Goal: Task Accomplishment & Management: Manage account settings

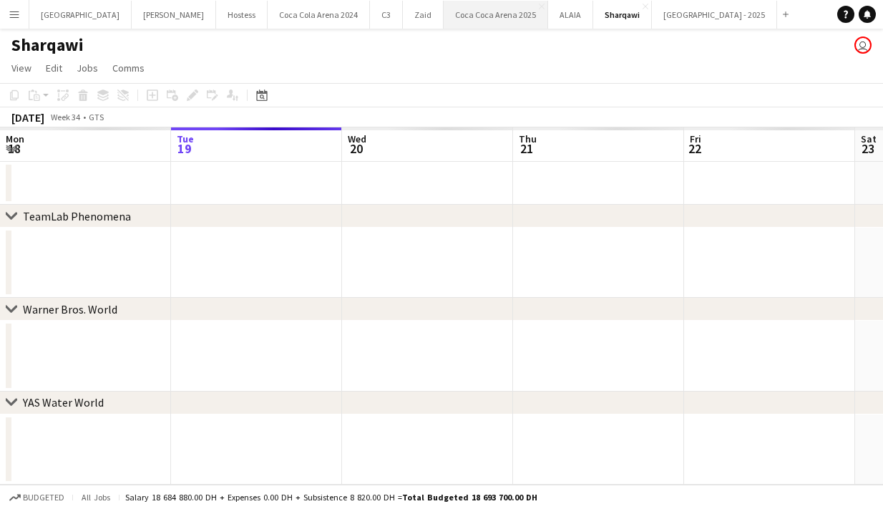
click at [444, 19] on button "Coca Coca Arena 2025 Close" at bounding box center [496, 15] width 105 height 28
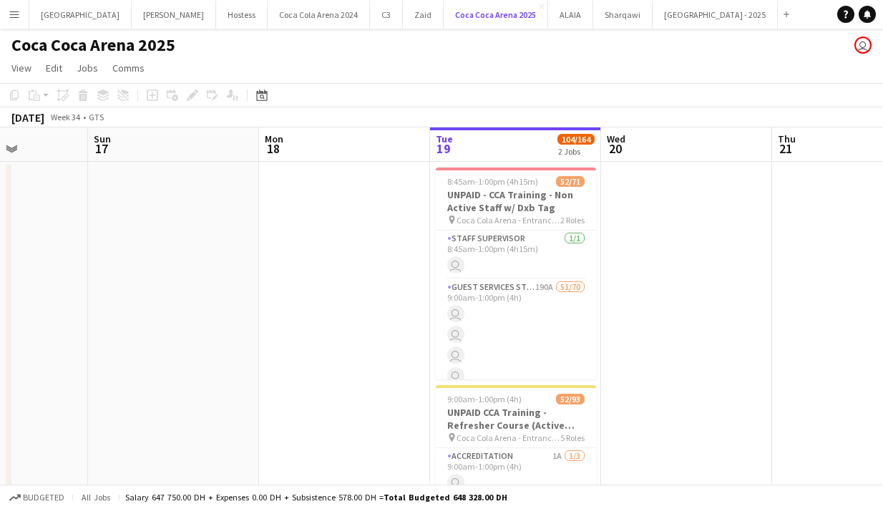
scroll to position [0, 392]
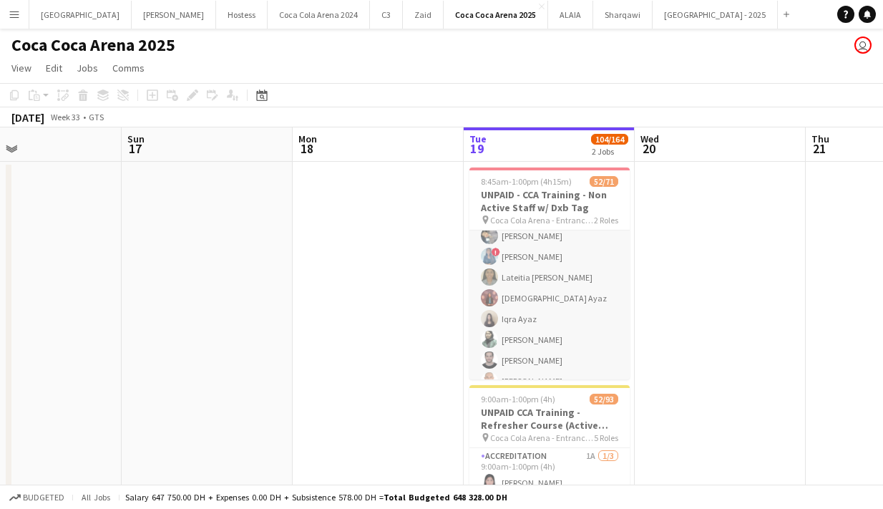
click at [510, 288] on app-card-role "Guest Services Staff 190A 51/70 9:00am-1:00pm (4h) Haseeb Zeeshan Jannat Sushil…" at bounding box center [550, 46] width 160 height 1485
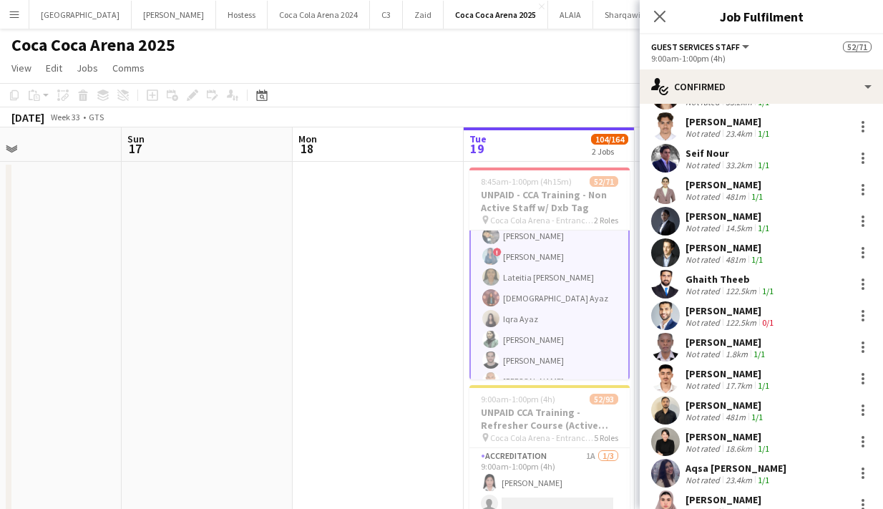
scroll to position [983, 0]
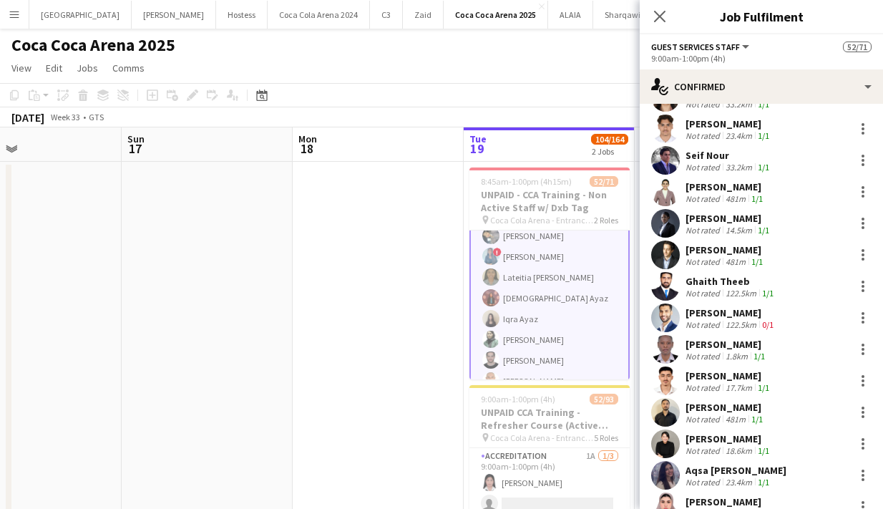
click at [663, 276] on app-user-avatar at bounding box center [665, 286] width 29 height 29
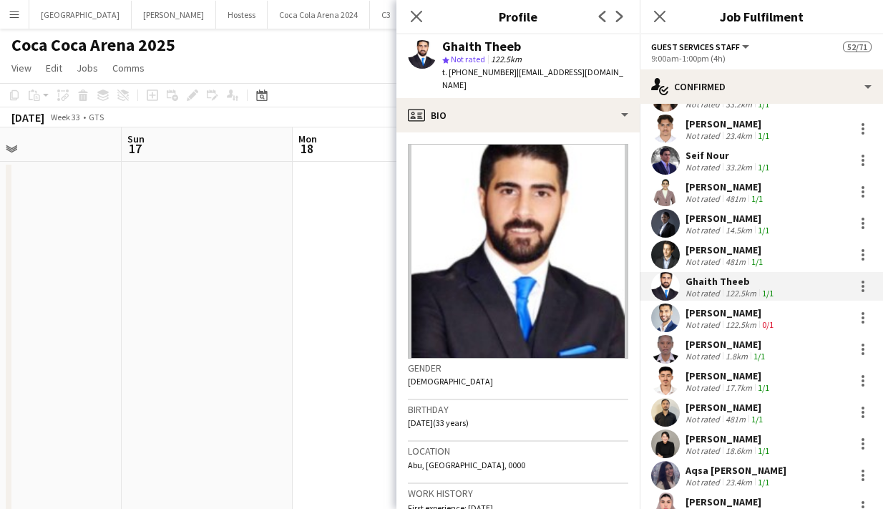
click at [411, 7] on div "Close pop-in" at bounding box center [417, 16] width 40 height 33
click at [417, 12] on icon "Close pop-in" at bounding box center [416, 16] width 14 height 14
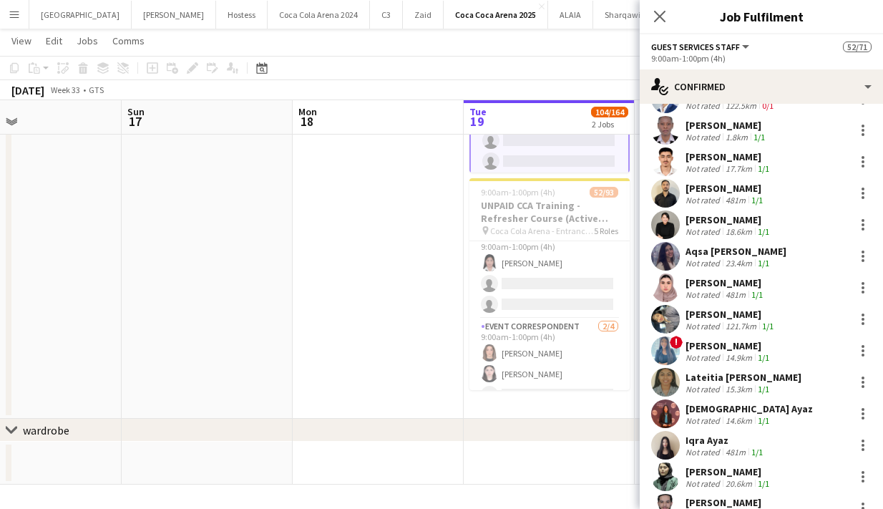
scroll to position [1171, 0]
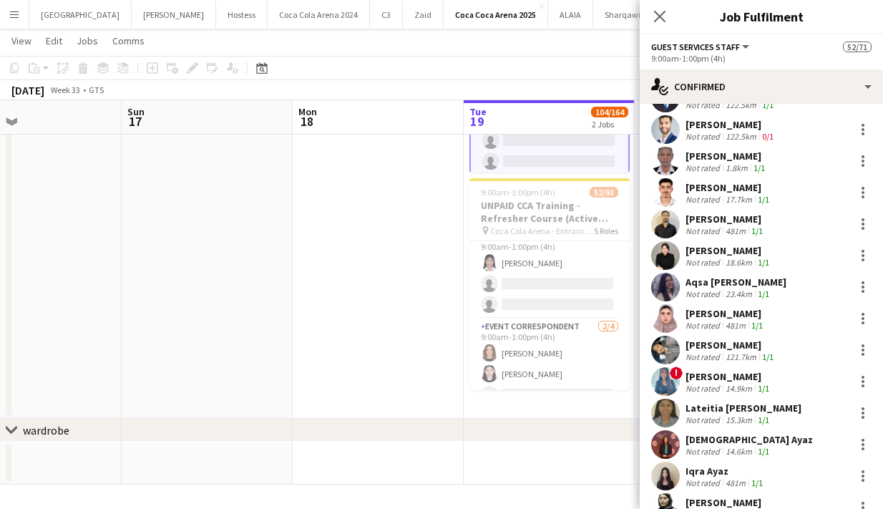
click at [662, 242] on app-user-avatar at bounding box center [665, 255] width 29 height 29
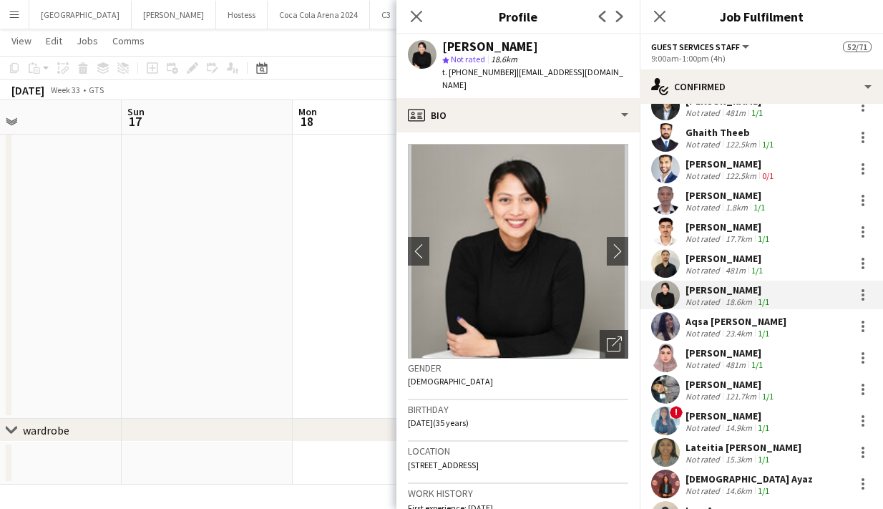
scroll to position [1108, 0]
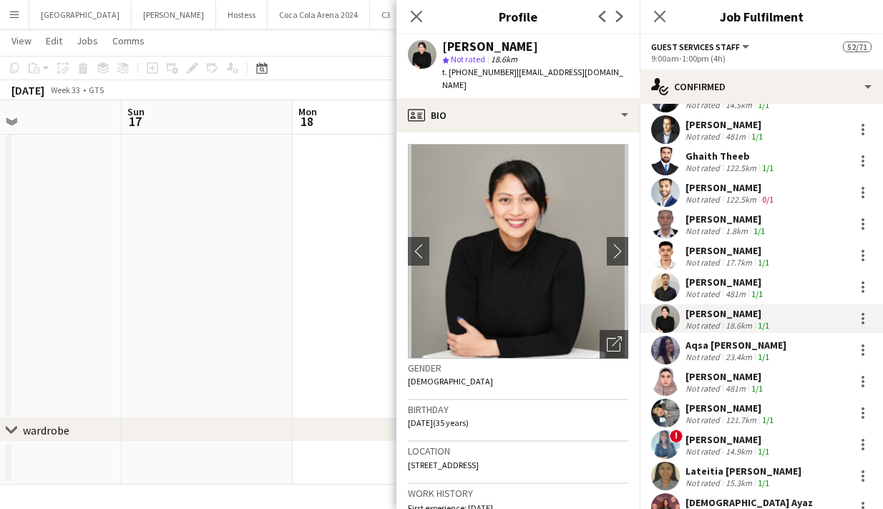
click at [671, 273] on app-user-avatar at bounding box center [665, 287] width 29 height 29
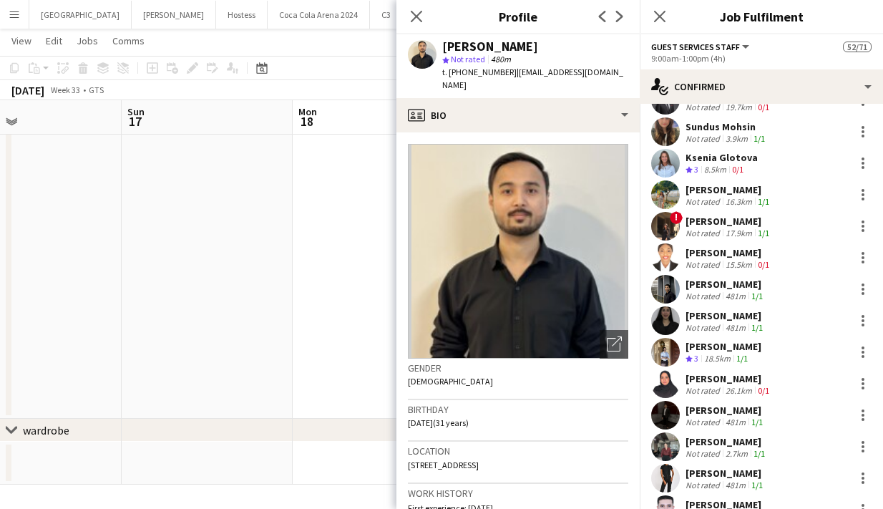
scroll to position [287, 0]
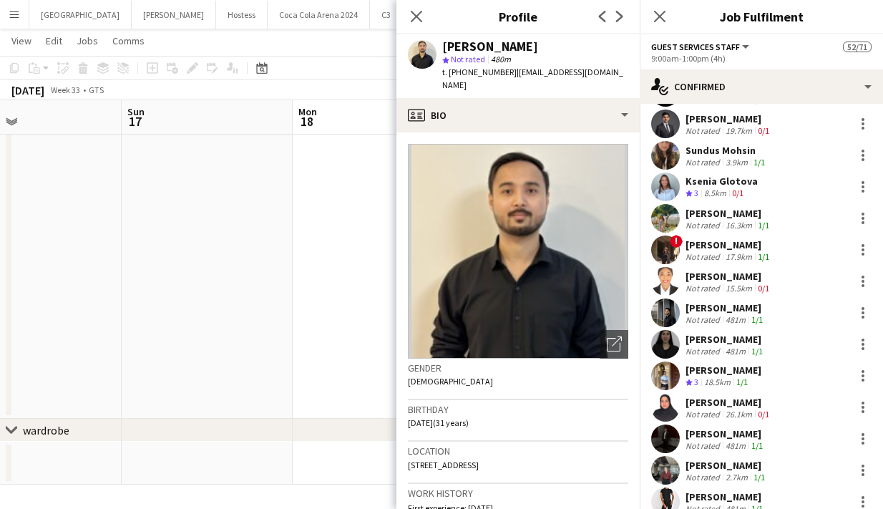
click at [661, 188] on app-user-avatar at bounding box center [665, 186] width 29 height 29
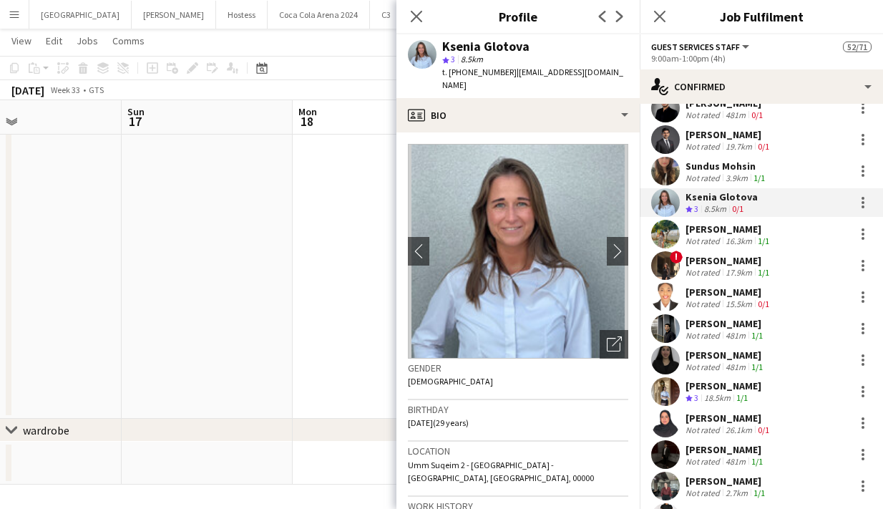
scroll to position [268, 0]
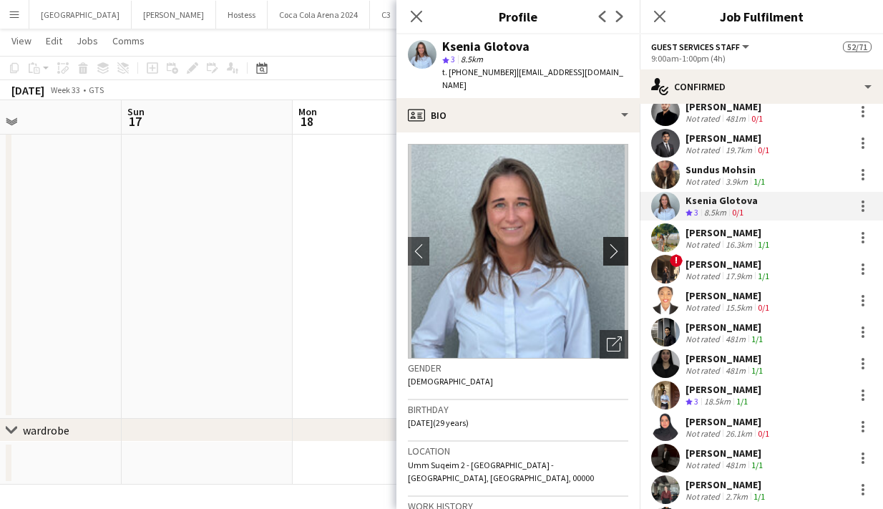
click at [613, 237] on button "chevron-right" at bounding box center [617, 251] width 29 height 29
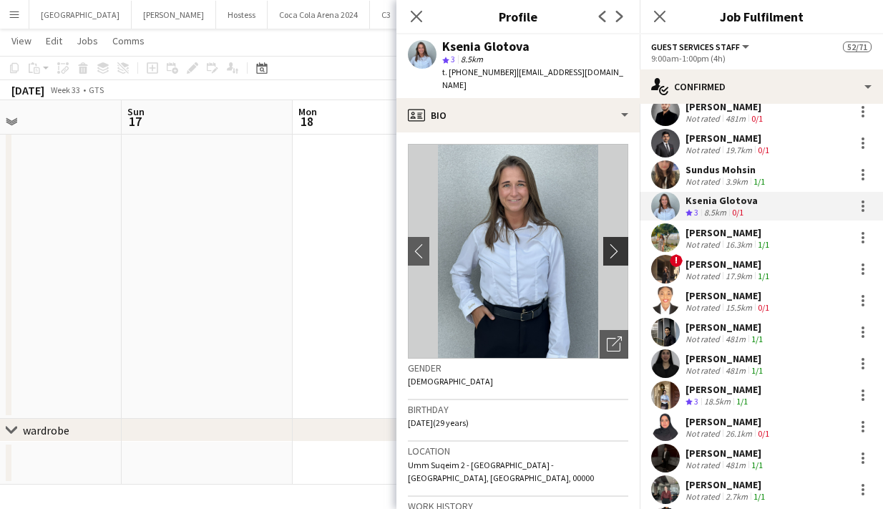
click at [613, 243] on app-icon "chevron-right" at bounding box center [618, 250] width 22 height 15
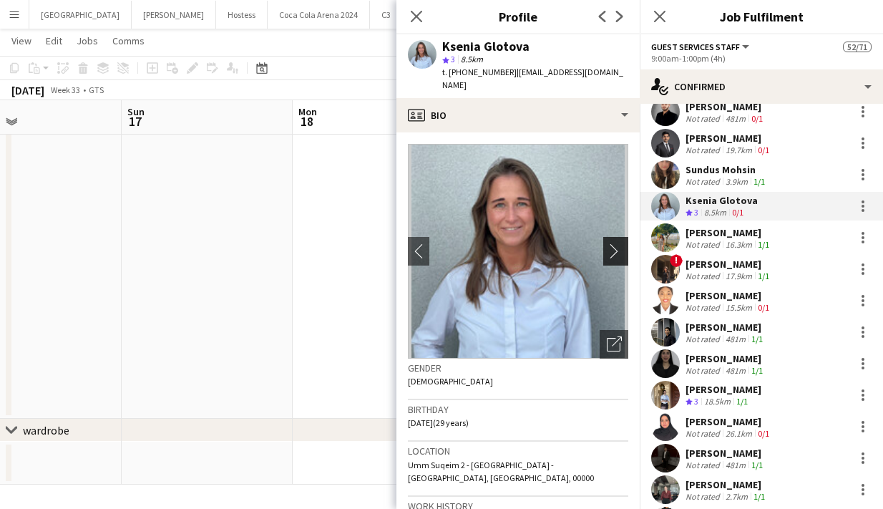
click at [615, 243] on app-icon "chevron-right" at bounding box center [618, 250] width 22 height 15
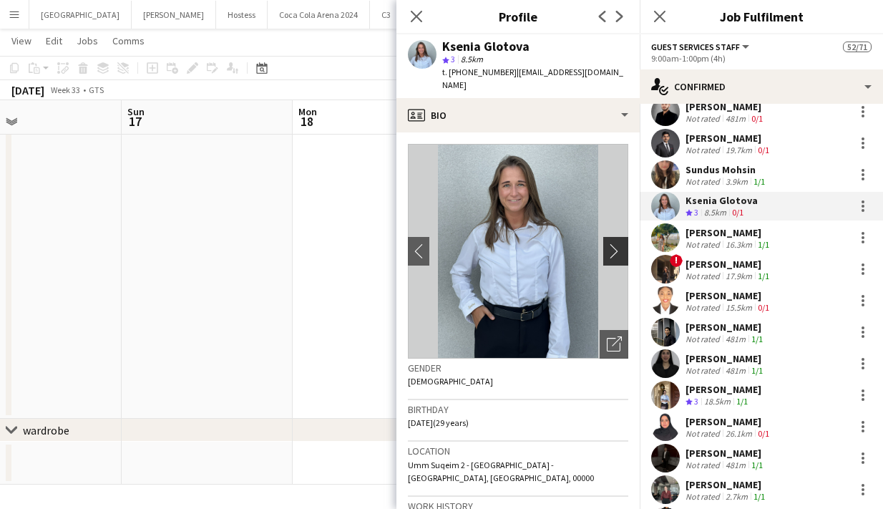
click at [615, 243] on app-icon "chevron-right" at bounding box center [618, 250] width 22 height 15
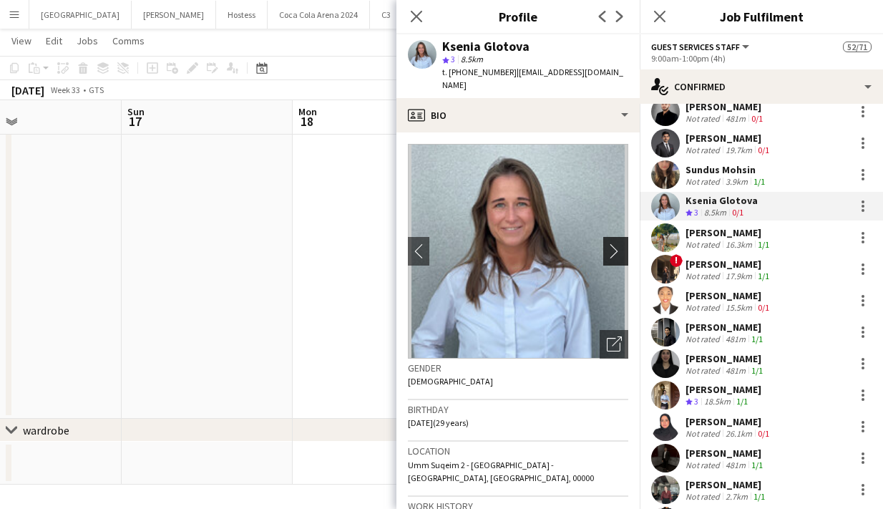
click at [618, 243] on app-icon "chevron-right" at bounding box center [618, 250] width 22 height 15
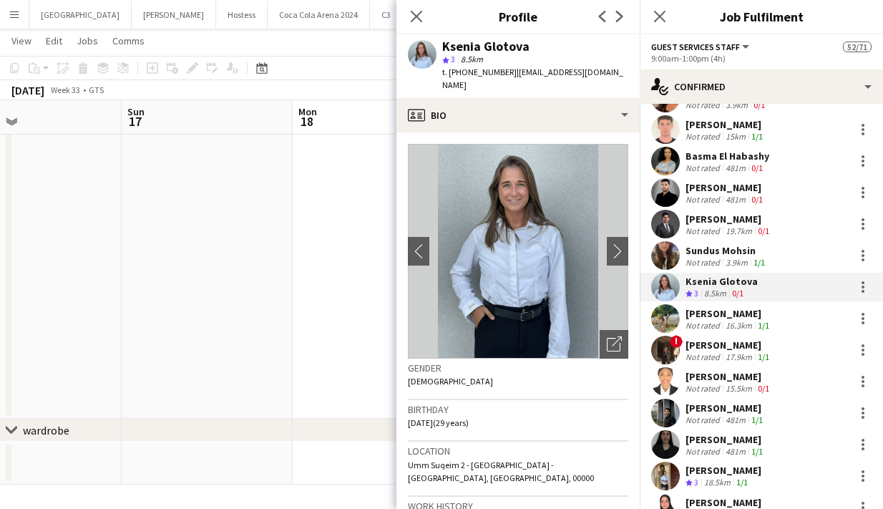
scroll to position [162, 0]
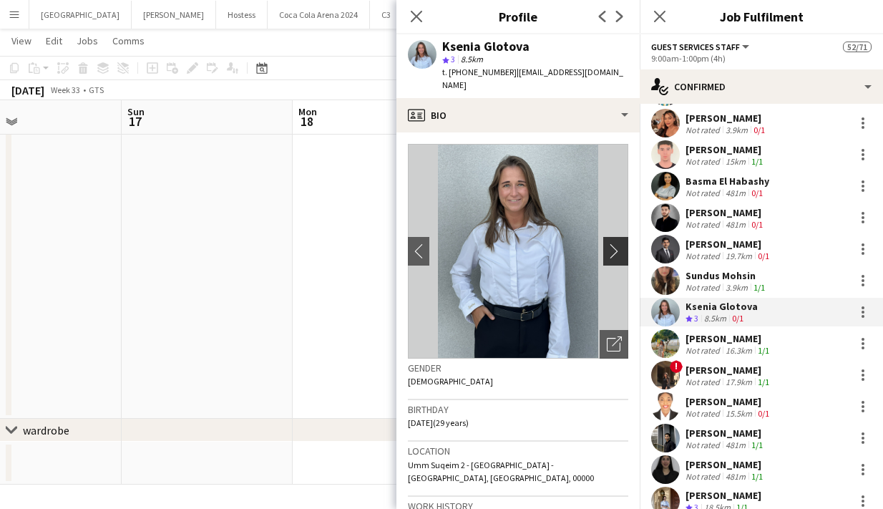
click at [618, 243] on app-icon "chevron-right" at bounding box center [618, 250] width 22 height 15
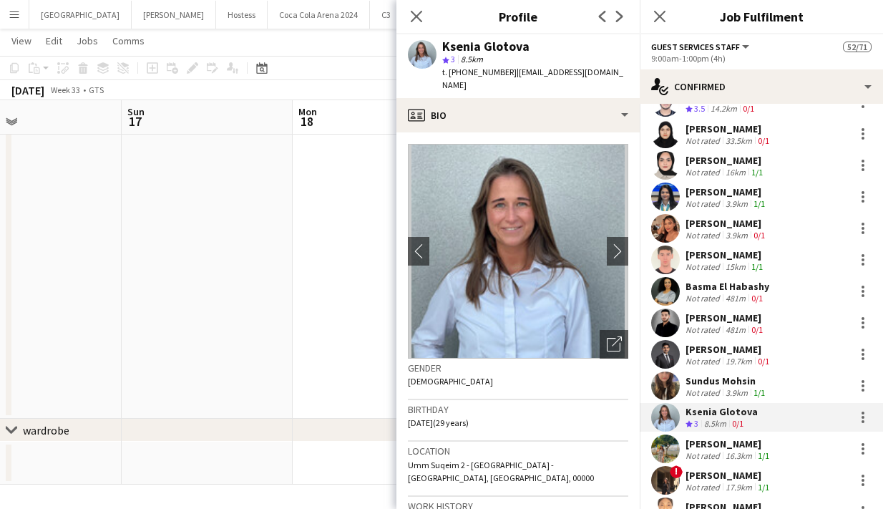
scroll to position [0, 0]
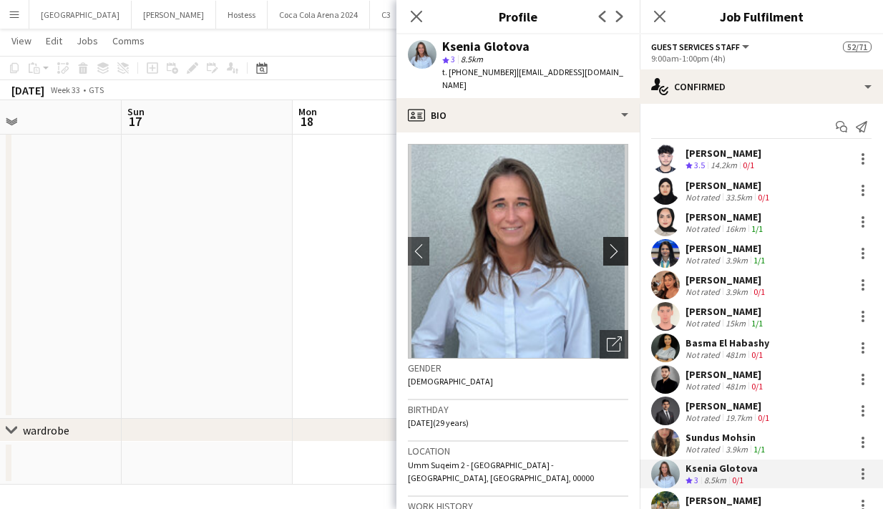
click at [617, 243] on app-icon "chevron-right" at bounding box center [618, 250] width 22 height 15
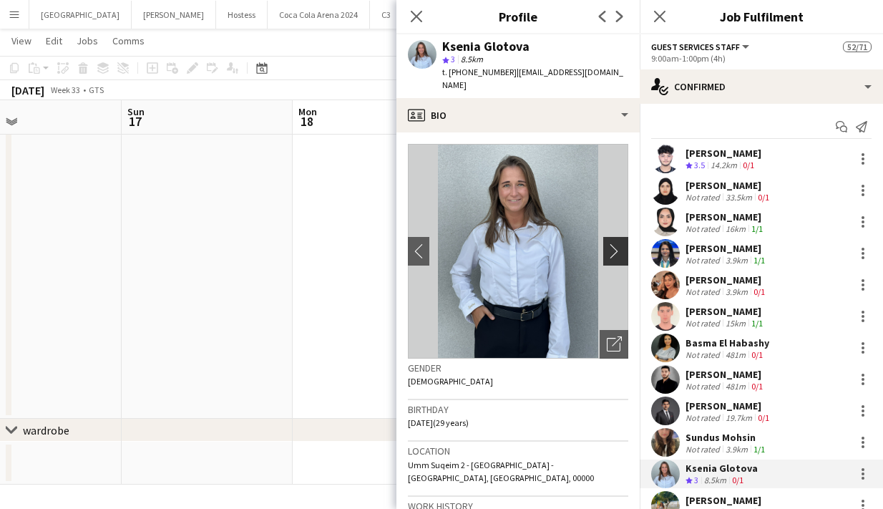
click at [616, 243] on app-icon "chevron-right" at bounding box center [618, 250] width 22 height 15
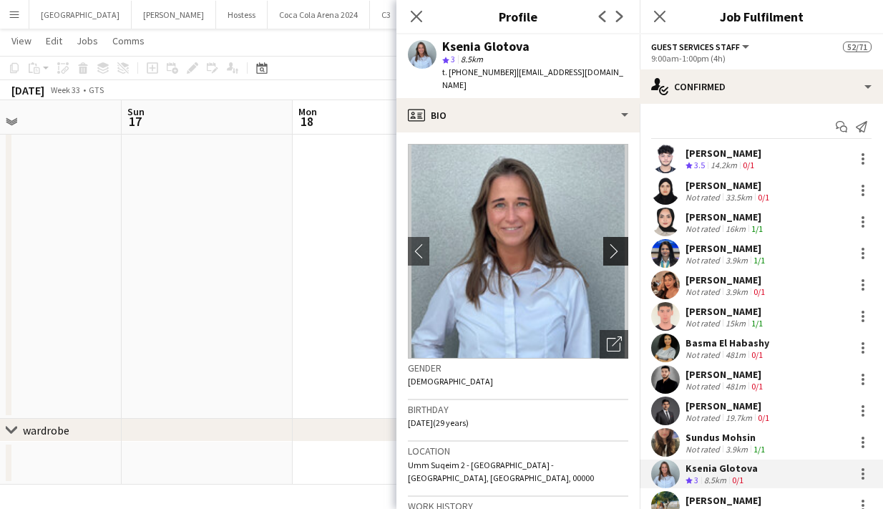
click at [617, 243] on app-icon "chevron-right" at bounding box center [618, 250] width 22 height 15
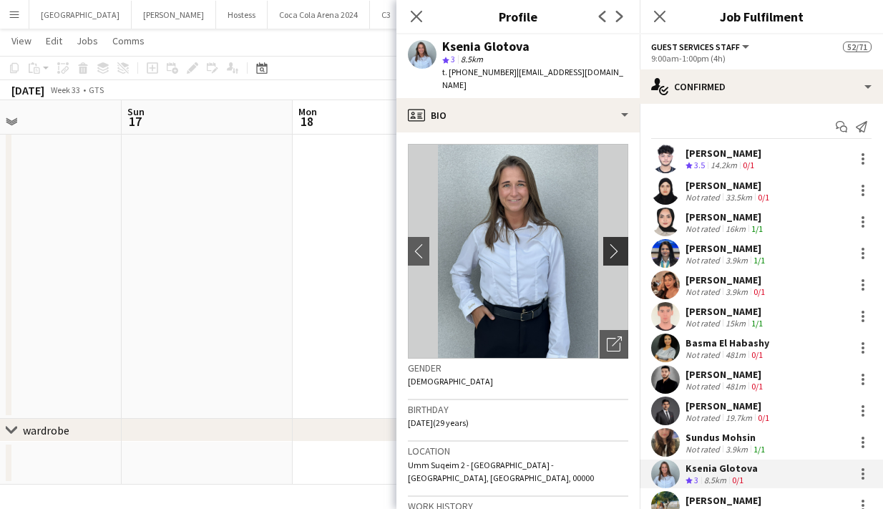
click at [609, 243] on app-icon "chevron-right" at bounding box center [618, 250] width 22 height 15
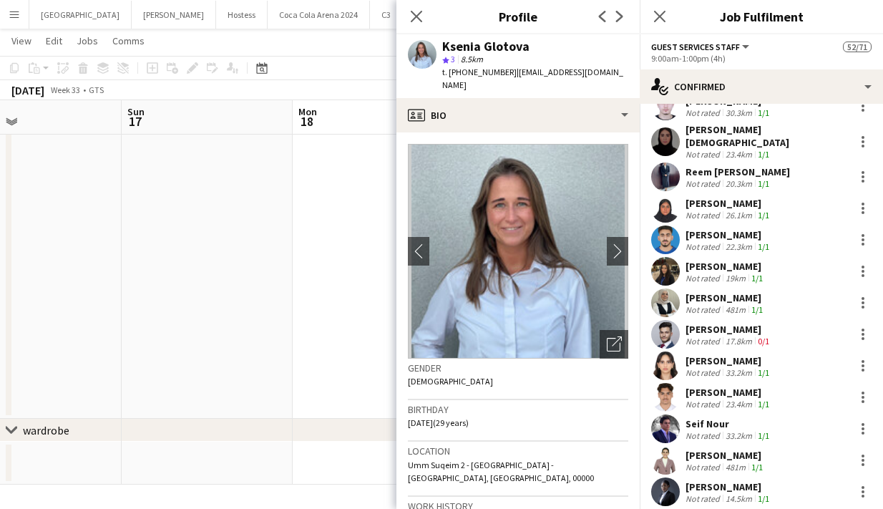
scroll to position [719, 0]
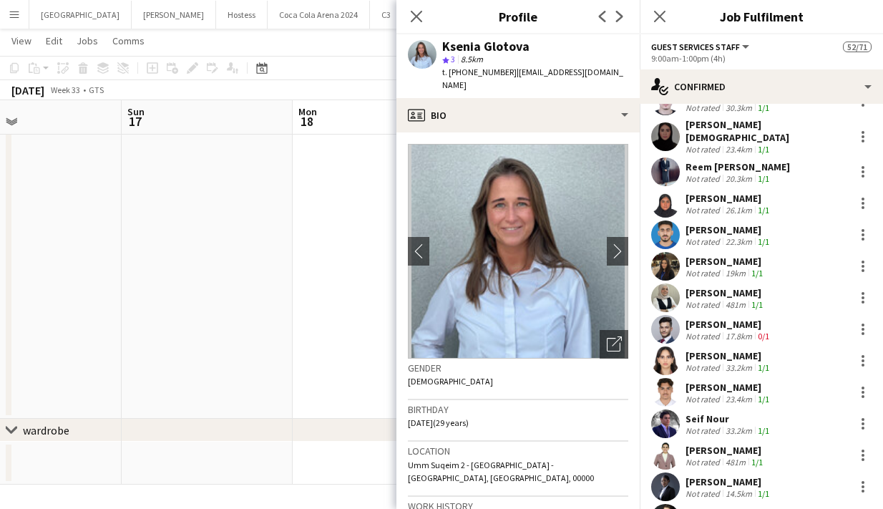
click at [668, 260] on app-user-avatar at bounding box center [665, 266] width 29 height 29
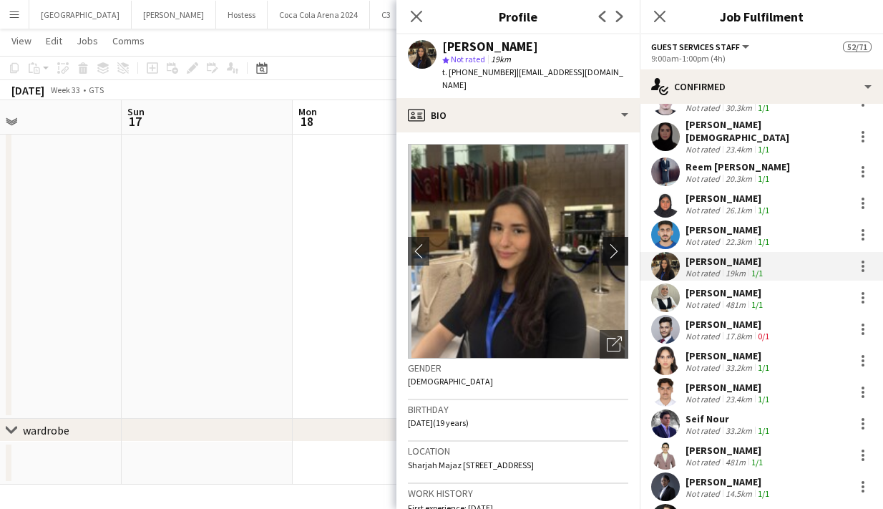
click at [611, 243] on app-icon "chevron-right" at bounding box center [618, 250] width 22 height 15
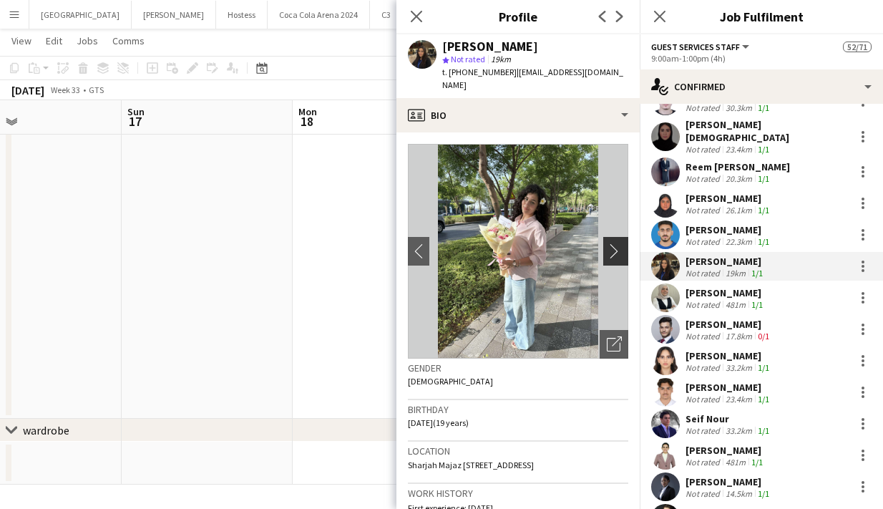
click at [615, 243] on app-icon "chevron-right" at bounding box center [618, 250] width 22 height 15
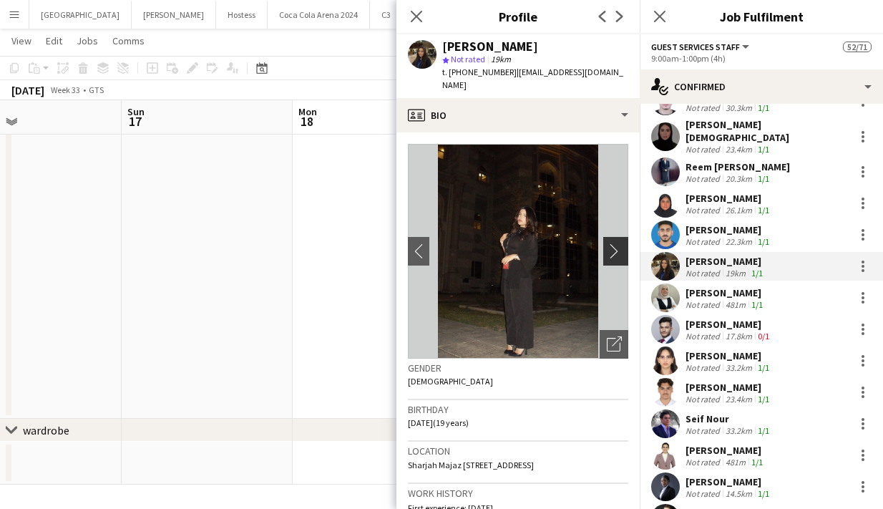
click at [614, 243] on app-icon "chevron-right" at bounding box center [618, 250] width 22 height 15
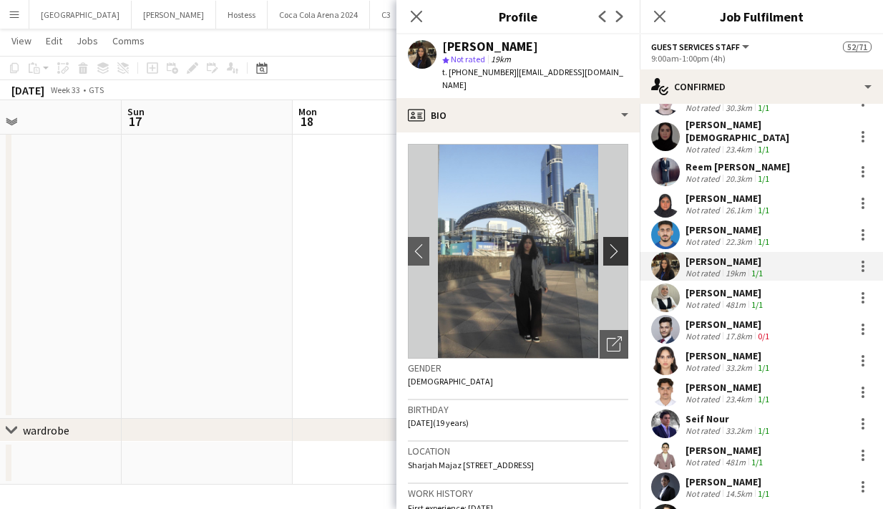
click at [614, 243] on app-icon "chevron-right" at bounding box center [618, 250] width 22 height 15
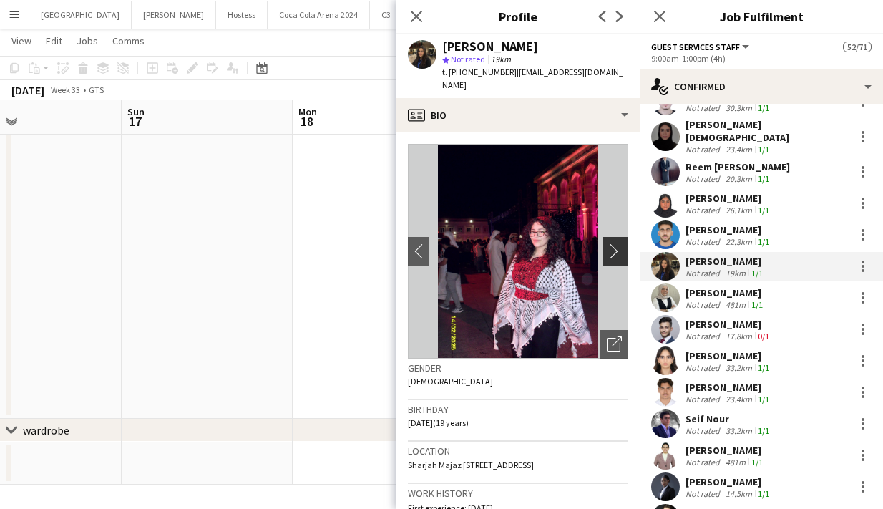
click at [614, 243] on app-icon "chevron-right" at bounding box center [618, 250] width 22 height 15
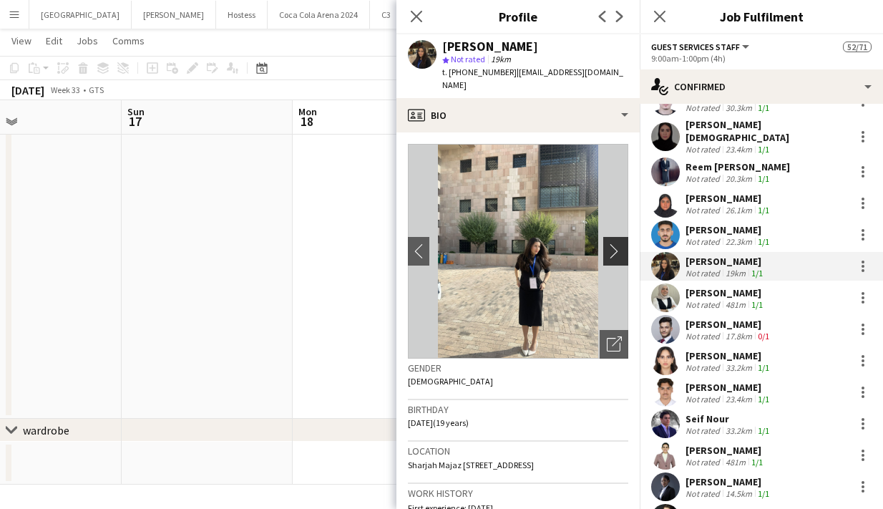
click at [614, 243] on app-icon "chevron-right" at bounding box center [618, 250] width 22 height 15
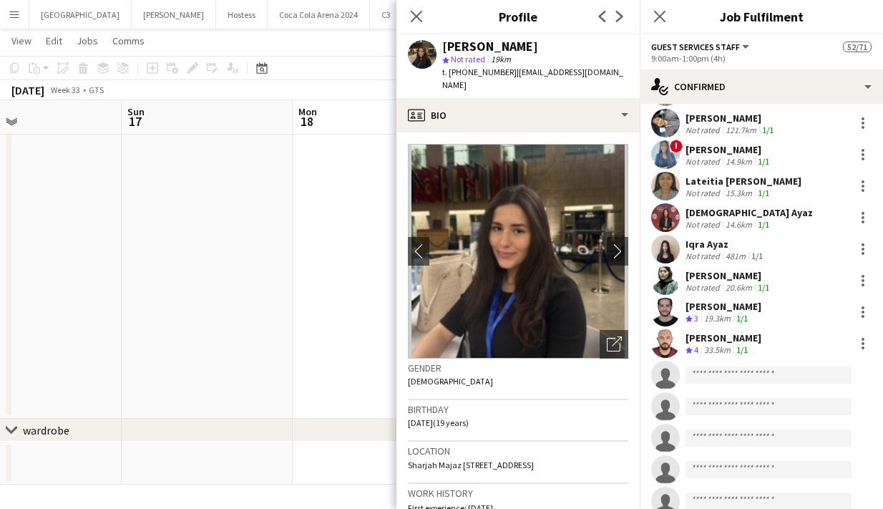
scroll to position [1338, 0]
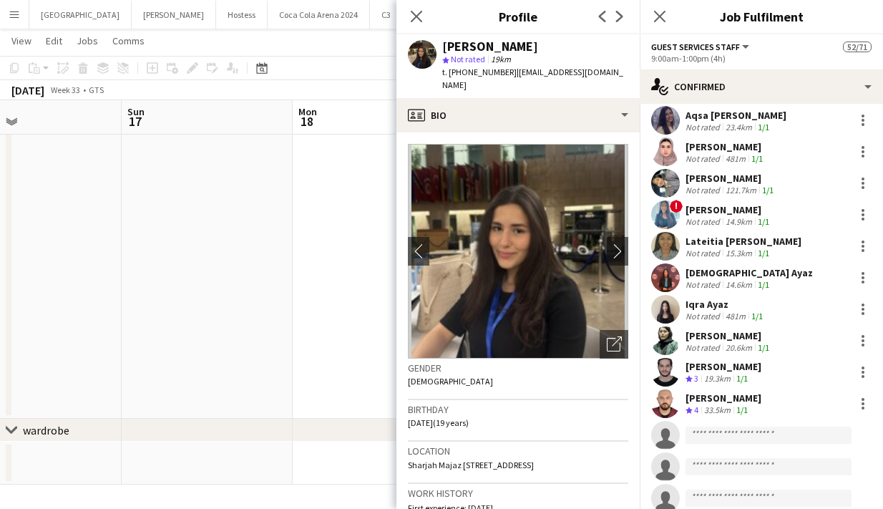
click at [664, 396] on app-user-avatar at bounding box center [665, 403] width 29 height 29
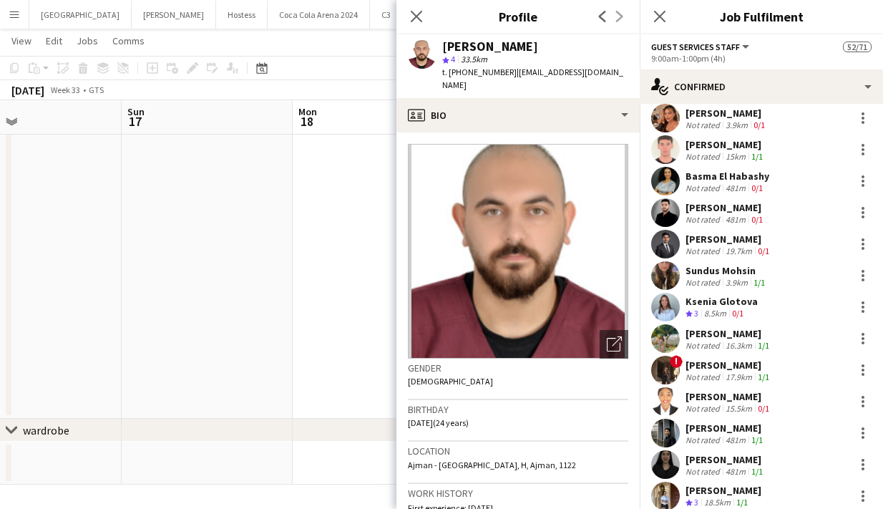
scroll to position [0, 0]
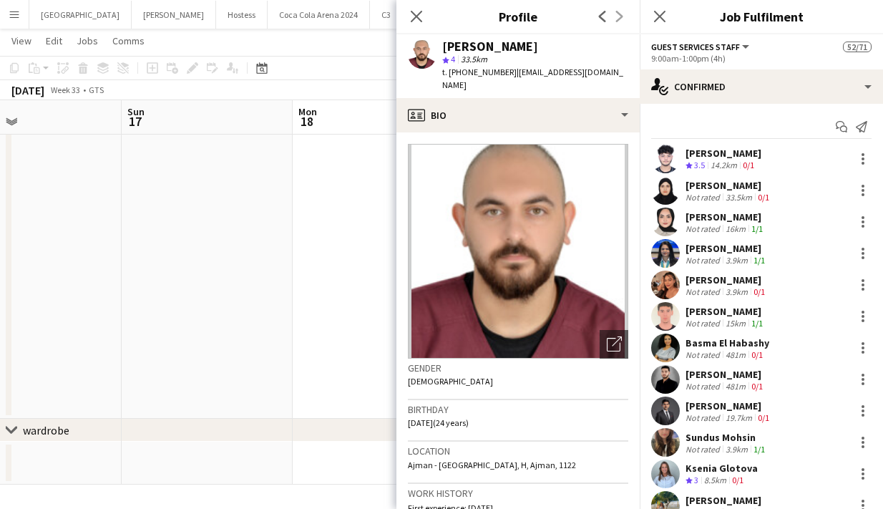
click at [658, 155] on app-user-avatar at bounding box center [665, 159] width 29 height 29
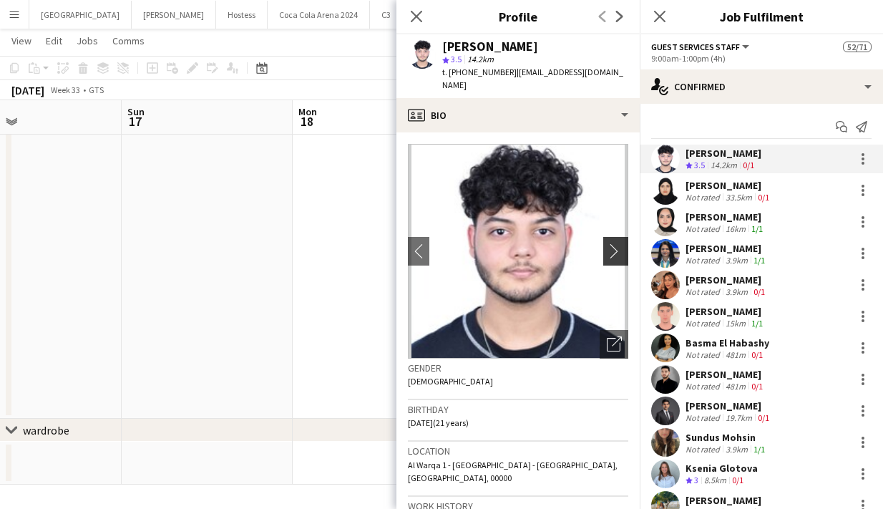
click at [615, 243] on app-icon "chevron-right" at bounding box center [618, 250] width 22 height 15
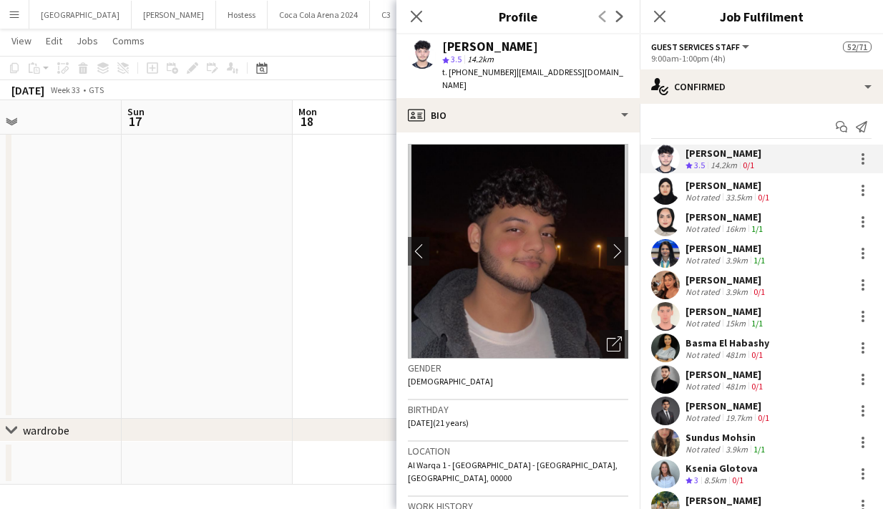
click at [664, 160] on app-user-avatar at bounding box center [665, 159] width 29 height 29
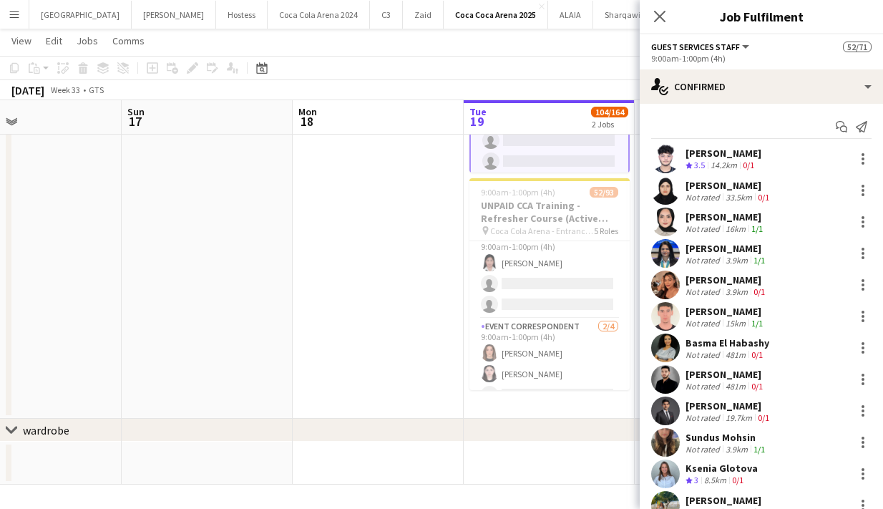
click at [670, 154] on app-user-avatar at bounding box center [665, 159] width 29 height 29
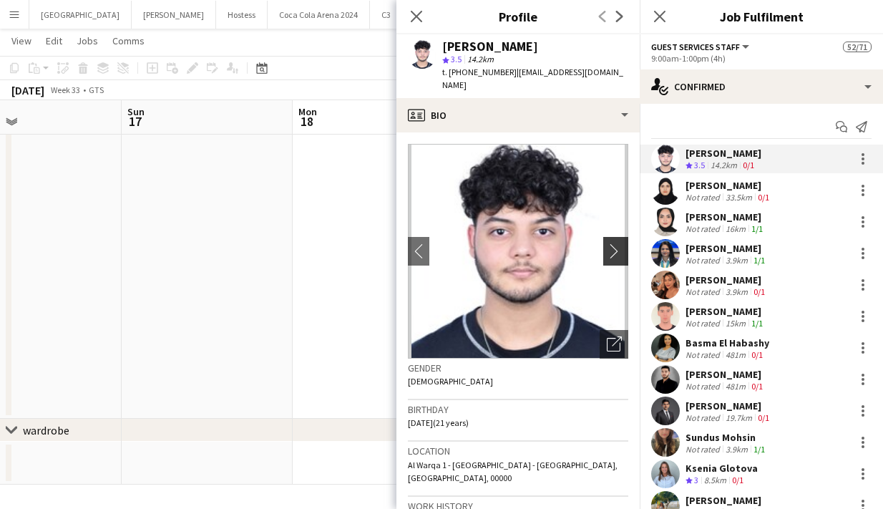
click at [622, 243] on app-icon "chevron-right" at bounding box center [618, 250] width 22 height 15
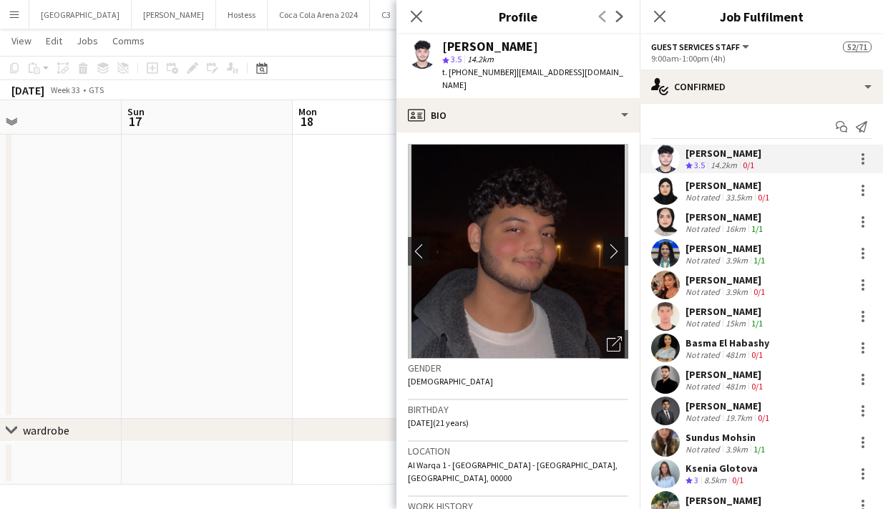
click at [622, 243] on app-icon "chevron-right" at bounding box center [618, 250] width 22 height 15
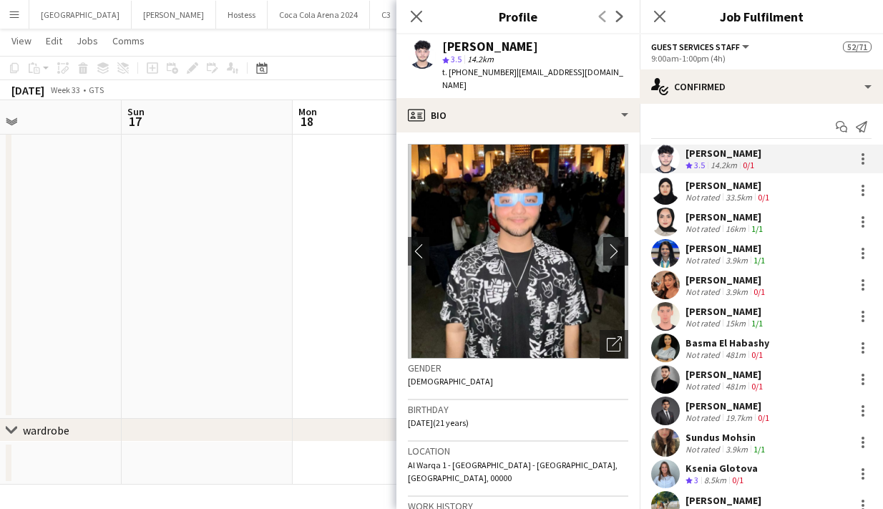
click at [622, 243] on app-icon "chevron-right" at bounding box center [618, 250] width 22 height 15
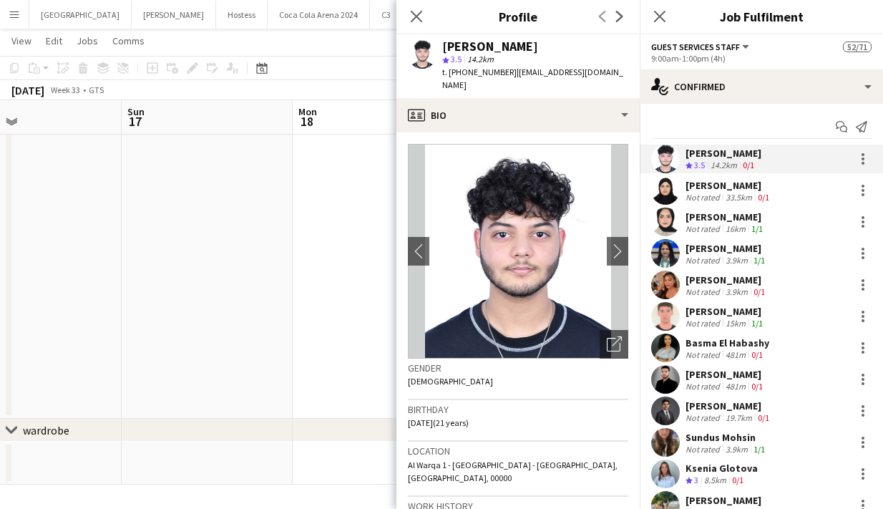
click at [666, 281] on app-user-avatar at bounding box center [665, 285] width 29 height 29
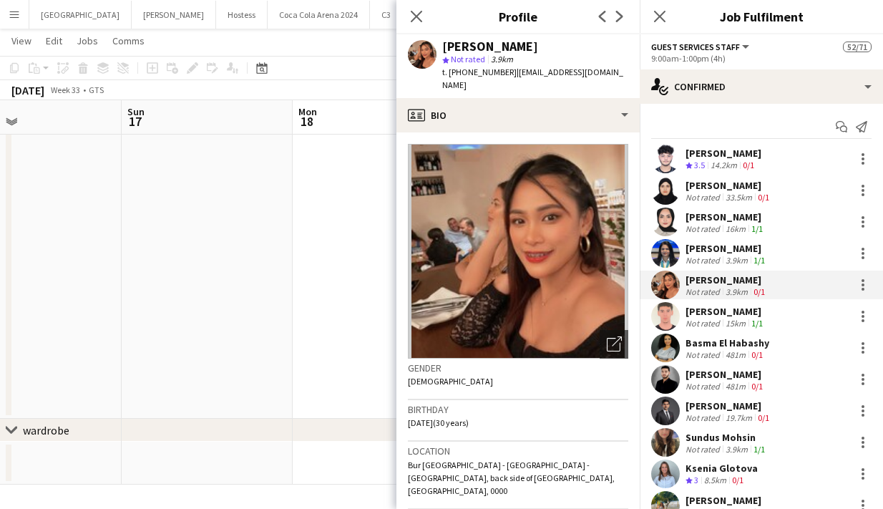
click at [665, 319] on app-user-avatar at bounding box center [665, 316] width 29 height 29
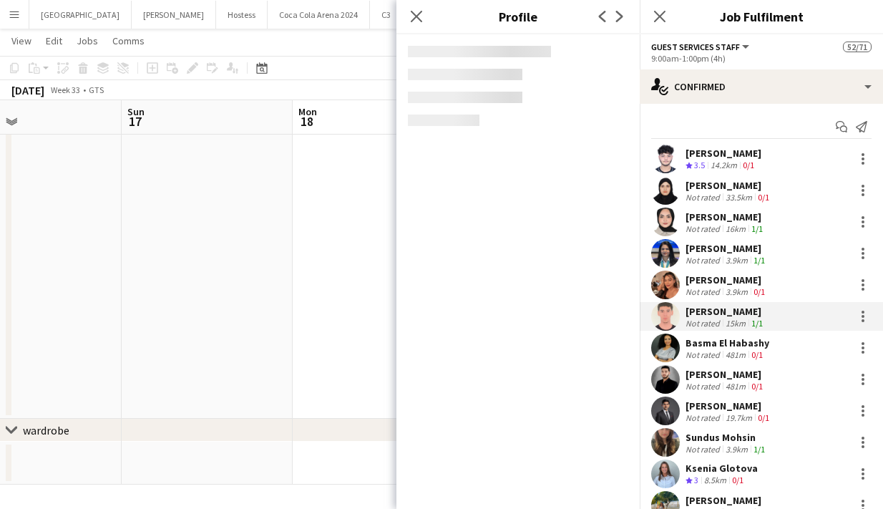
click at [667, 344] on app-user-avatar at bounding box center [665, 348] width 29 height 29
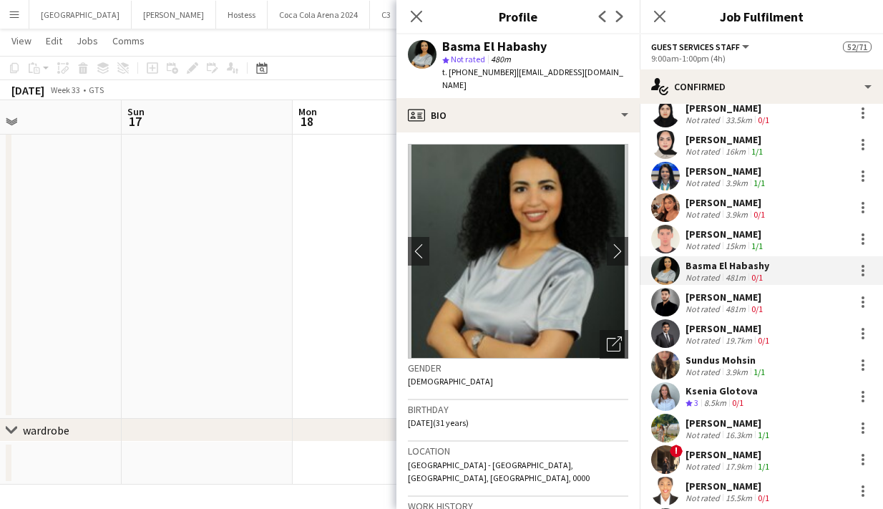
scroll to position [79, 0]
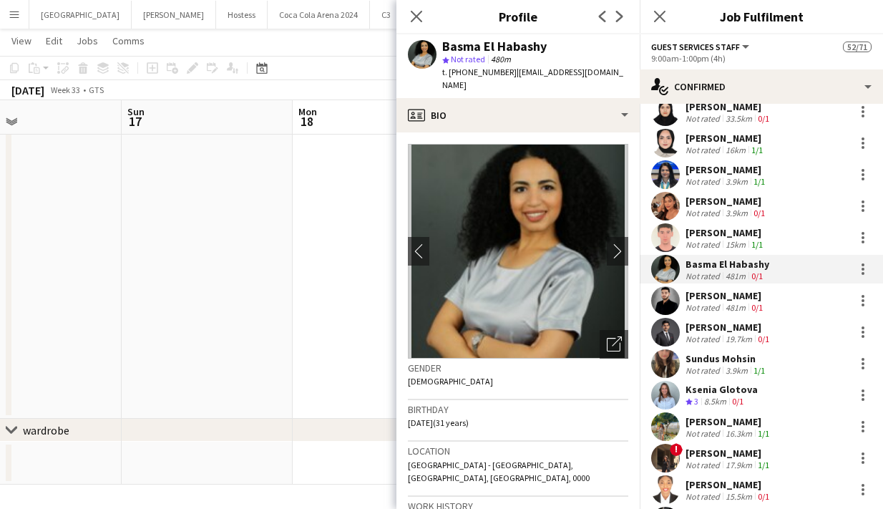
click at [665, 392] on app-user-avatar at bounding box center [665, 395] width 29 height 29
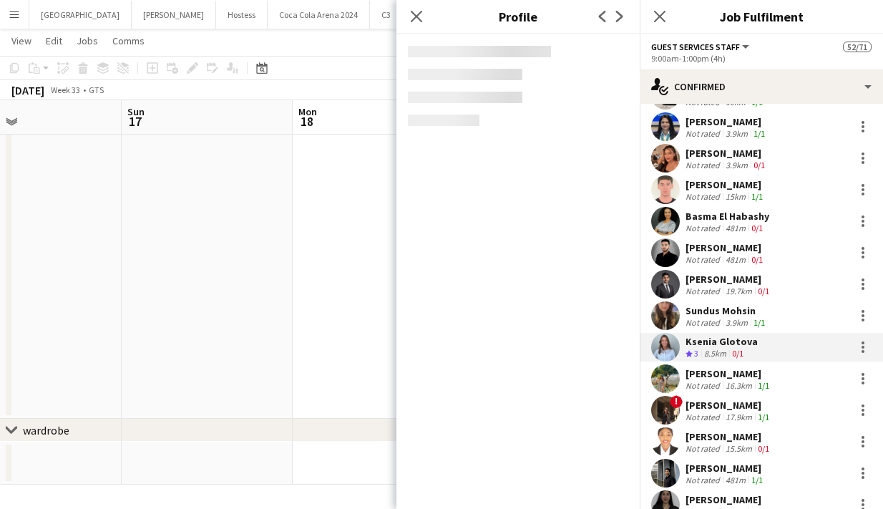
scroll to position [157, 0]
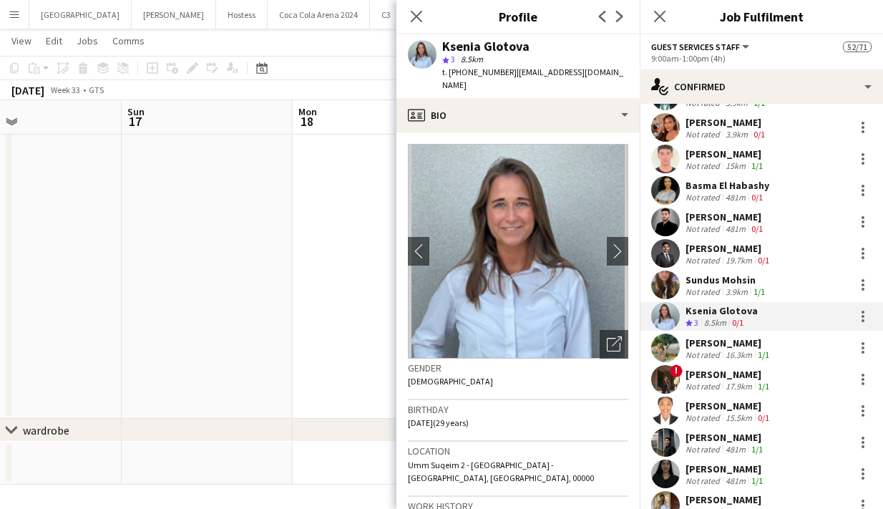
click at [674, 351] on app-user-avatar at bounding box center [665, 348] width 29 height 29
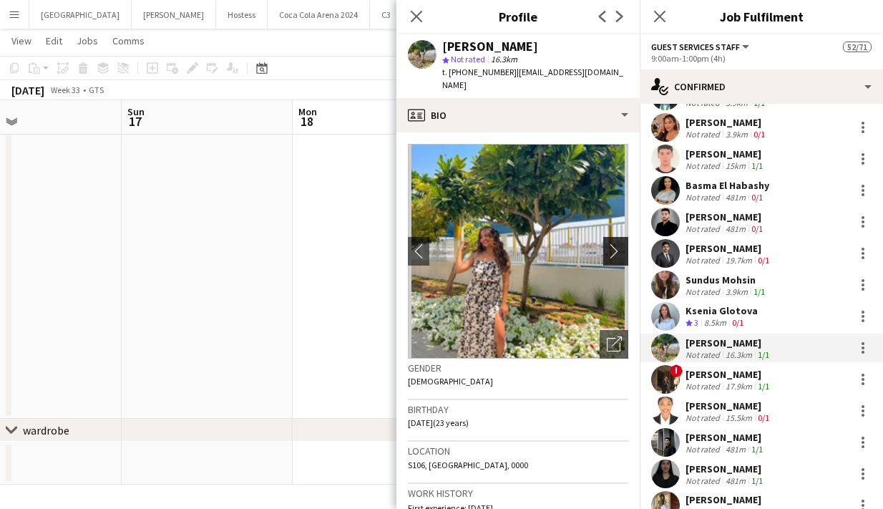
click at [617, 243] on app-icon "chevron-right" at bounding box center [618, 250] width 22 height 15
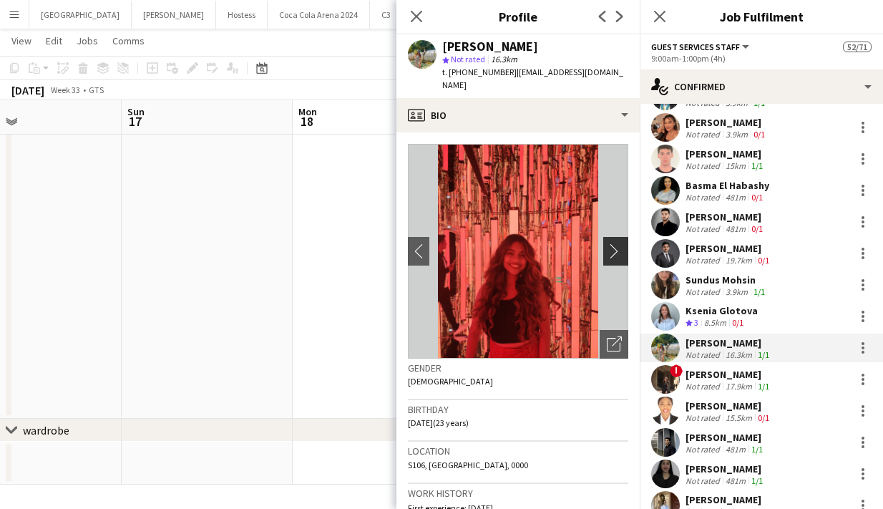
click at [617, 243] on app-icon "chevron-right" at bounding box center [618, 250] width 22 height 15
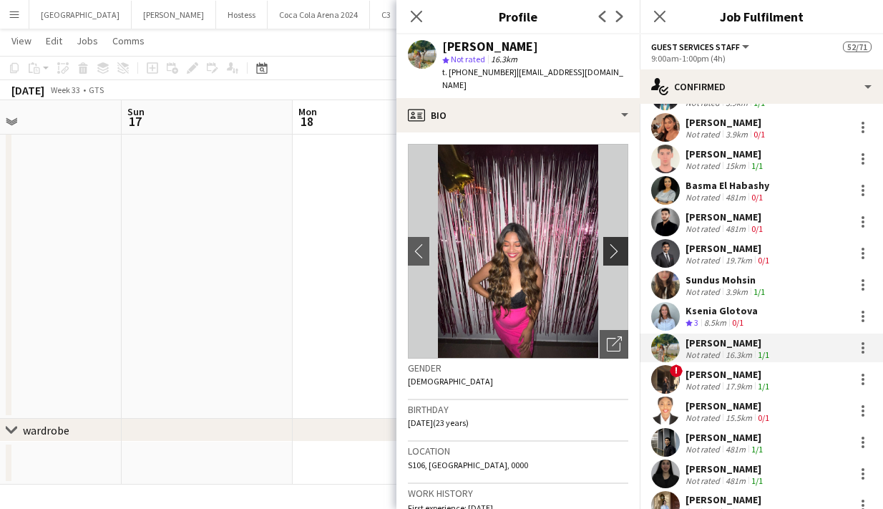
click at [617, 243] on app-icon "chevron-right" at bounding box center [618, 250] width 22 height 15
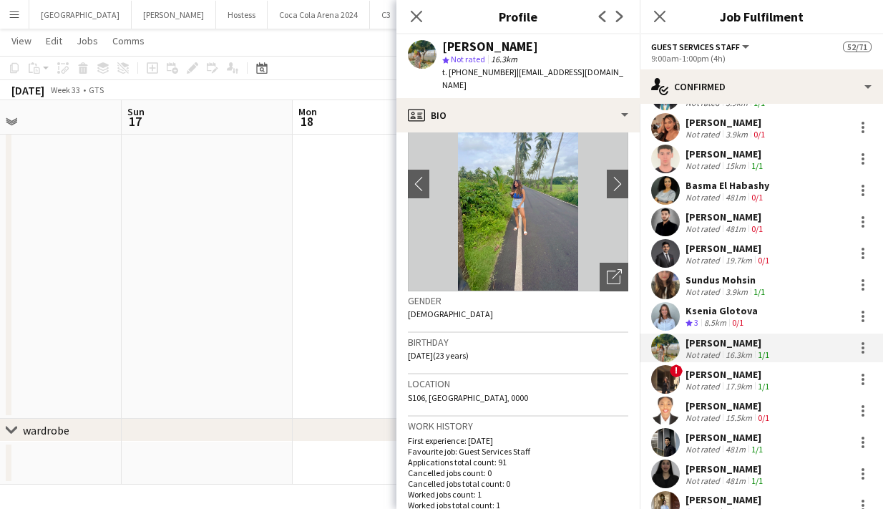
scroll to position [0, 0]
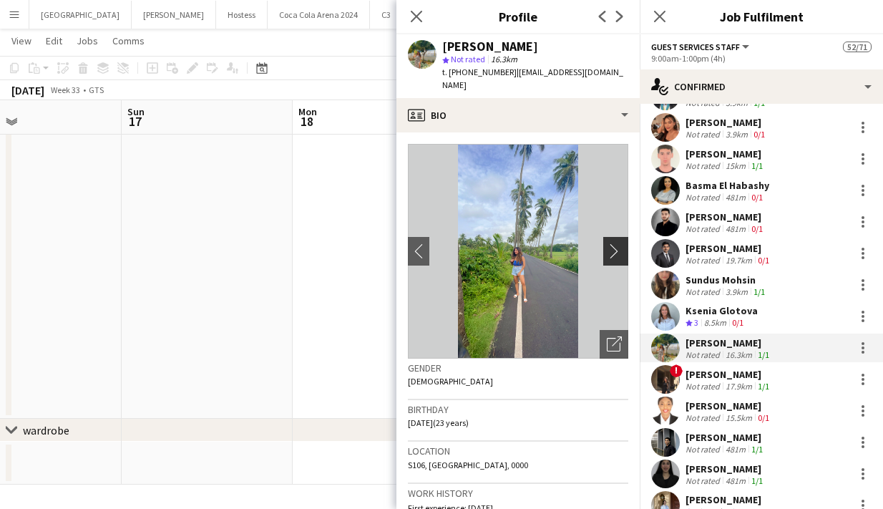
click at [617, 243] on app-icon "chevron-right" at bounding box center [618, 250] width 22 height 15
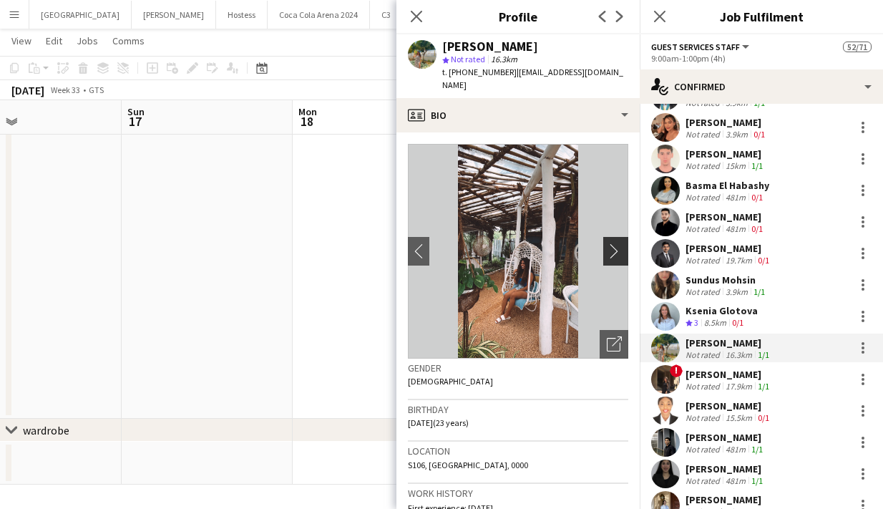
click at [617, 243] on app-icon "chevron-right" at bounding box center [618, 250] width 22 height 15
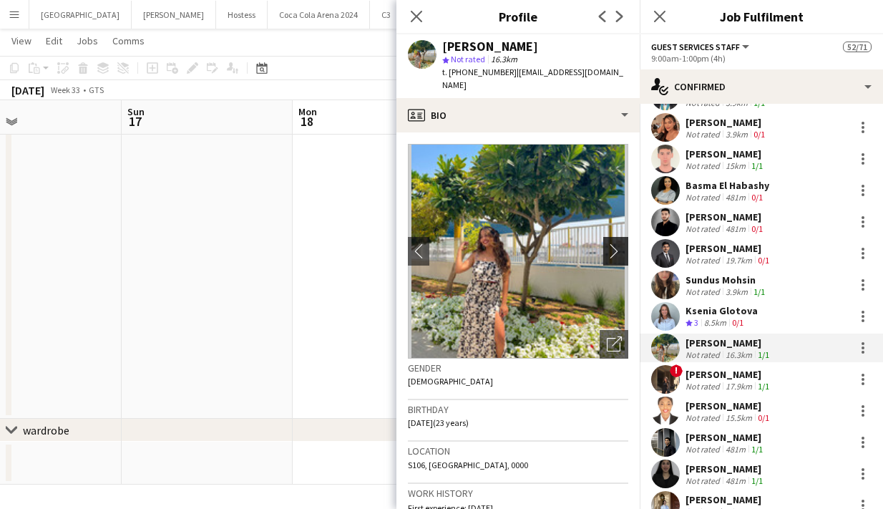
click at [617, 243] on app-icon "chevron-right" at bounding box center [618, 250] width 22 height 15
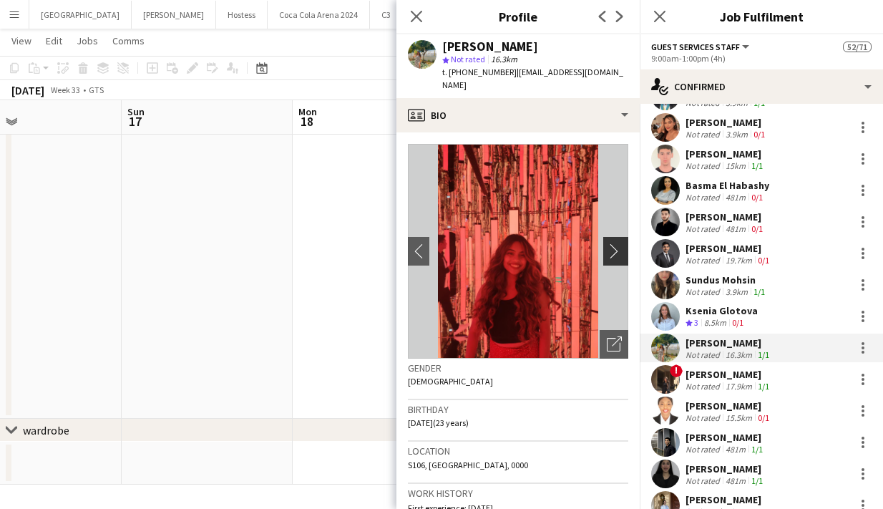
click at [617, 243] on app-icon "chevron-right" at bounding box center [618, 250] width 22 height 15
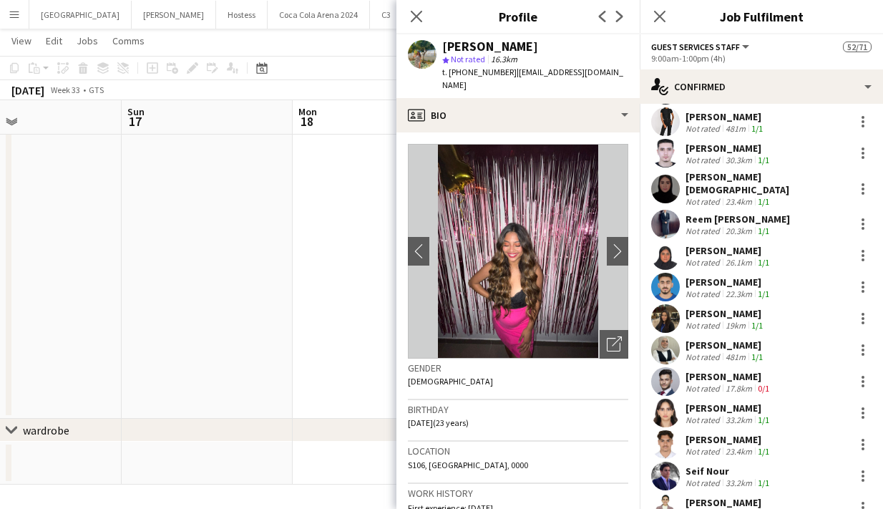
scroll to position [664, 0]
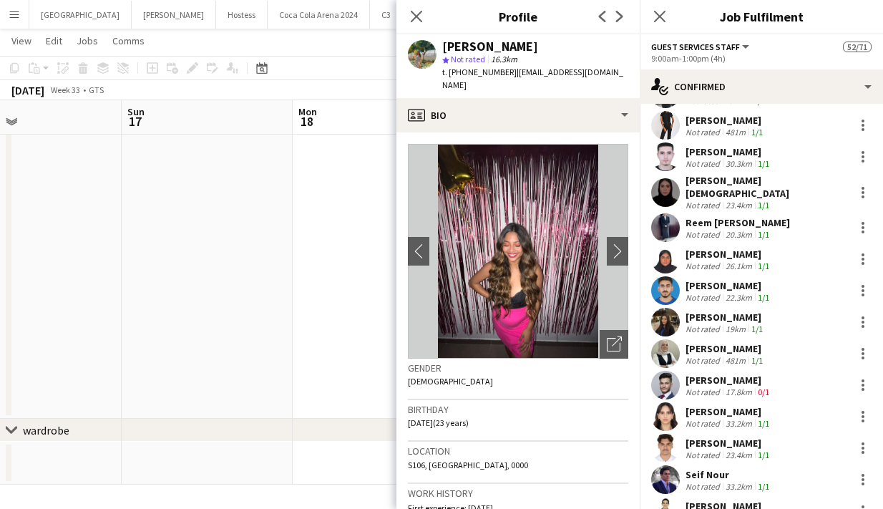
click at [661, 311] on app-user-avatar at bounding box center [665, 322] width 29 height 29
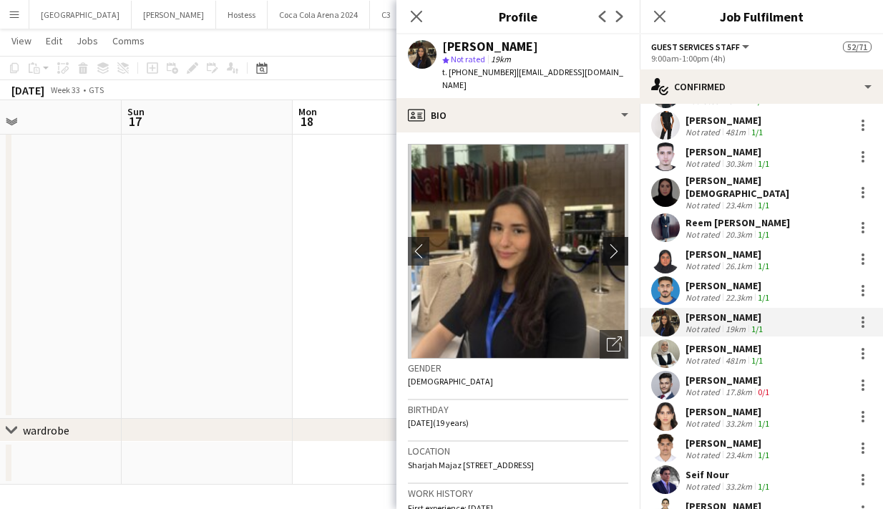
click at [611, 243] on app-icon "chevron-right" at bounding box center [618, 250] width 22 height 15
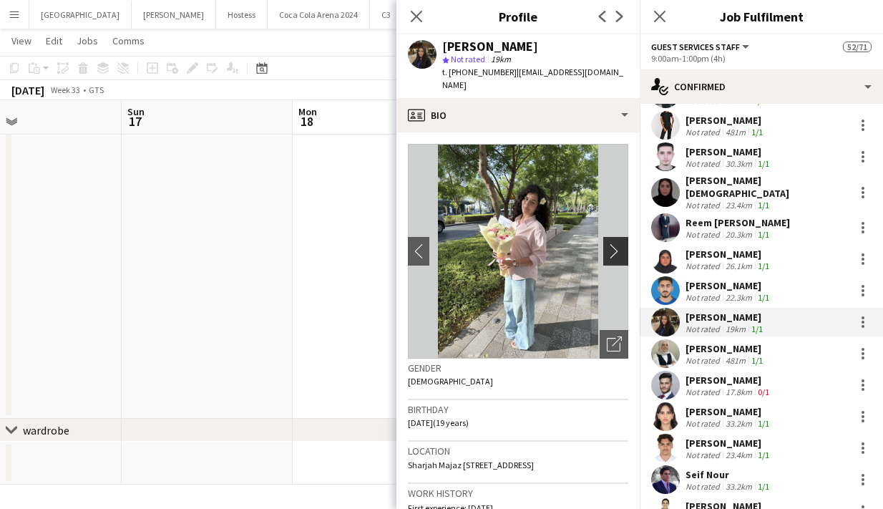
click at [611, 243] on app-icon "chevron-right" at bounding box center [618, 250] width 22 height 15
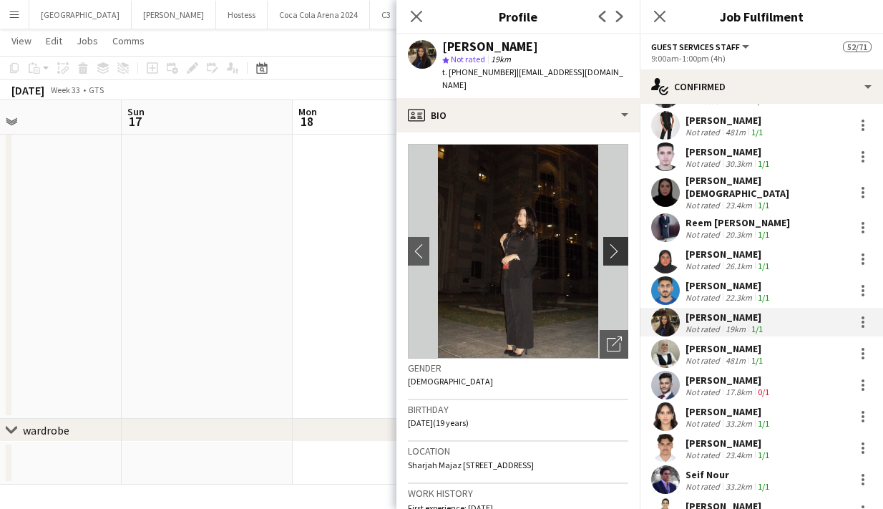
click at [611, 243] on app-icon "chevron-right" at bounding box center [618, 250] width 22 height 15
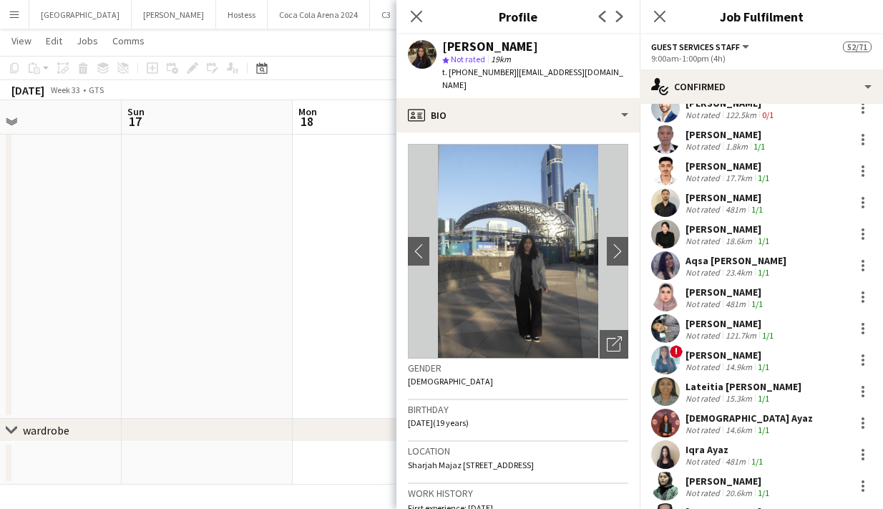
scroll to position [1193, 0]
click at [662, 412] on app-user-avatar at bounding box center [665, 422] width 29 height 29
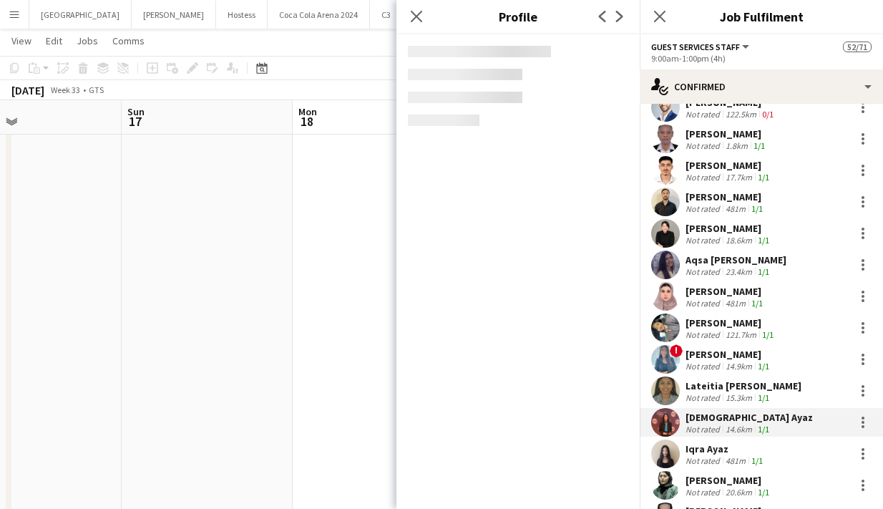
scroll to position [94, 0]
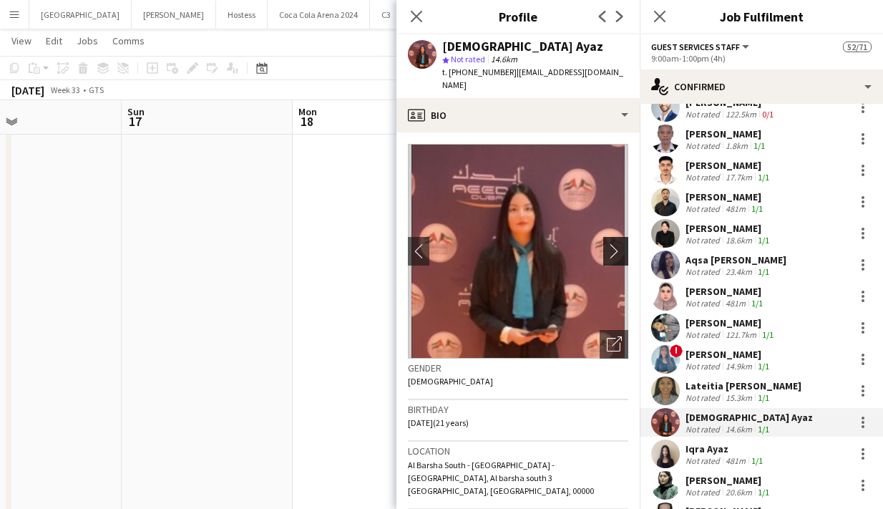
click at [615, 243] on app-icon "chevron-right" at bounding box center [618, 250] width 22 height 15
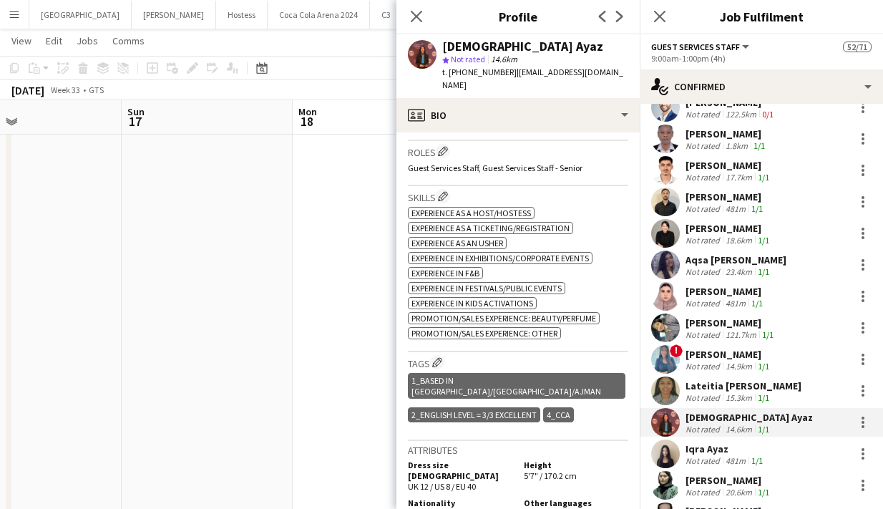
scroll to position [0, 0]
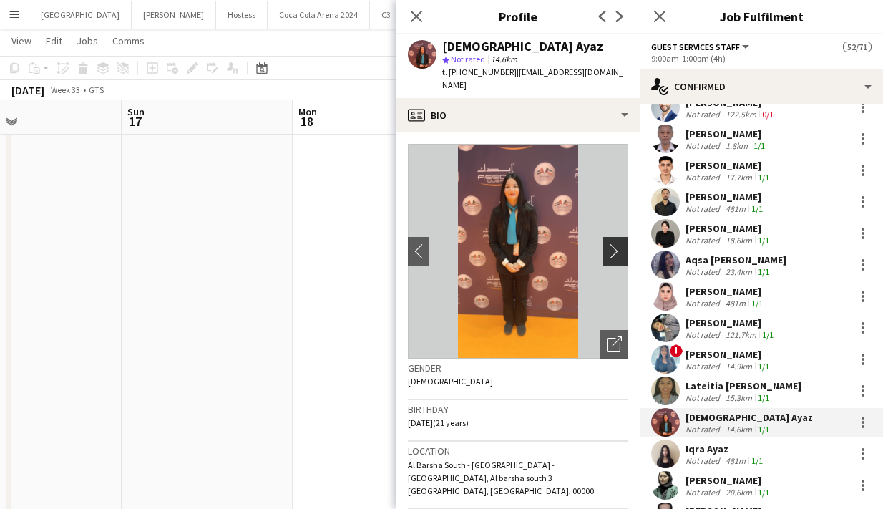
click at [616, 243] on app-icon "chevron-right" at bounding box center [618, 250] width 22 height 15
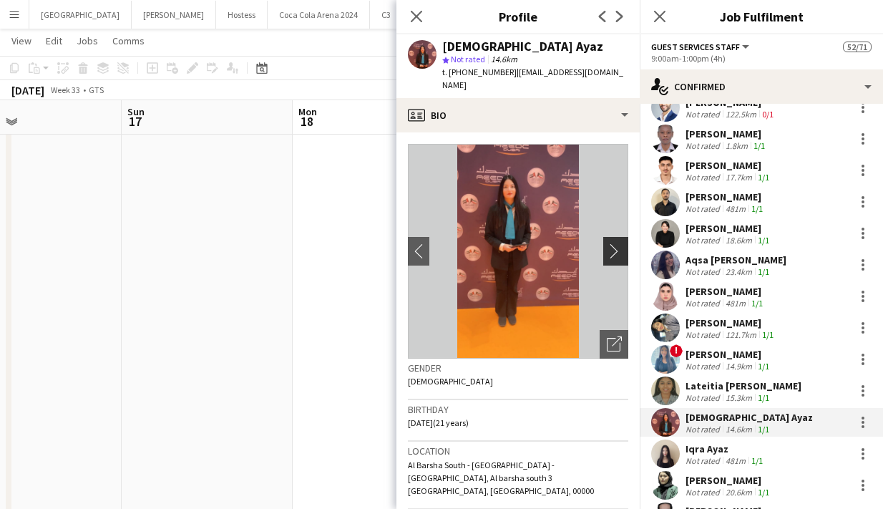
click at [616, 243] on app-icon "chevron-right" at bounding box center [618, 250] width 22 height 15
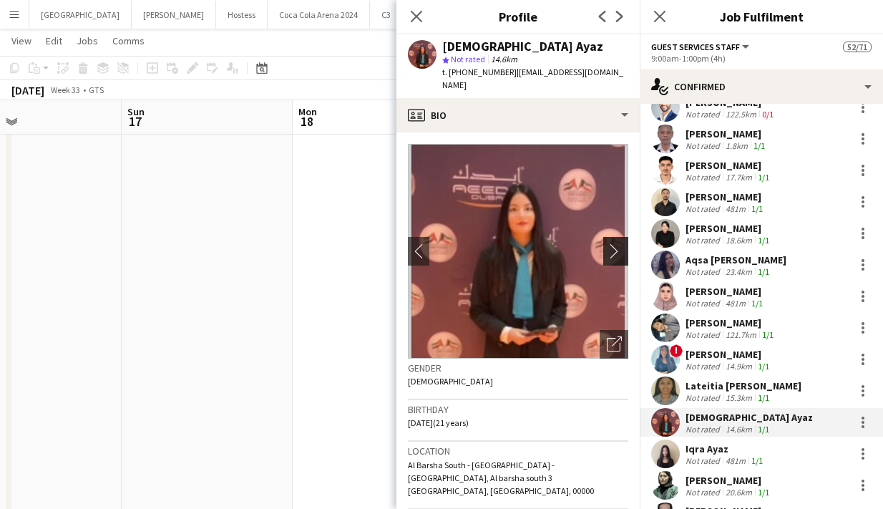
click at [616, 243] on app-icon "chevron-right" at bounding box center [618, 250] width 22 height 15
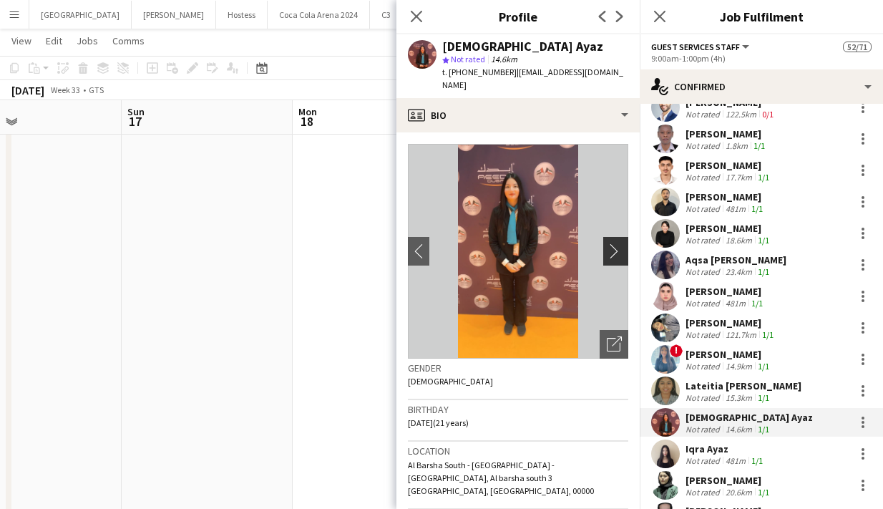
click at [616, 243] on app-icon "chevron-right" at bounding box center [618, 250] width 22 height 15
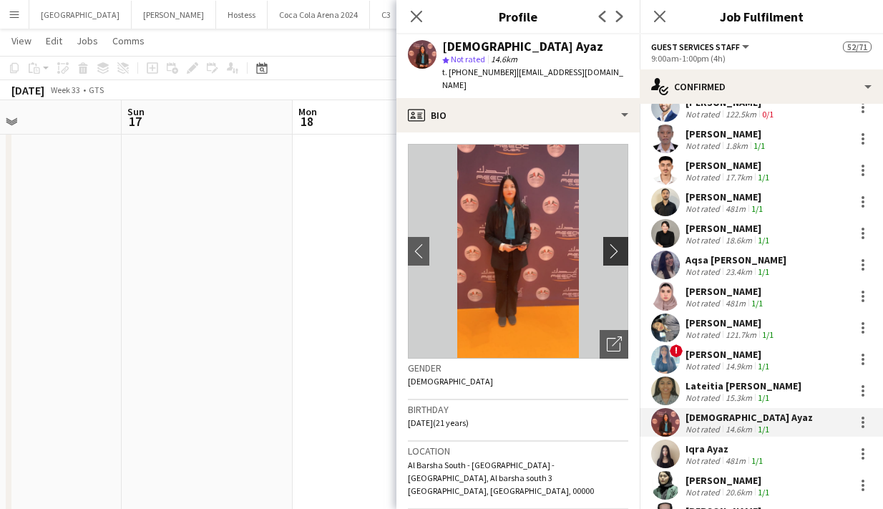
click at [616, 243] on app-icon "chevron-right" at bounding box center [618, 250] width 22 height 15
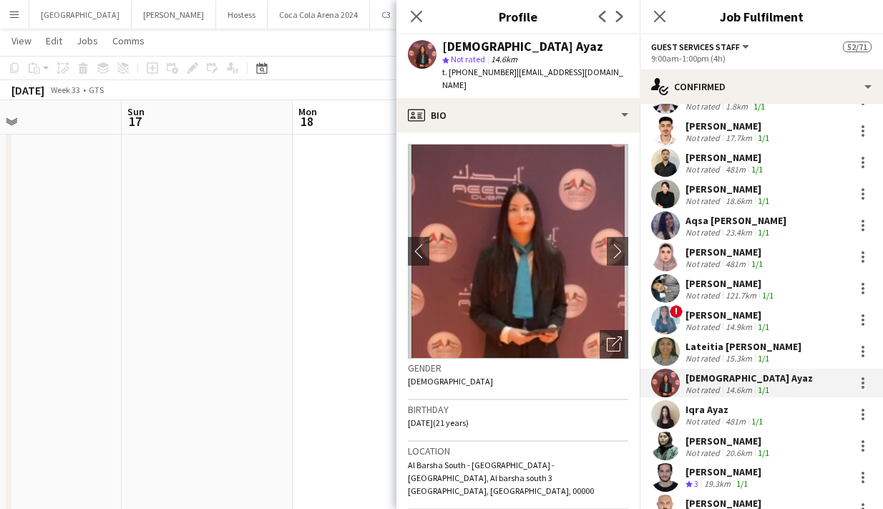
scroll to position [1236, 0]
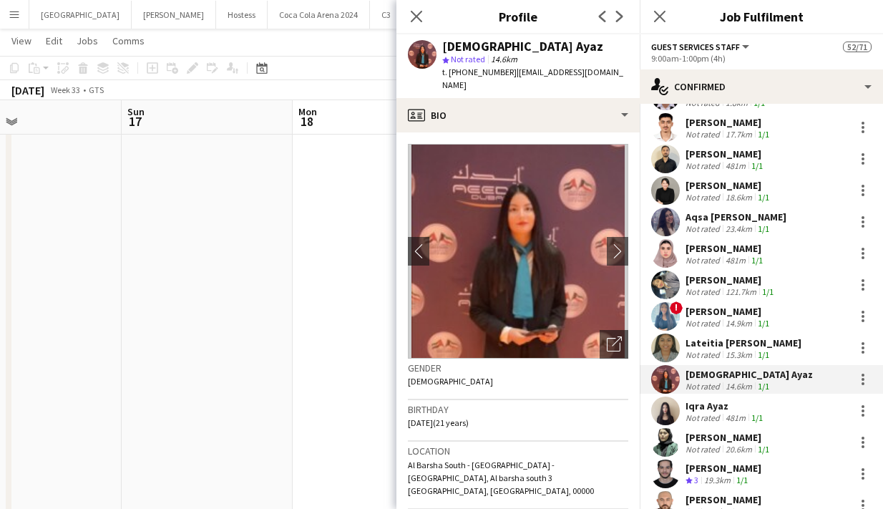
click at [674, 400] on app-user-avatar at bounding box center [665, 411] width 29 height 29
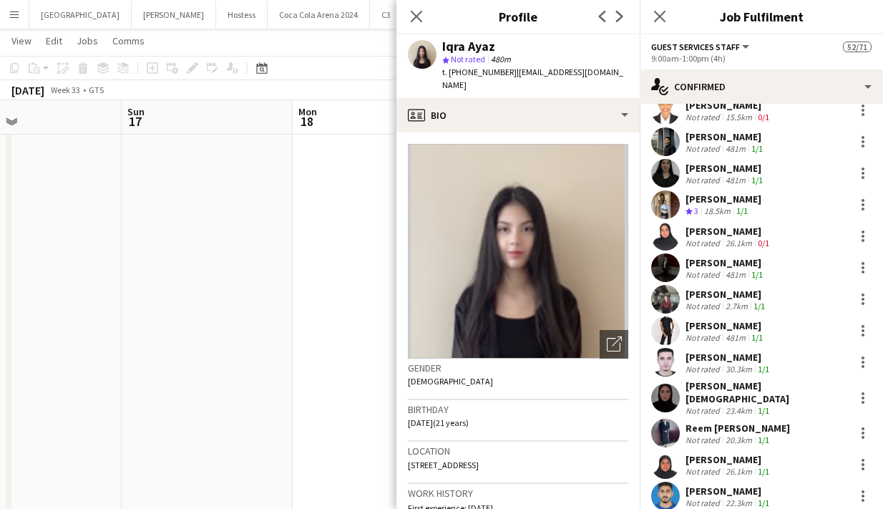
scroll to position [457, 0]
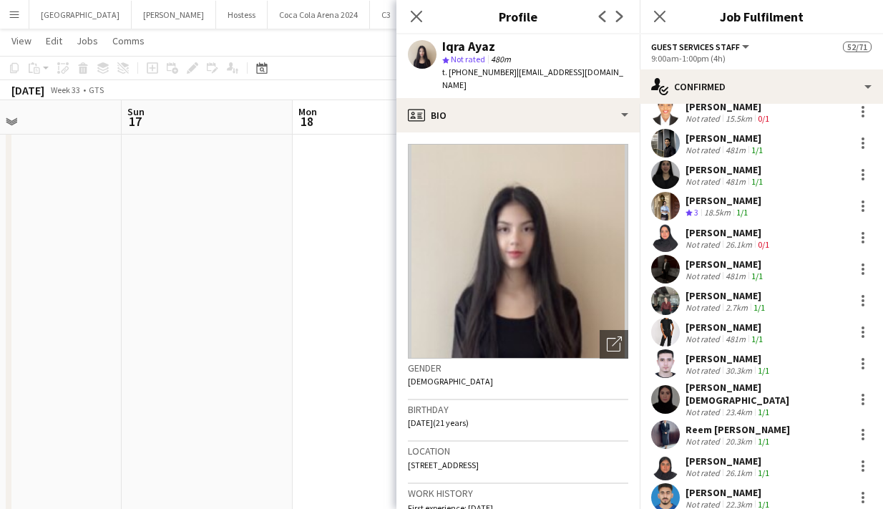
click at [669, 365] on app-user-avatar at bounding box center [665, 363] width 29 height 29
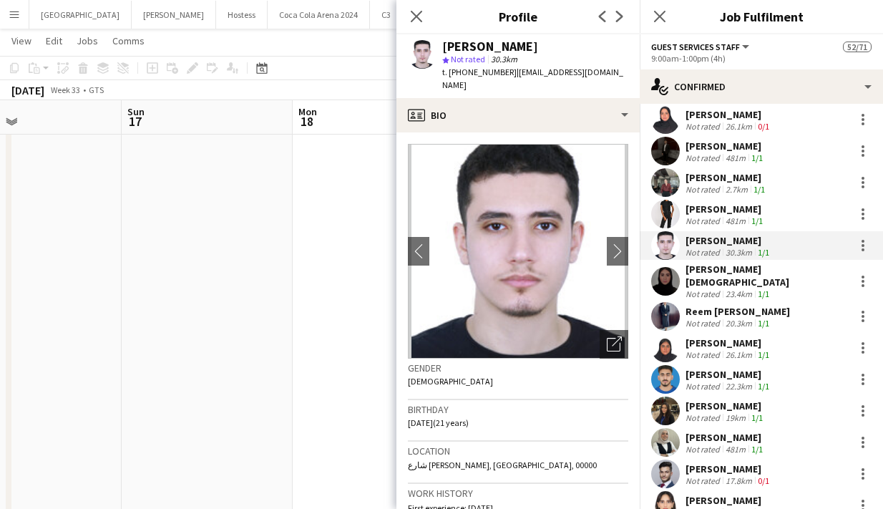
scroll to position [570, 0]
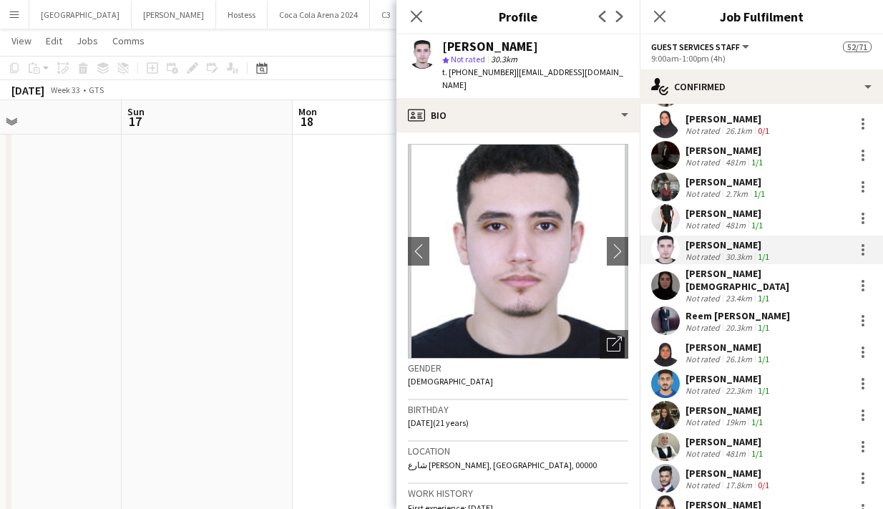
click at [664, 184] on app-user-avatar at bounding box center [665, 186] width 29 height 29
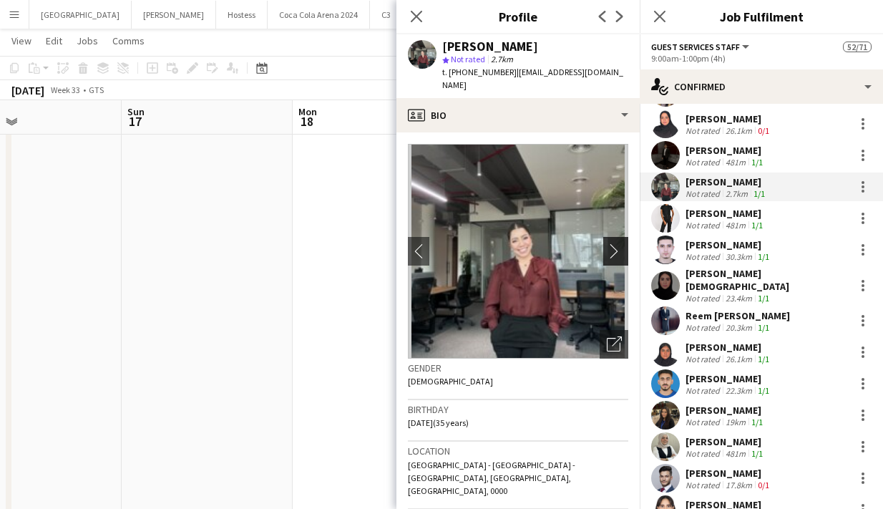
click at [617, 243] on app-icon "chevron-right" at bounding box center [618, 250] width 22 height 15
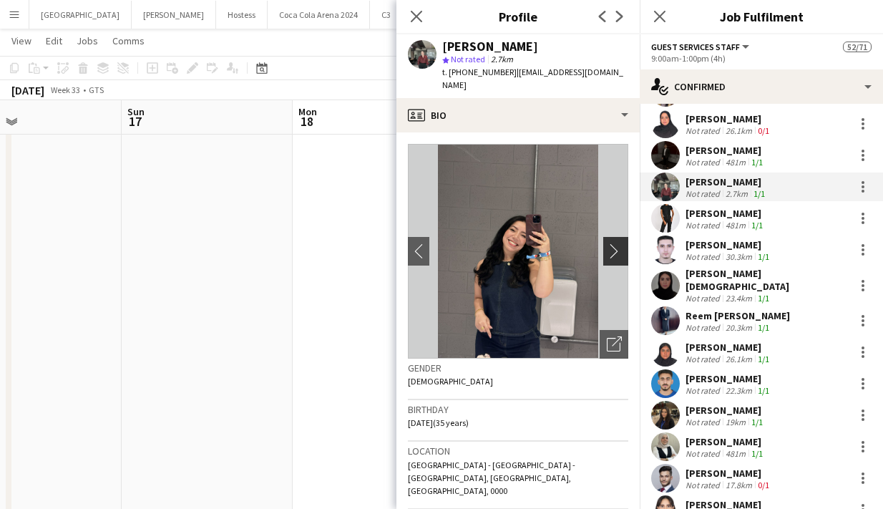
click at [617, 243] on app-icon "chevron-right" at bounding box center [618, 250] width 22 height 15
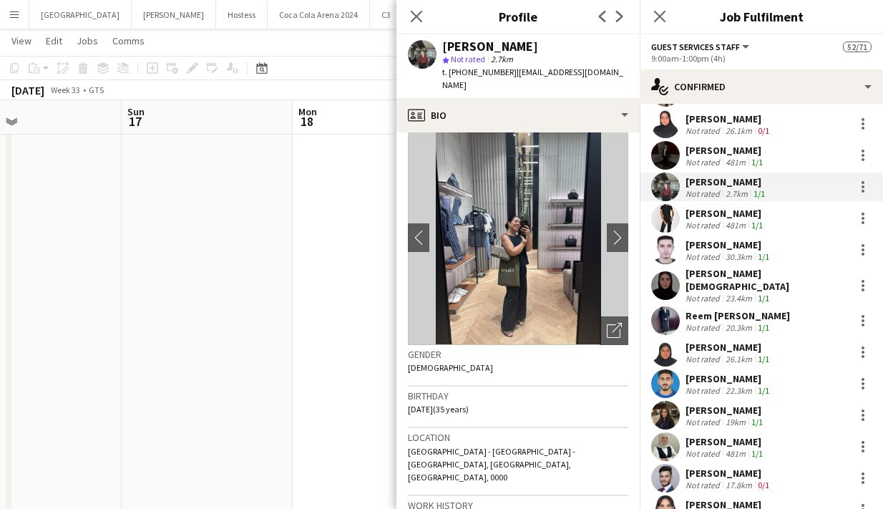
scroll to position [15, 0]
click at [611, 230] on button "chevron-right" at bounding box center [617, 236] width 29 height 29
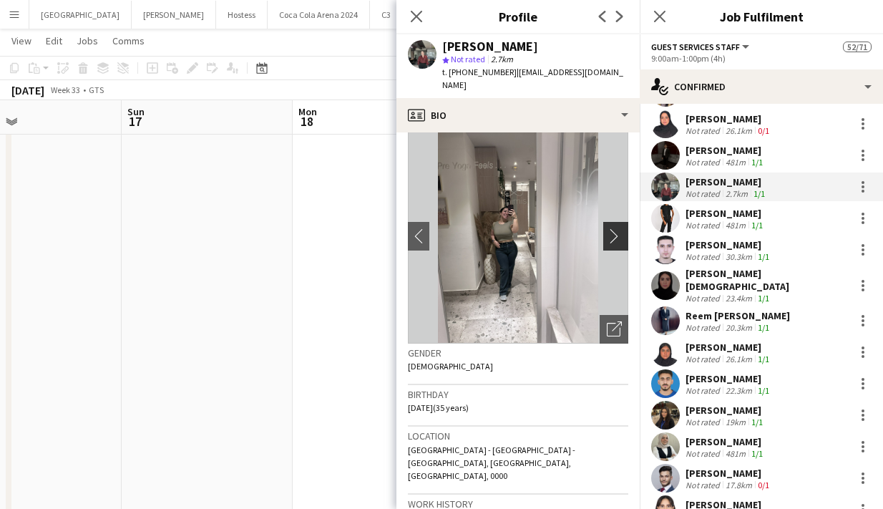
click at [613, 228] on app-icon "chevron-right" at bounding box center [618, 235] width 22 height 15
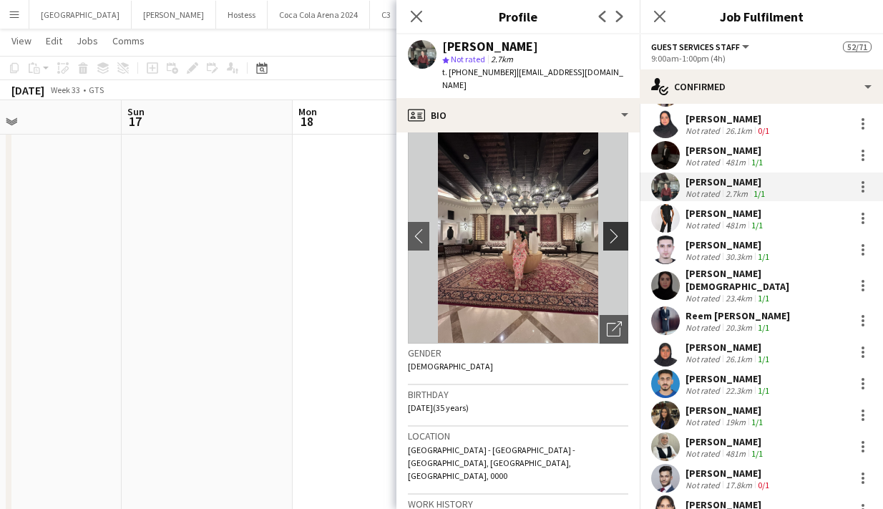
click at [613, 228] on app-icon "chevron-right" at bounding box center [618, 235] width 22 height 15
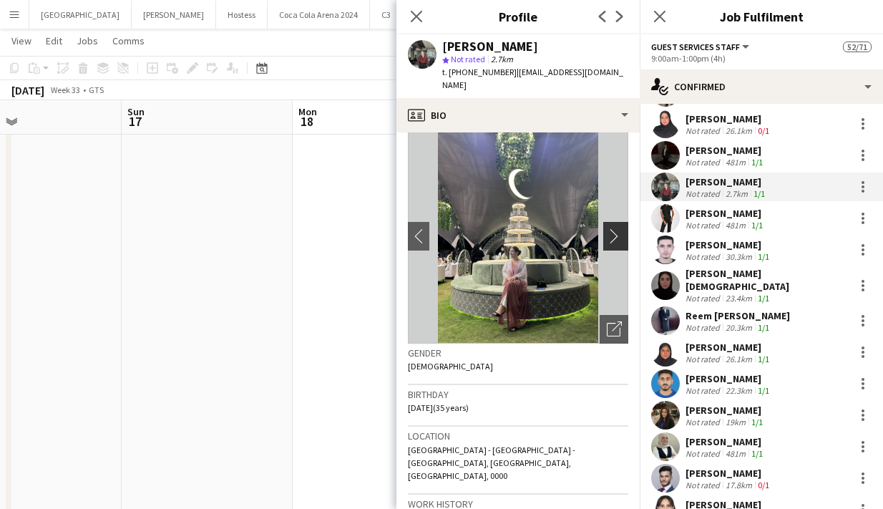
click at [613, 228] on app-icon "chevron-right" at bounding box center [618, 235] width 22 height 15
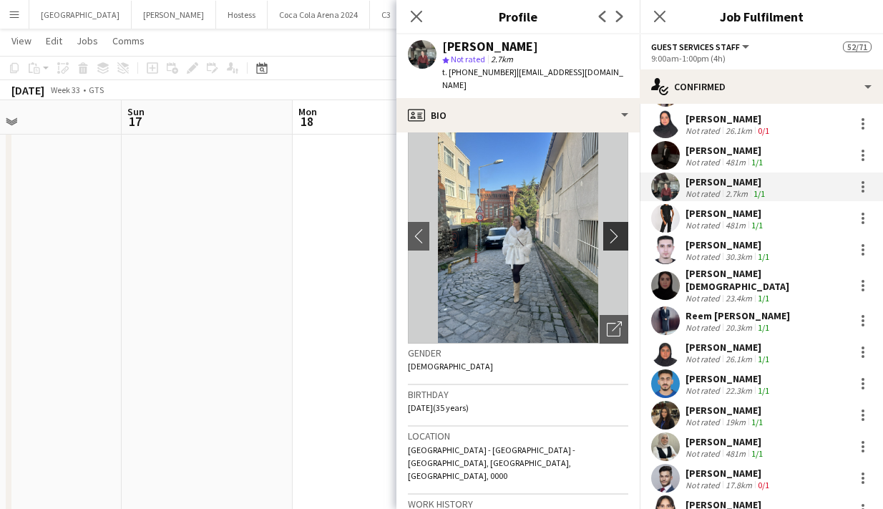
click at [613, 228] on app-icon "chevron-right" at bounding box center [618, 235] width 22 height 15
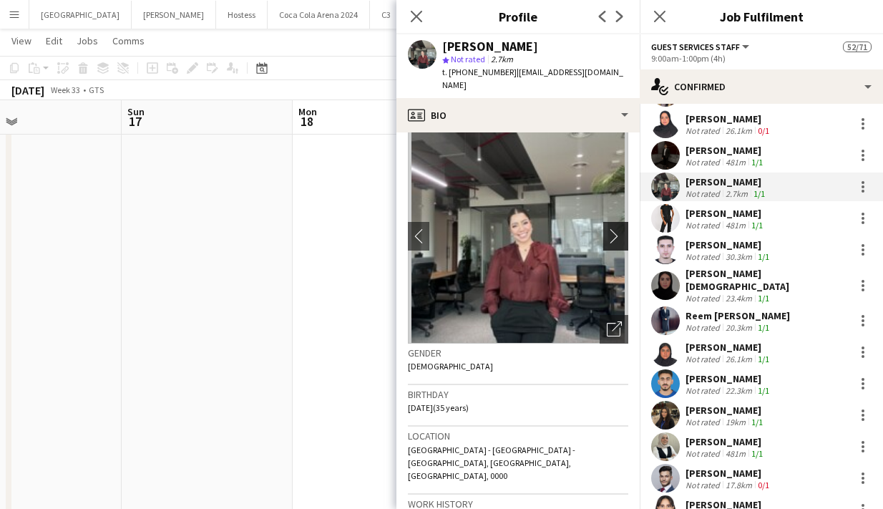
click at [613, 228] on app-icon "chevron-right" at bounding box center [618, 235] width 22 height 15
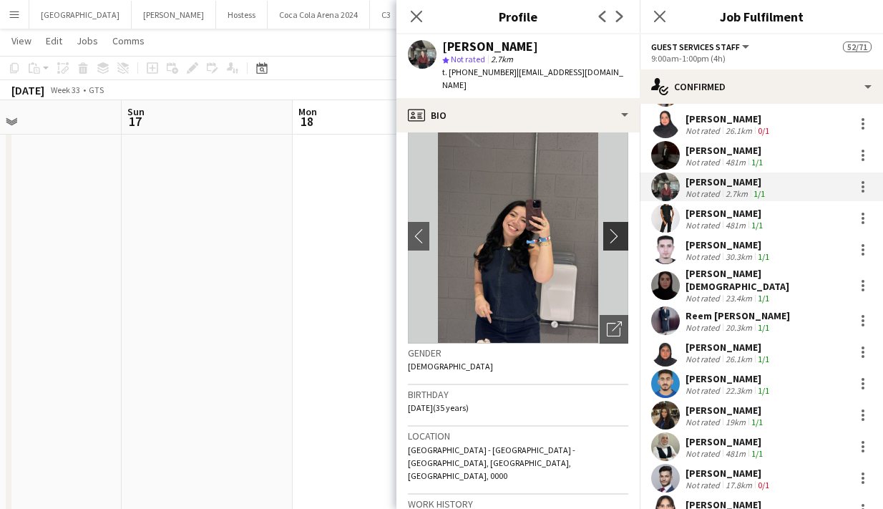
click at [613, 228] on app-icon "chevron-right" at bounding box center [618, 235] width 22 height 15
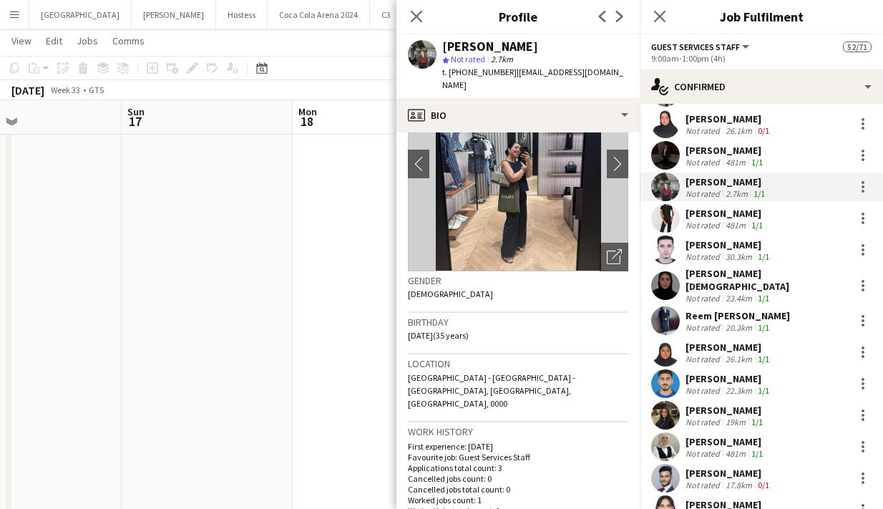
scroll to position [0, 0]
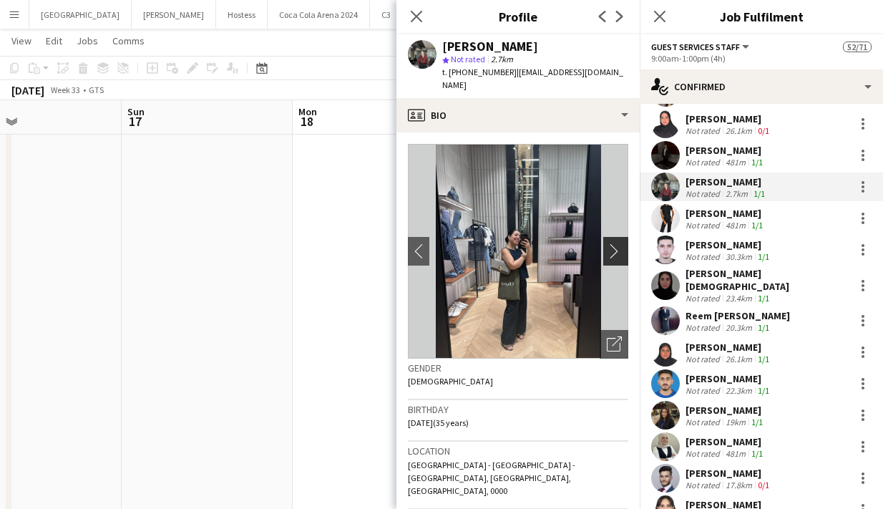
click at [614, 243] on app-icon "chevron-right" at bounding box center [618, 250] width 22 height 15
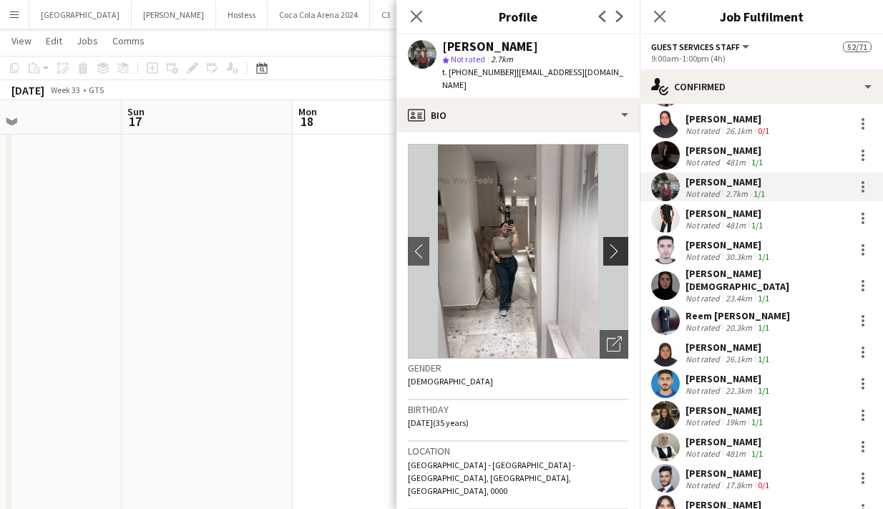
click at [614, 243] on app-icon "chevron-right" at bounding box center [618, 250] width 22 height 15
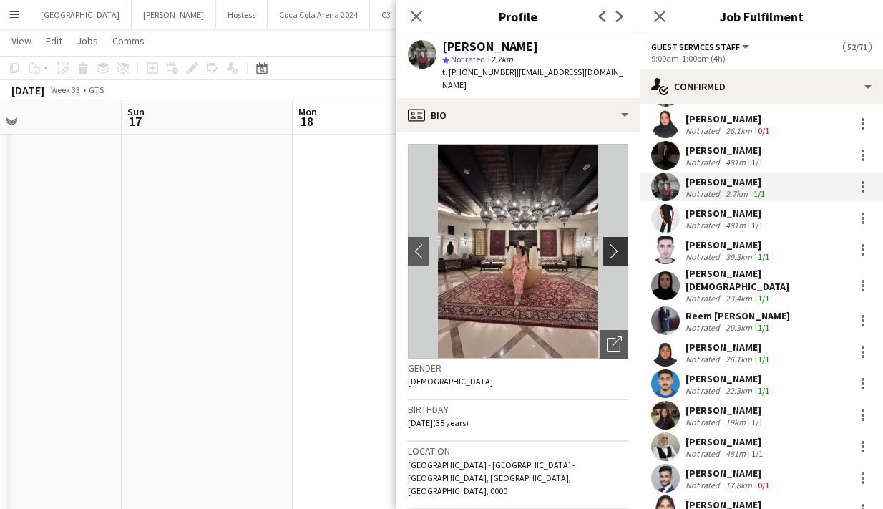
click at [614, 243] on app-icon "chevron-right" at bounding box center [618, 250] width 22 height 15
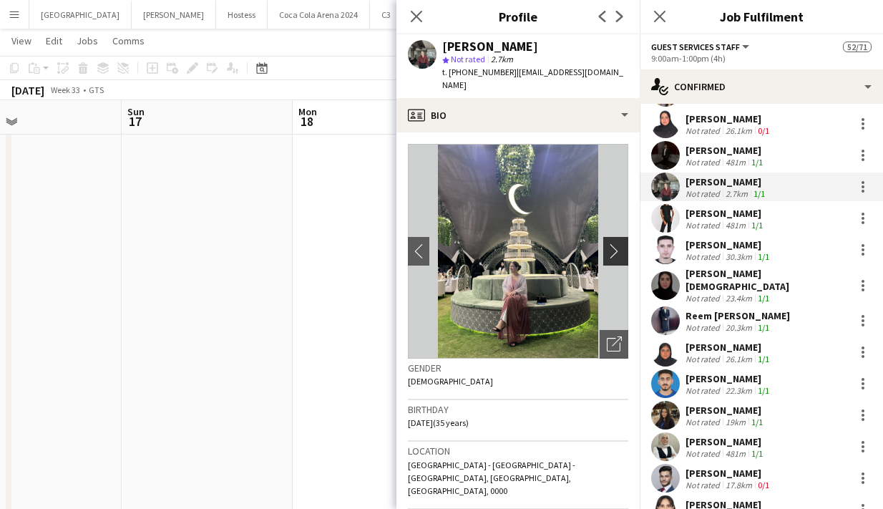
click at [614, 243] on app-icon "chevron-right" at bounding box center [618, 250] width 22 height 15
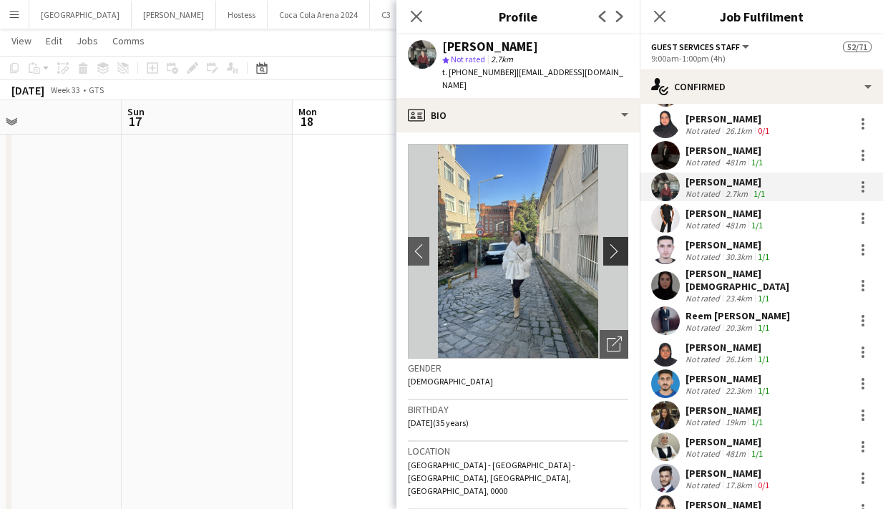
click at [614, 243] on app-icon "chevron-right" at bounding box center [618, 250] width 22 height 15
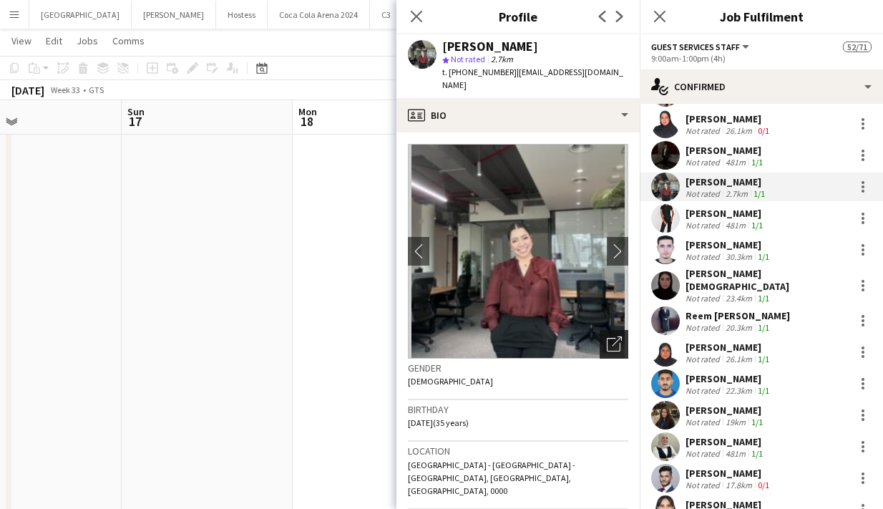
click at [617, 336] on icon "Open photos pop-in" at bounding box center [614, 343] width 15 height 15
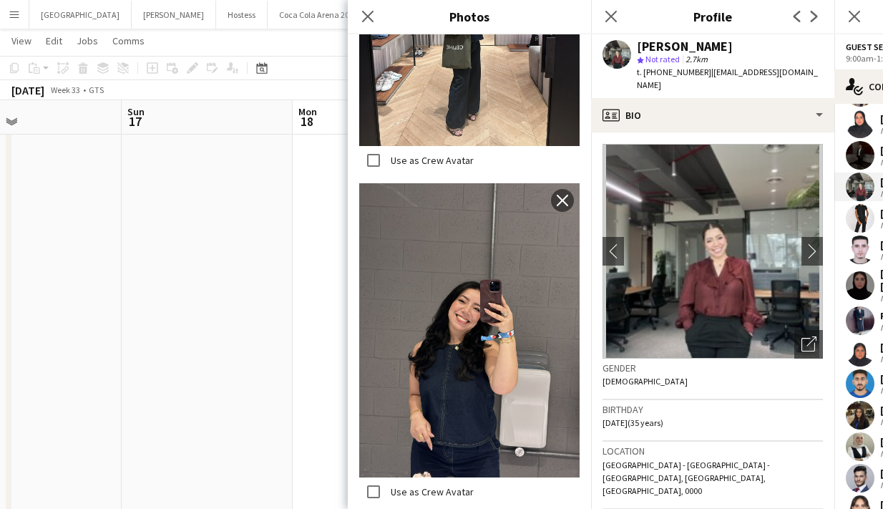
scroll to position [4, 0]
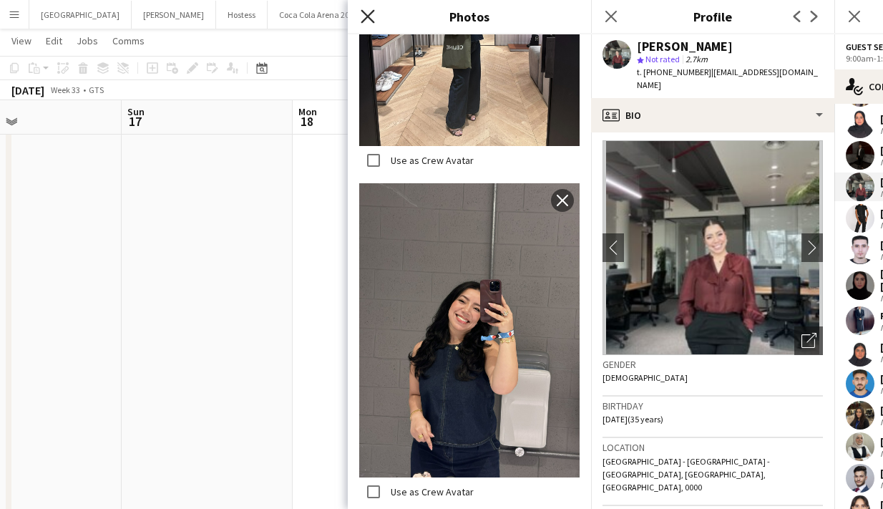
click at [370, 17] on icon "Close pop-in" at bounding box center [368, 16] width 14 height 14
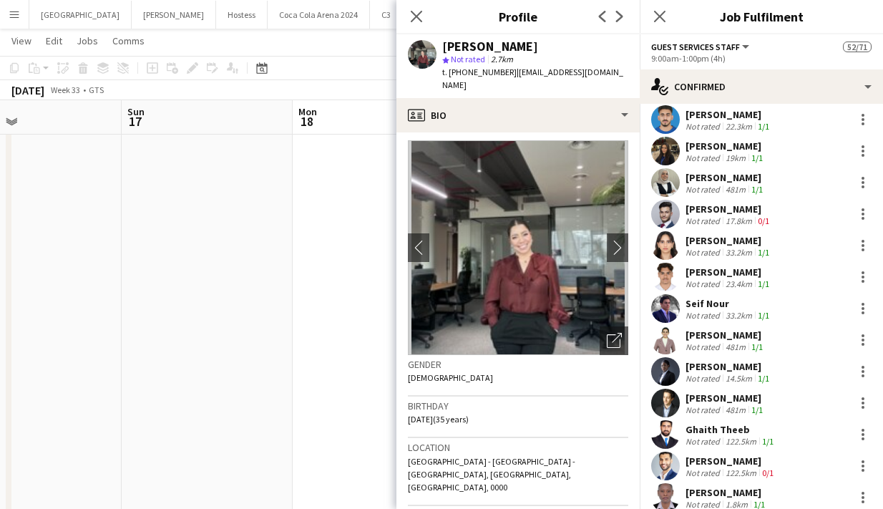
scroll to position [816, 0]
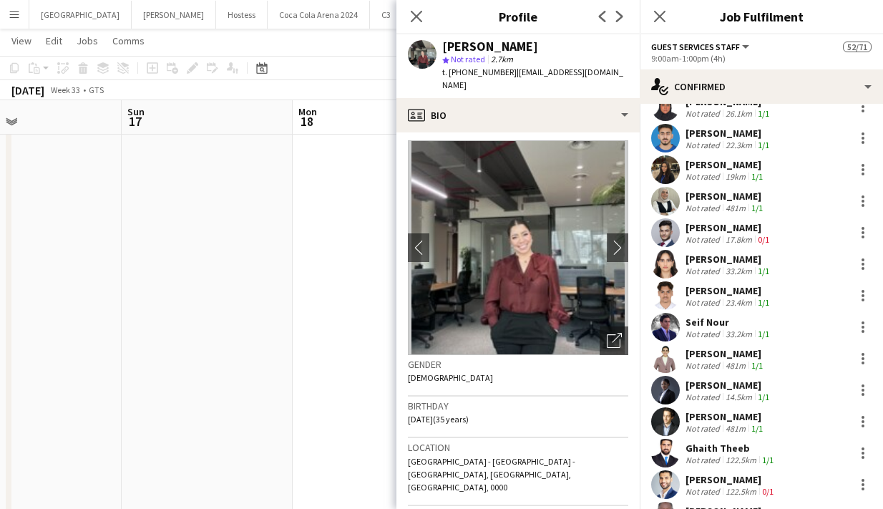
click at [664, 256] on app-user-avatar at bounding box center [665, 264] width 29 height 29
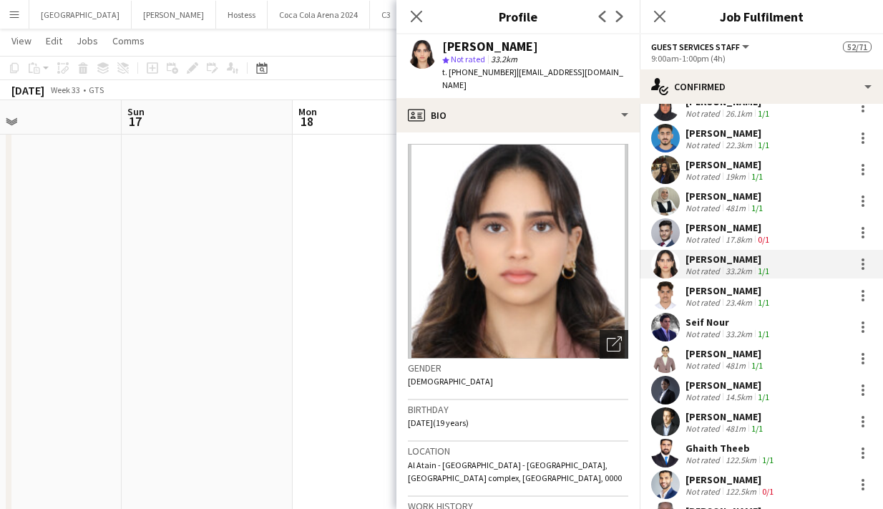
click at [611, 336] on icon "Open photos pop-in" at bounding box center [614, 343] width 15 height 15
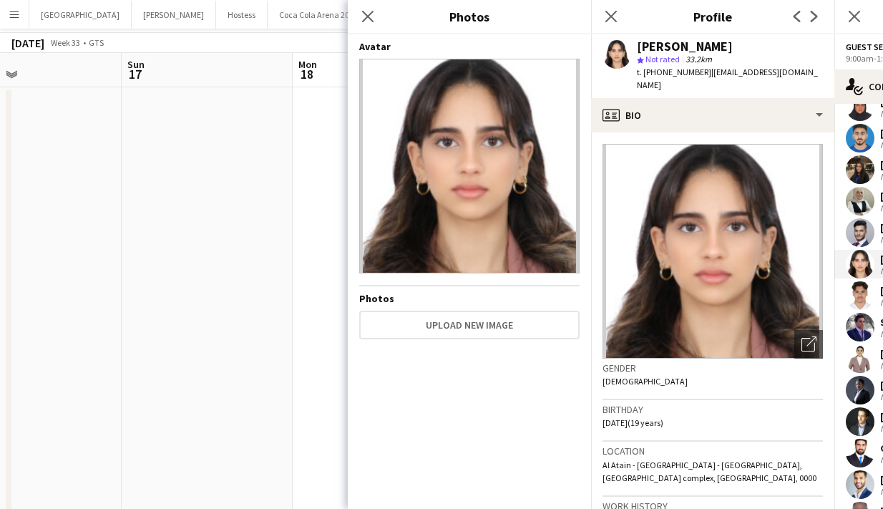
scroll to position [0, 0]
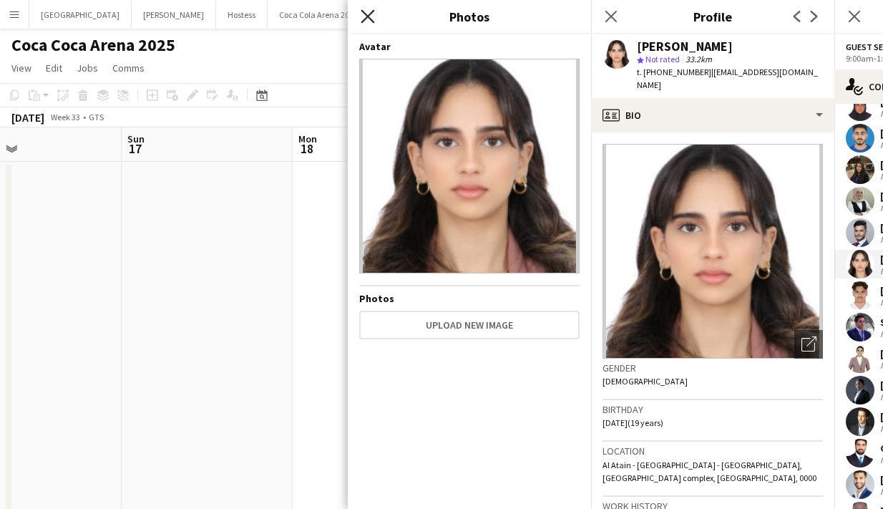
click at [364, 19] on icon at bounding box center [368, 16] width 14 height 14
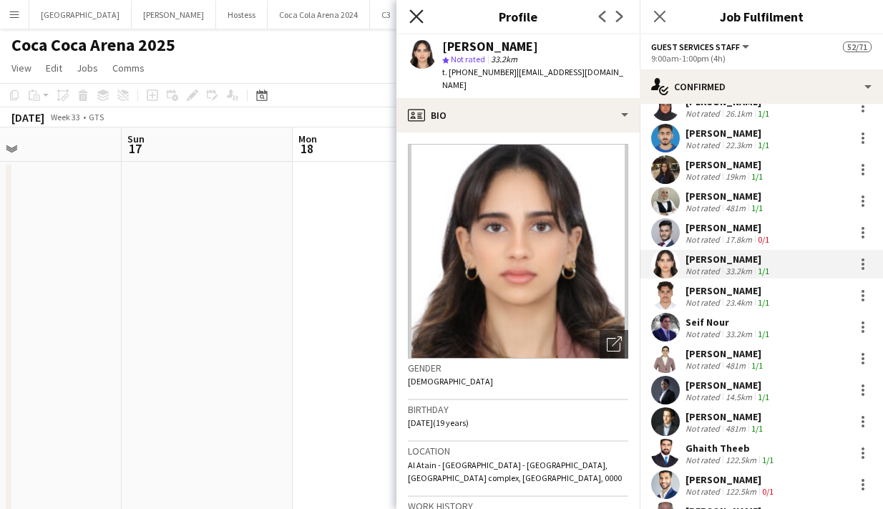
click at [419, 12] on icon "Close pop-in" at bounding box center [416, 16] width 14 height 14
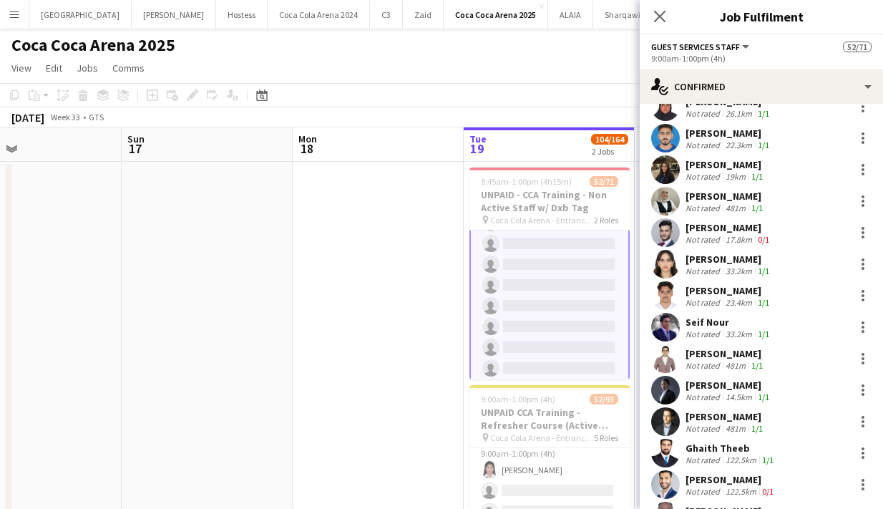
click at [665, 163] on app-user-avatar at bounding box center [665, 169] width 29 height 29
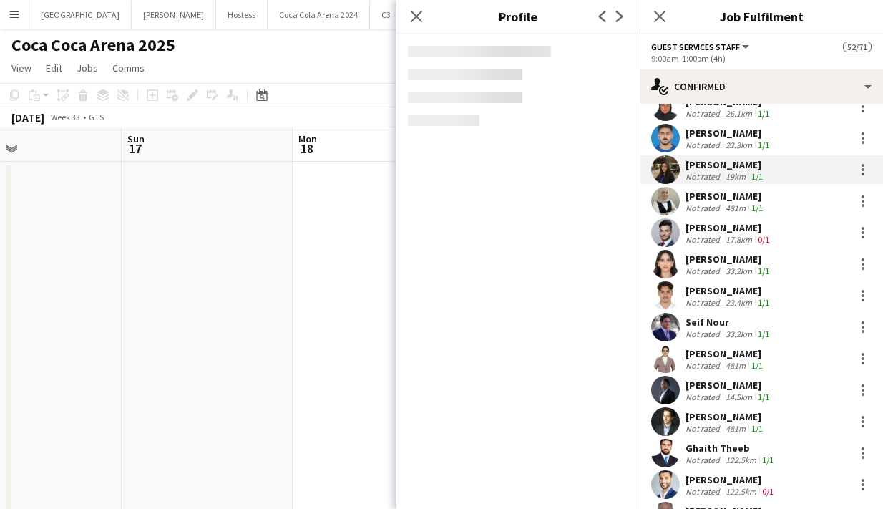
scroll to position [31, 0]
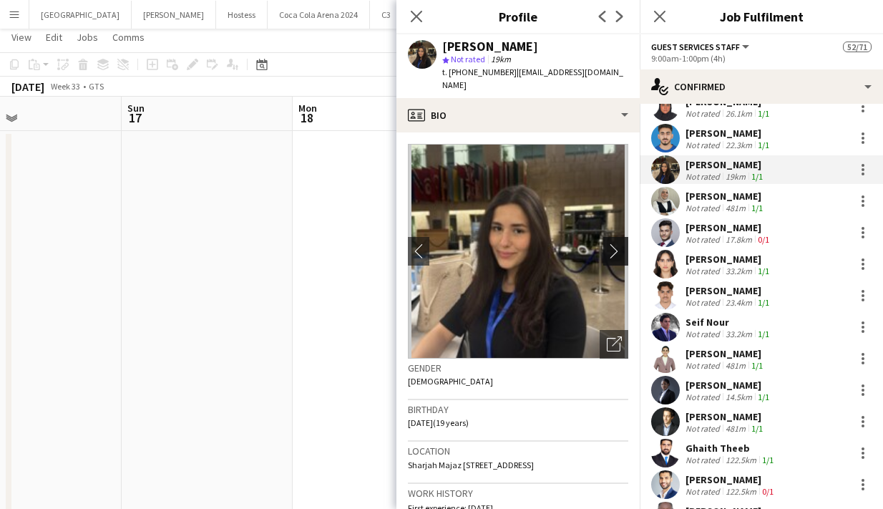
click at [616, 245] on app-icon "chevron-right" at bounding box center [618, 250] width 22 height 15
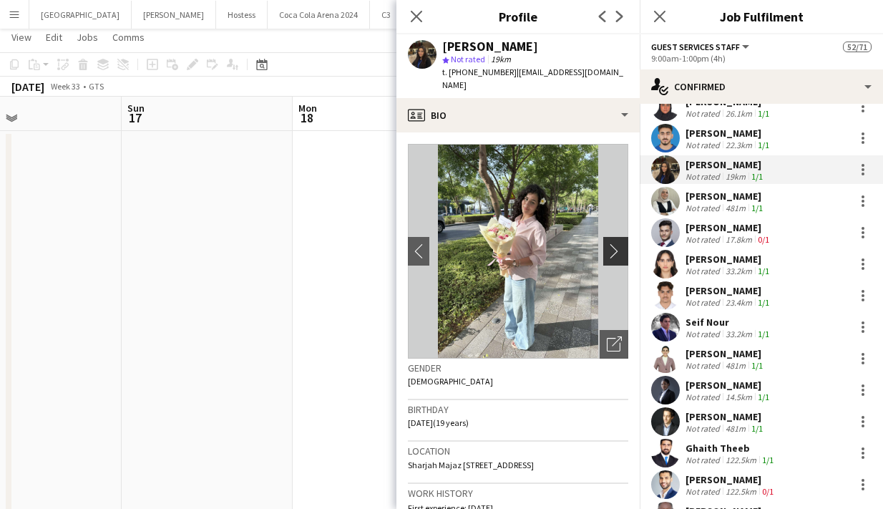
click at [613, 245] on app-icon "chevron-right" at bounding box center [618, 250] width 22 height 15
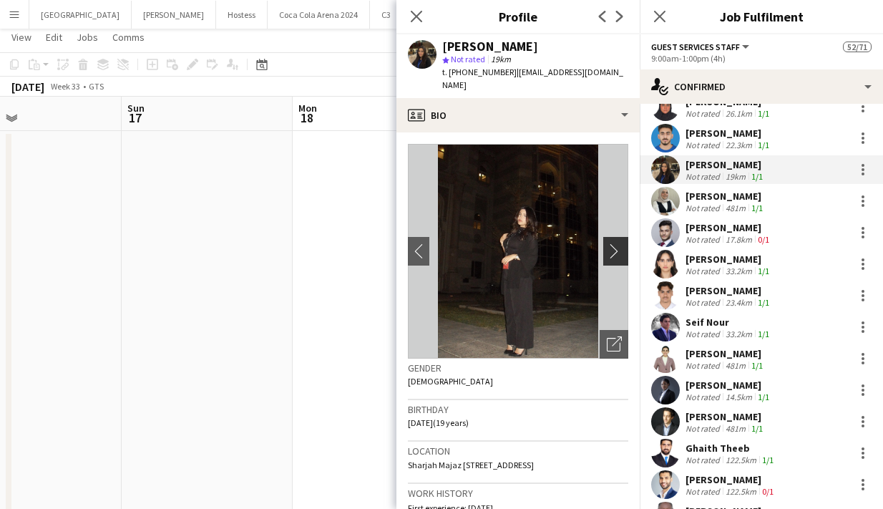
click at [613, 245] on app-icon "chevron-right" at bounding box center [618, 250] width 22 height 15
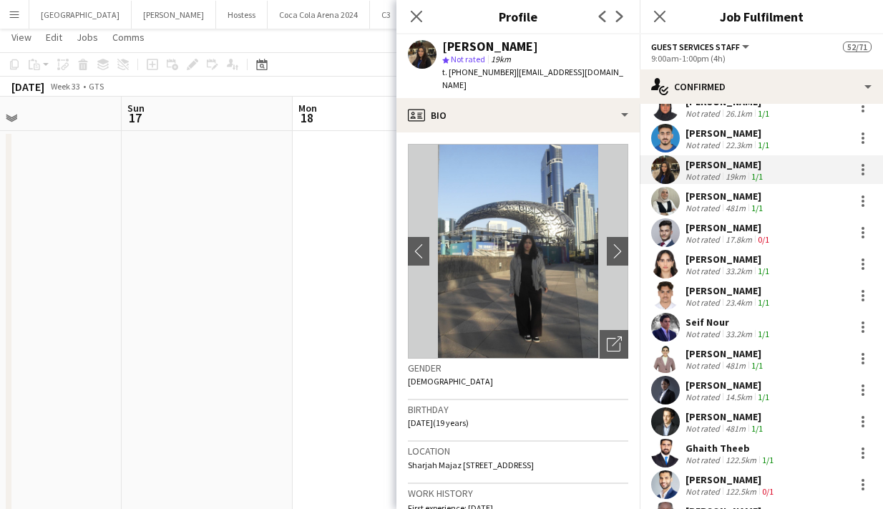
click at [666, 258] on app-user-avatar at bounding box center [665, 264] width 29 height 29
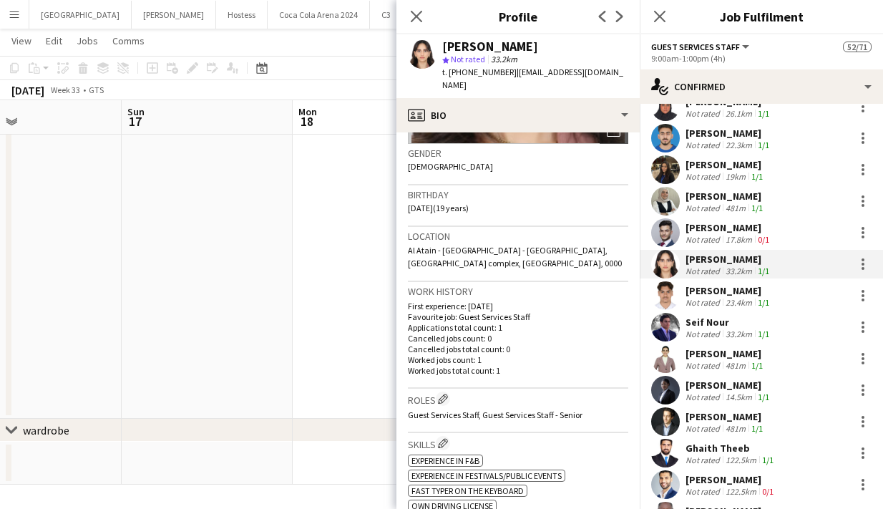
scroll to position [0, 0]
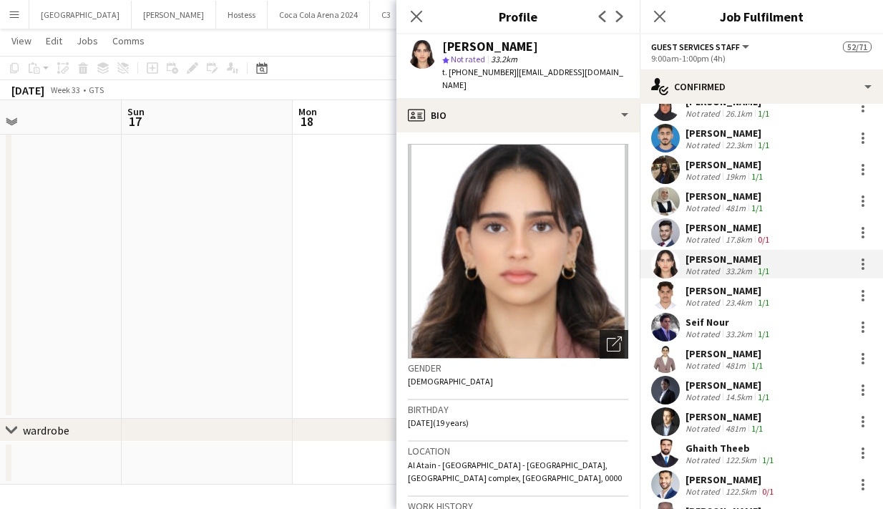
click at [610, 336] on icon "Open photos pop-in" at bounding box center [614, 343] width 15 height 15
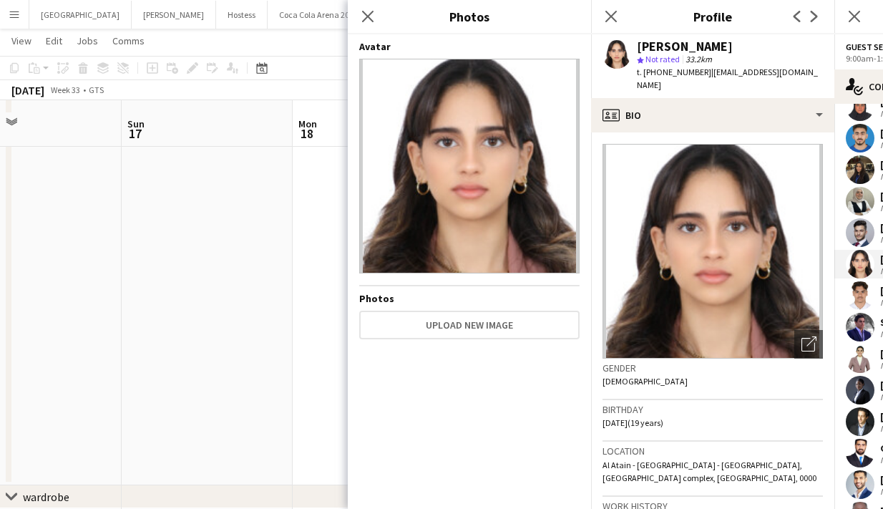
scroll to position [133, 0]
click at [363, 17] on icon "Close pop-in" at bounding box center [368, 16] width 14 height 14
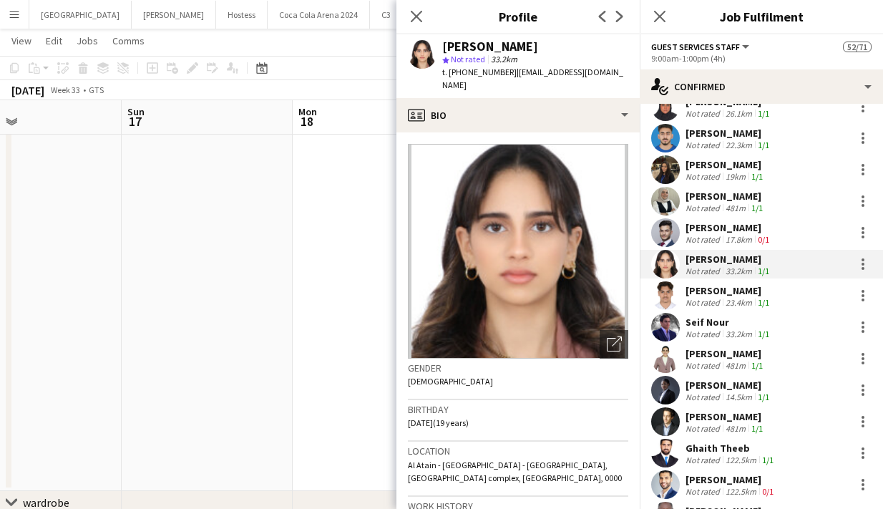
click at [548, 13] on h3 "Profile" at bounding box center [518, 16] width 243 height 19
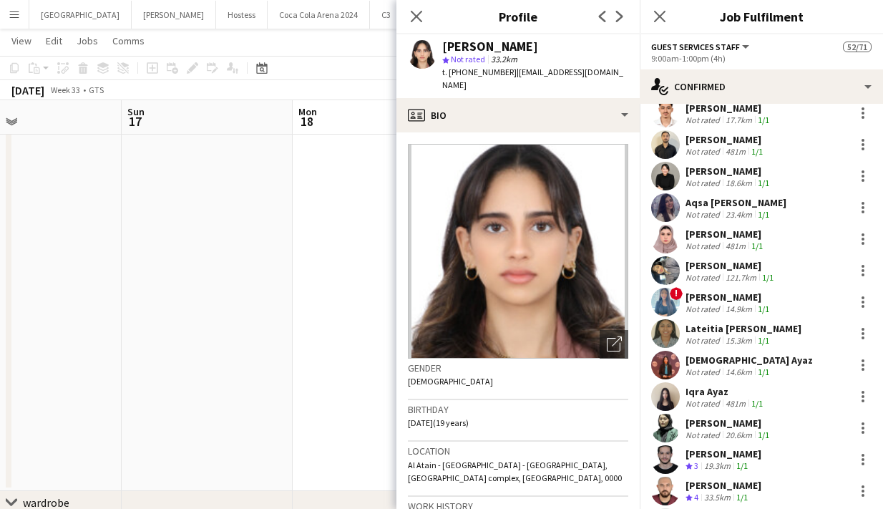
scroll to position [1275, 0]
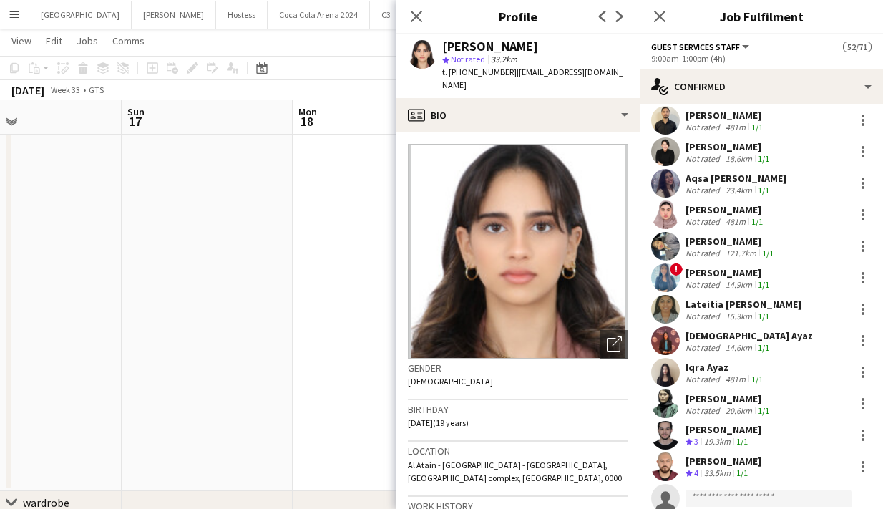
click at [663, 329] on app-user-avatar at bounding box center [665, 340] width 29 height 29
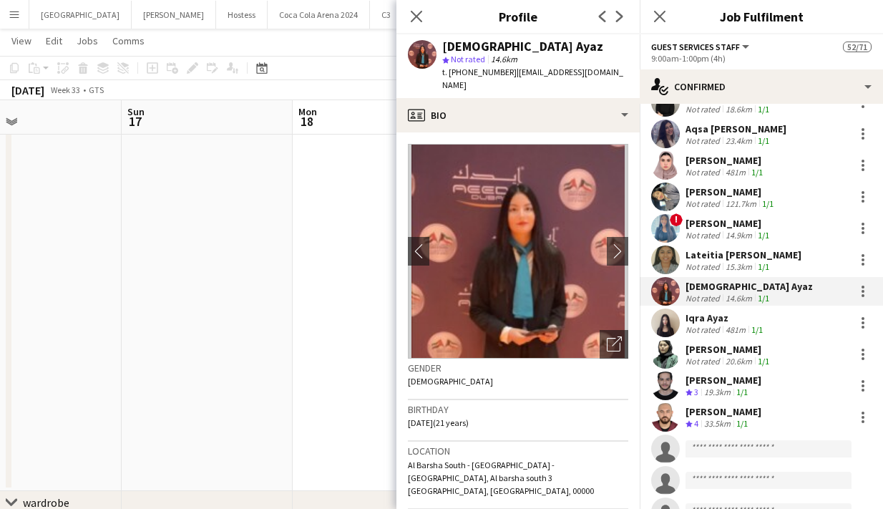
scroll to position [1327, 0]
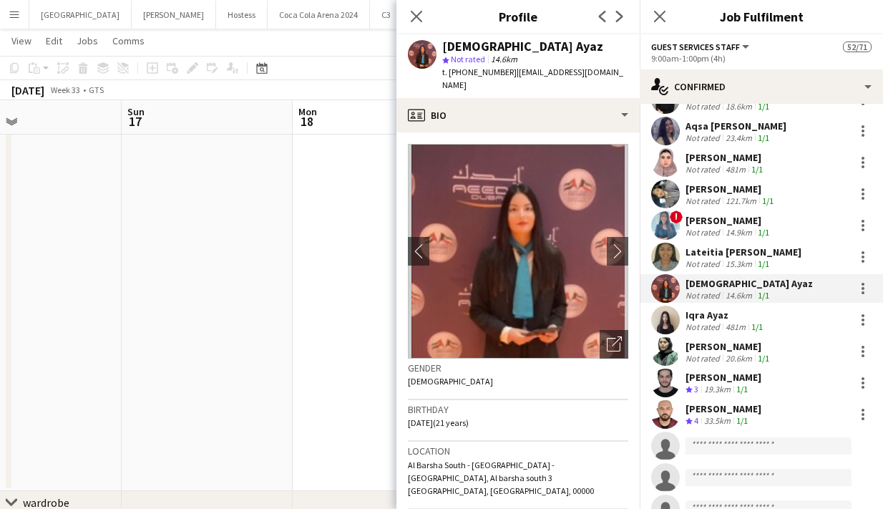
click at [664, 400] on app-user-avatar at bounding box center [665, 414] width 29 height 29
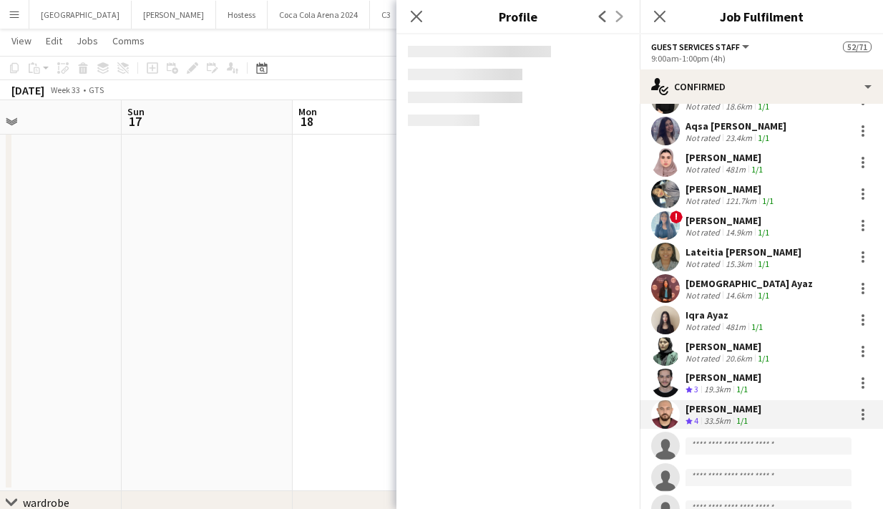
click at [662, 369] on app-user-avatar at bounding box center [665, 383] width 29 height 29
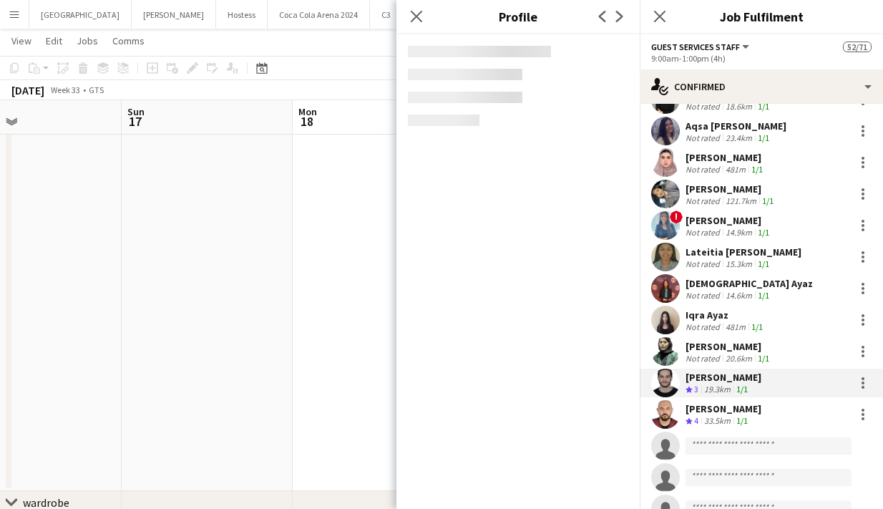
click at [663, 344] on app-user-avatar at bounding box center [665, 351] width 29 height 29
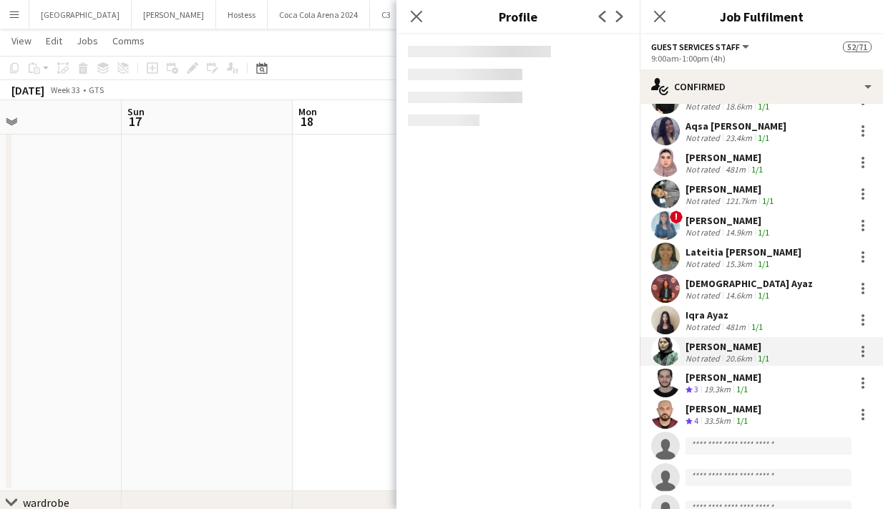
click at [663, 309] on app-user-avatar at bounding box center [665, 320] width 29 height 29
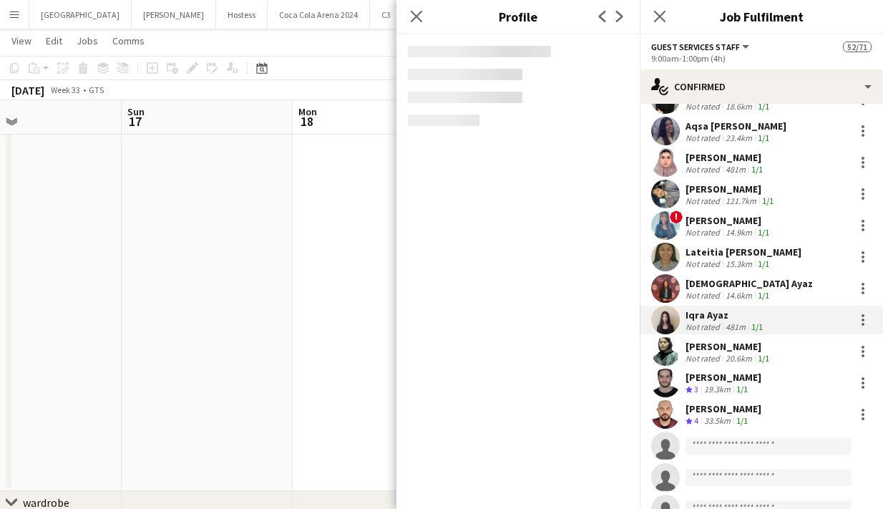
click at [662, 281] on app-user-avatar at bounding box center [665, 288] width 29 height 29
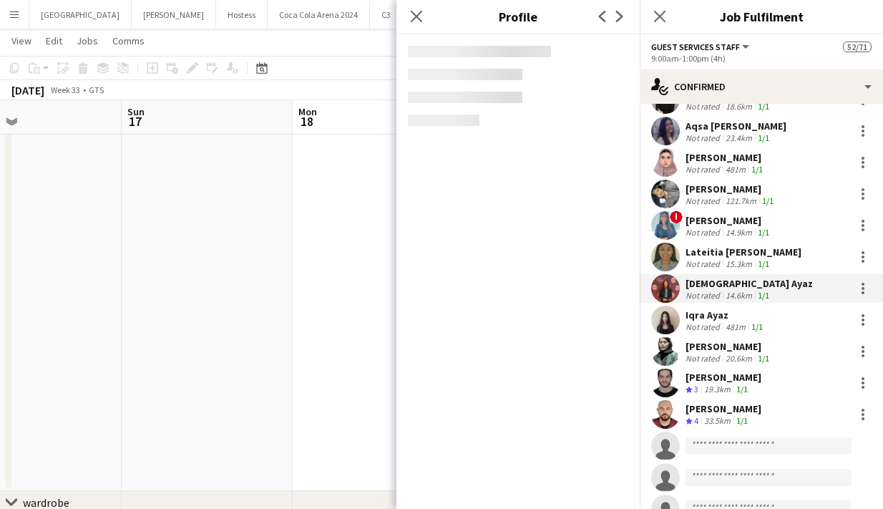
click at [665, 243] on app-user-avatar at bounding box center [665, 257] width 29 height 29
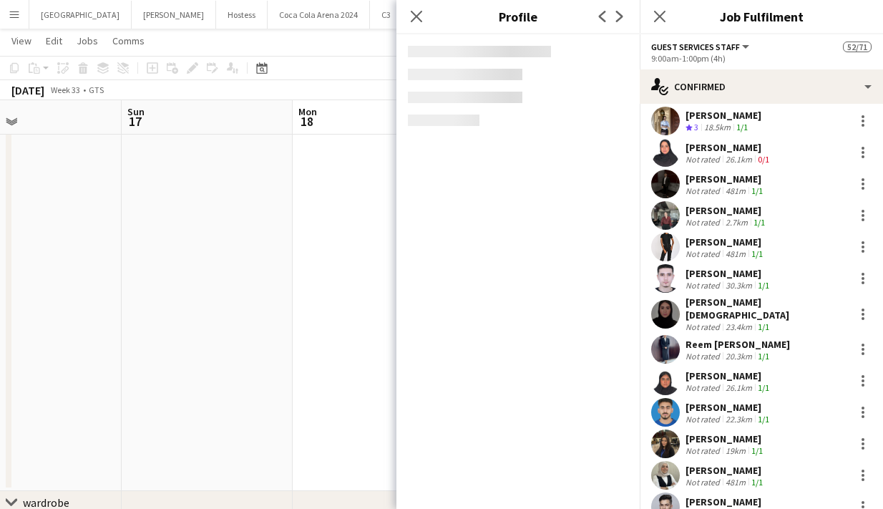
scroll to position [499, 0]
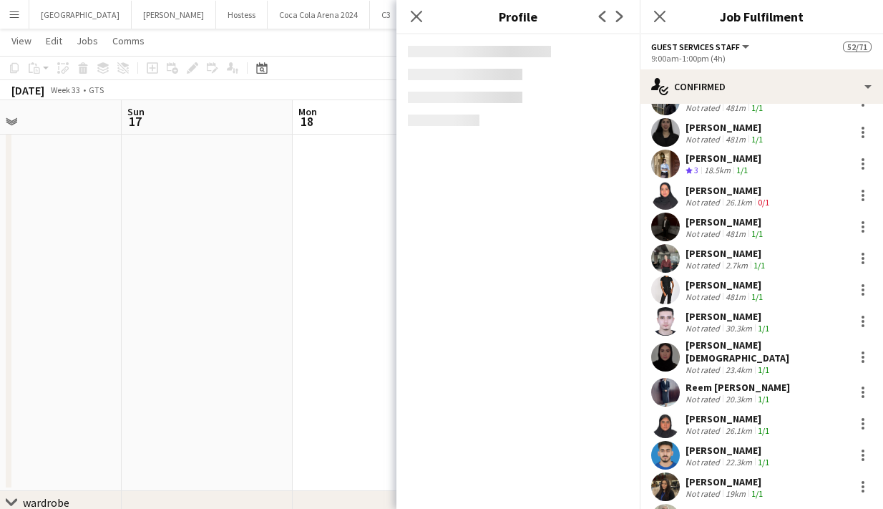
click at [667, 315] on app-user-avatar at bounding box center [665, 321] width 29 height 29
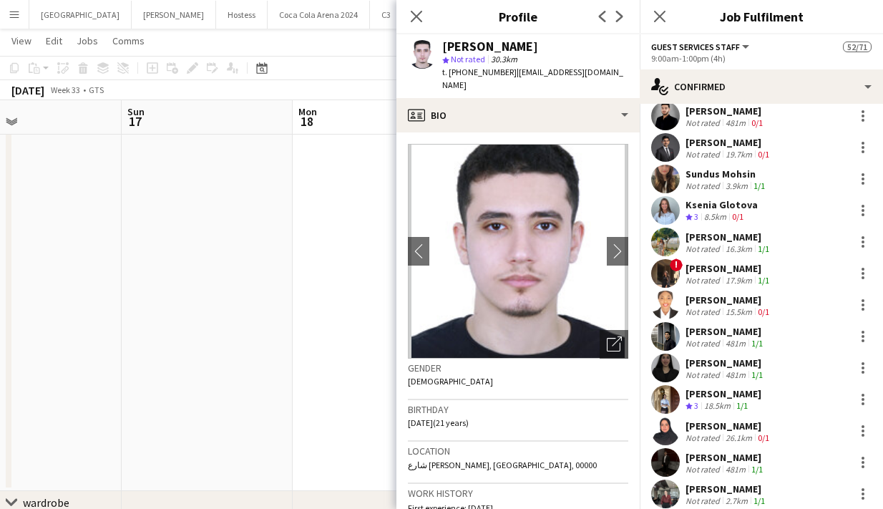
scroll to position [262, 0]
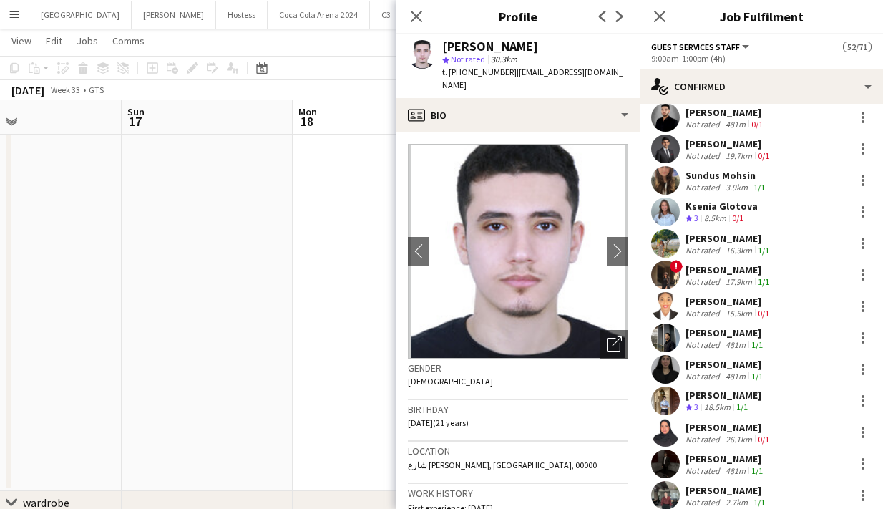
click at [662, 205] on app-user-avatar at bounding box center [665, 212] width 29 height 29
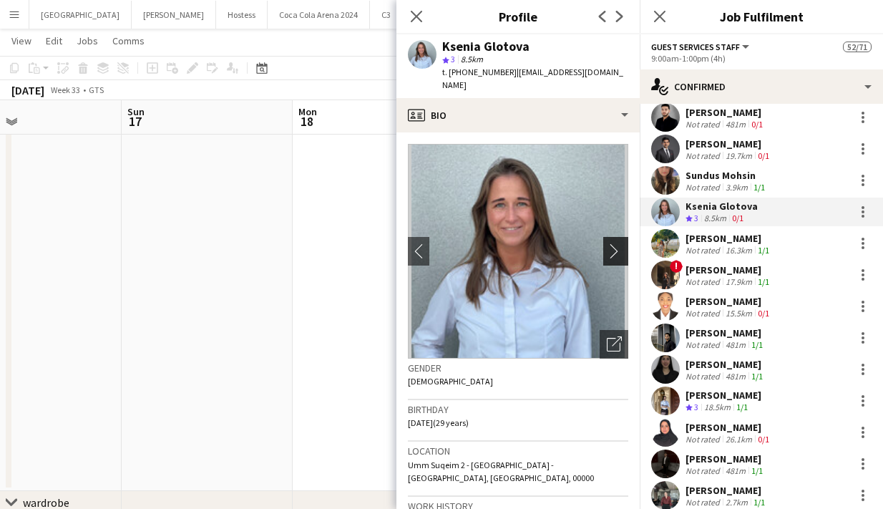
click at [618, 243] on app-icon "chevron-right" at bounding box center [618, 250] width 22 height 15
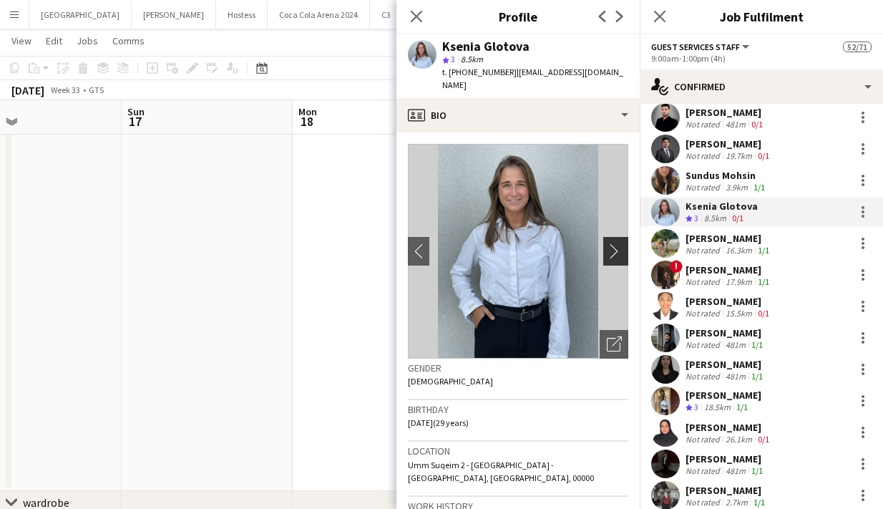
click at [616, 243] on app-icon "chevron-right" at bounding box center [618, 250] width 22 height 15
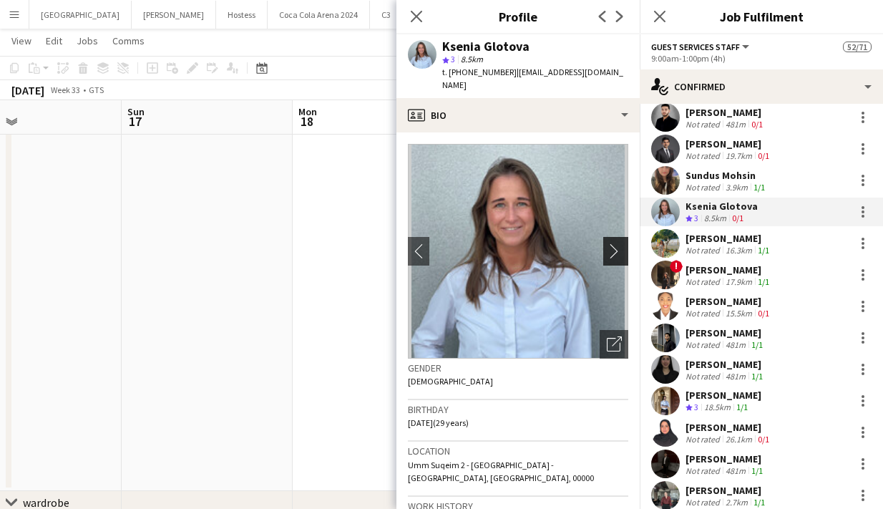
click at [616, 243] on app-icon "chevron-right" at bounding box center [618, 250] width 22 height 15
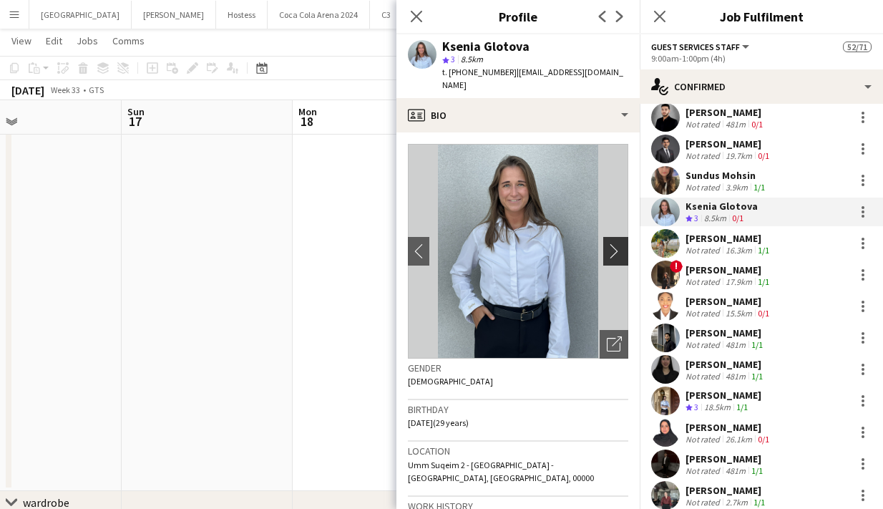
click at [616, 243] on app-icon "chevron-right" at bounding box center [618, 250] width 22 height 15
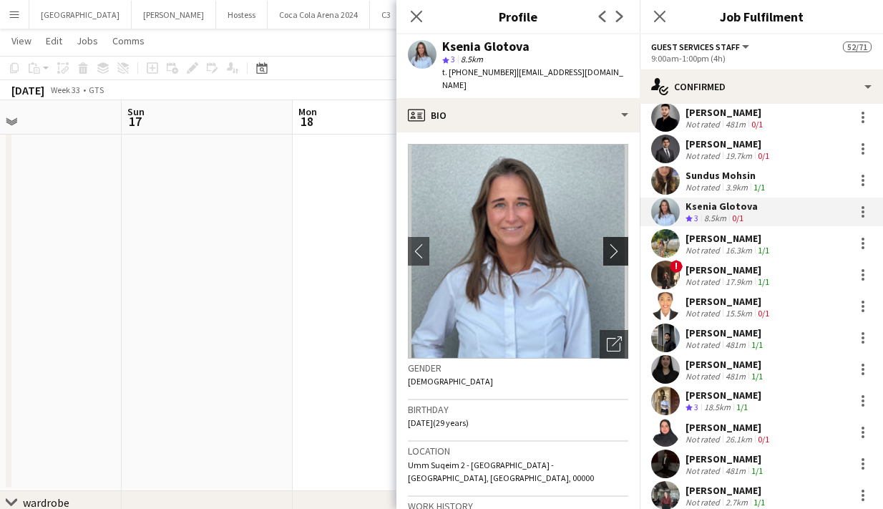
click at [616, 243] on app-icon "chevron-right" at bounding box center [618, 250] width 22 height 15
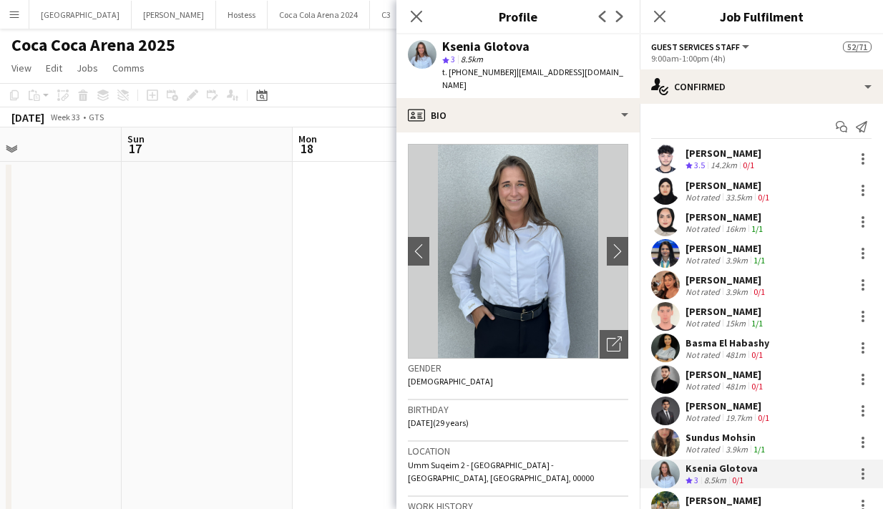
scroll to position [30, 0]
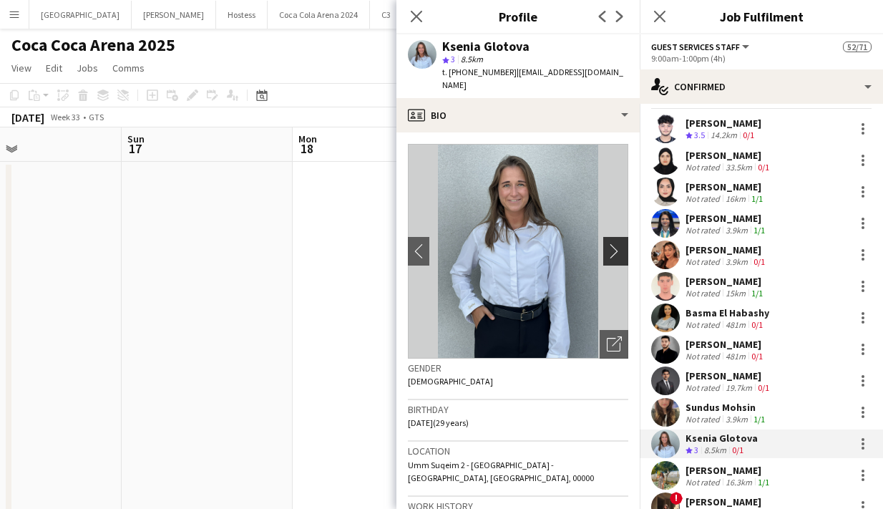
click at [615, 243] on app-icon "chevron-right" at bounding box center [618, 250] width 22 height 15
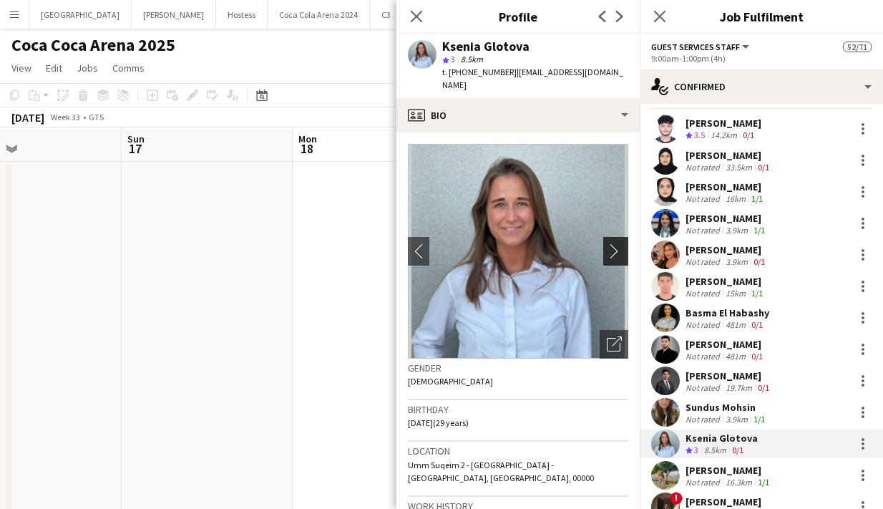
click at [615, 243] on app-icon "chevron-right" at bounding box center [618, 250] width 22 height 15
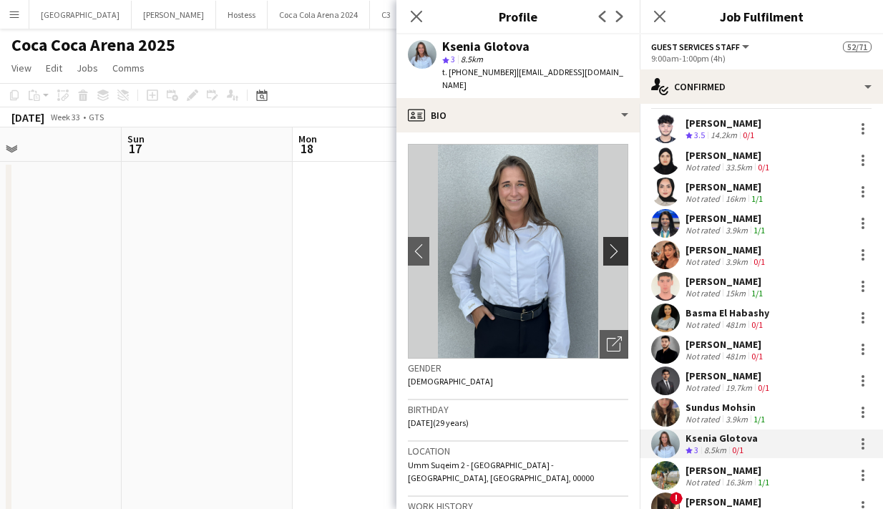
click at [615, 243] on app-icon "chevron-right" at bounding box center [618, 250] width 22 height 15
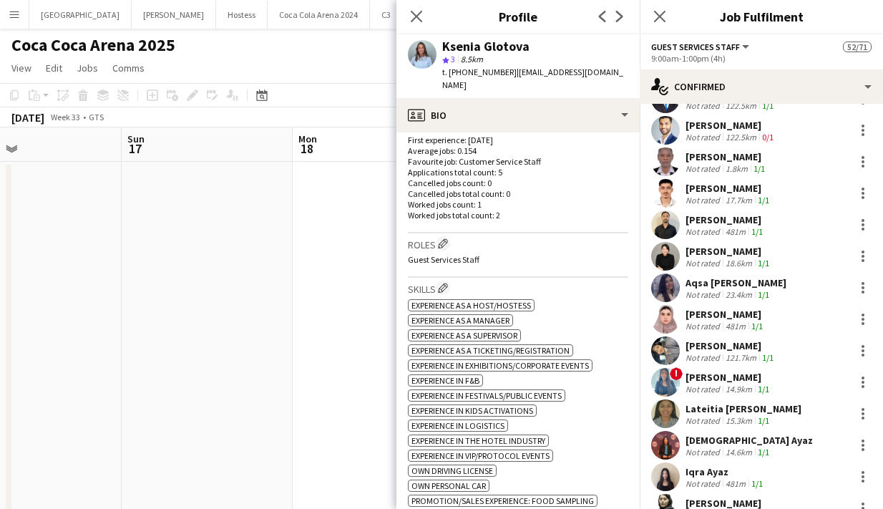
scroll to position [1130, 0]
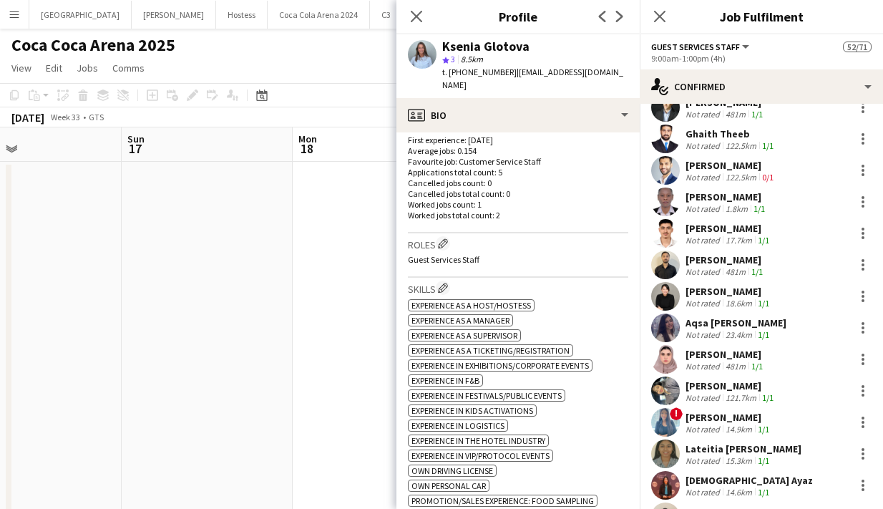
click at [666, 318] on app-user-avatar at bounding box center [665, 328] width 29 height 29
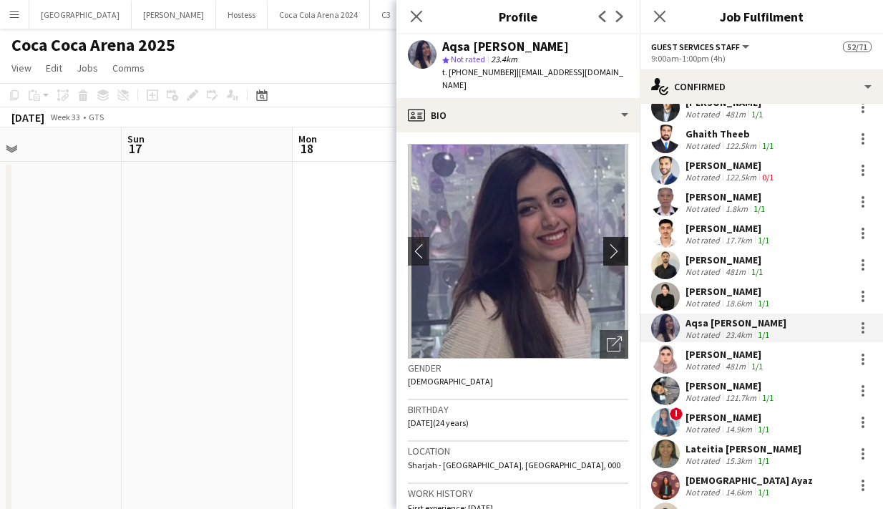
click at [616, 243] on app-icon "chevron-right" at bounding box center [618, 250] width 22 height 15
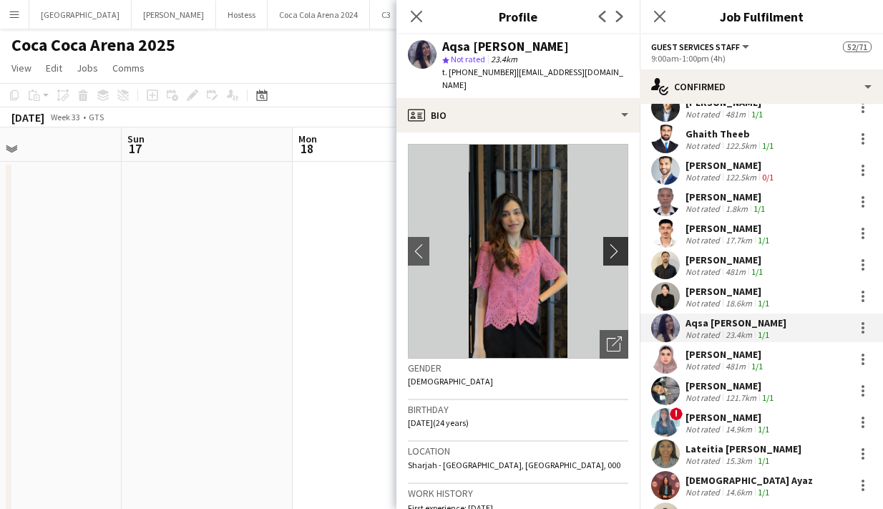
click at [613, 243] on app-icon "chevron-right" at bounding box center [618, 250] width 22 height 15
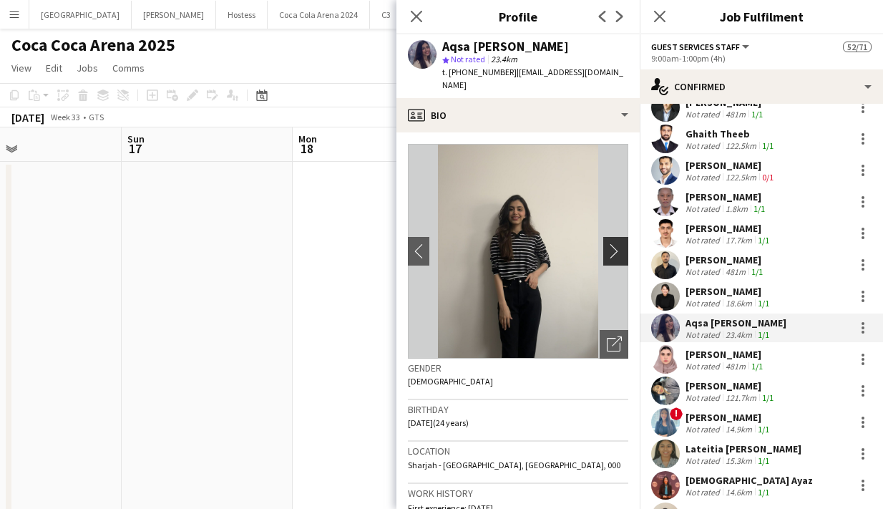
click at [613, 243] on app-icon "chevron-right" at bounding box center [618, 250] width 22 height 15
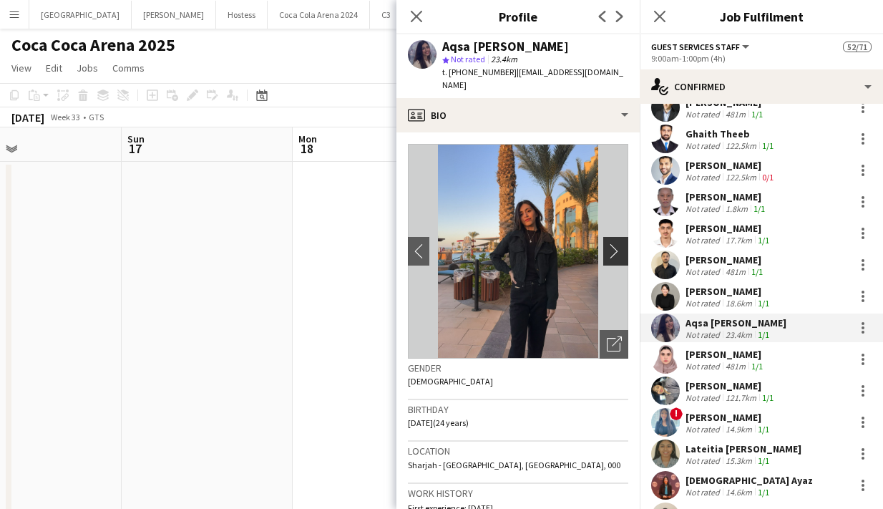
click at [614, 243] on app-icon "chevron-right" at bounding box center [618, 250] width 22 height 15
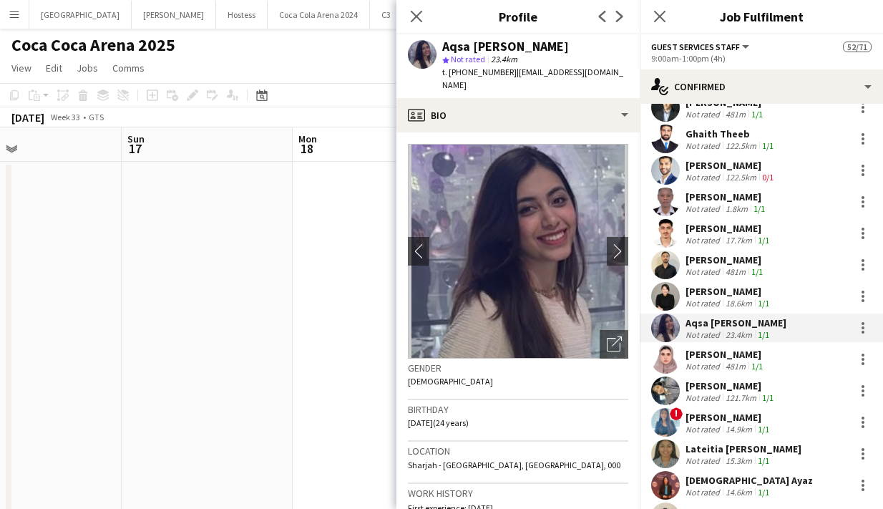
click at [665, 282] on app-user-avatar at bounding box center [665, 296] width 29 height 29
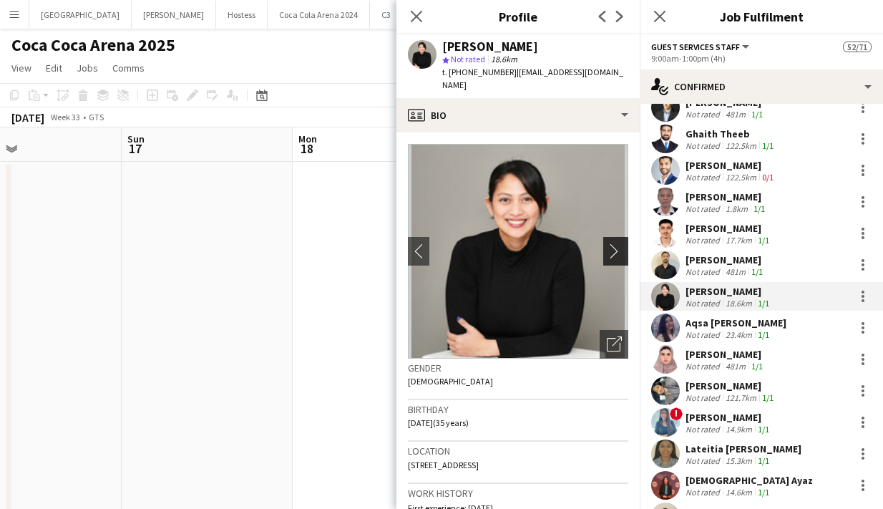
click at [614, 243] on app-icon "chevron-right" at bounding box center [618, 250] width 22 height 15
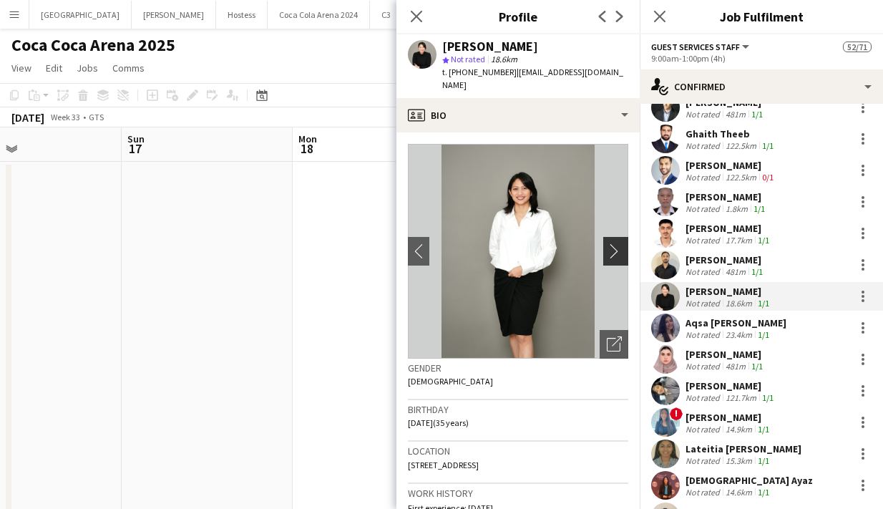
click at [614, 243] on app-icon "chevron-right" at bounding box center [618, 250] width 22 height 15
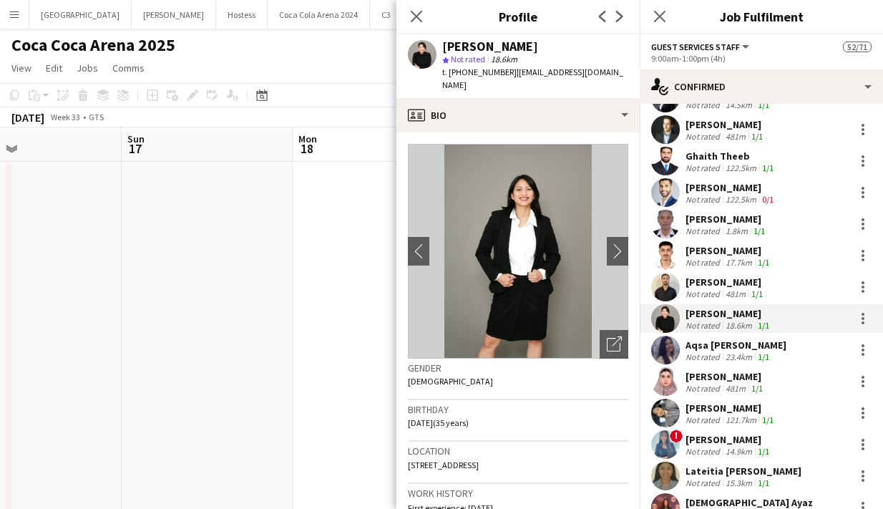
scroll to position [1103, 0]
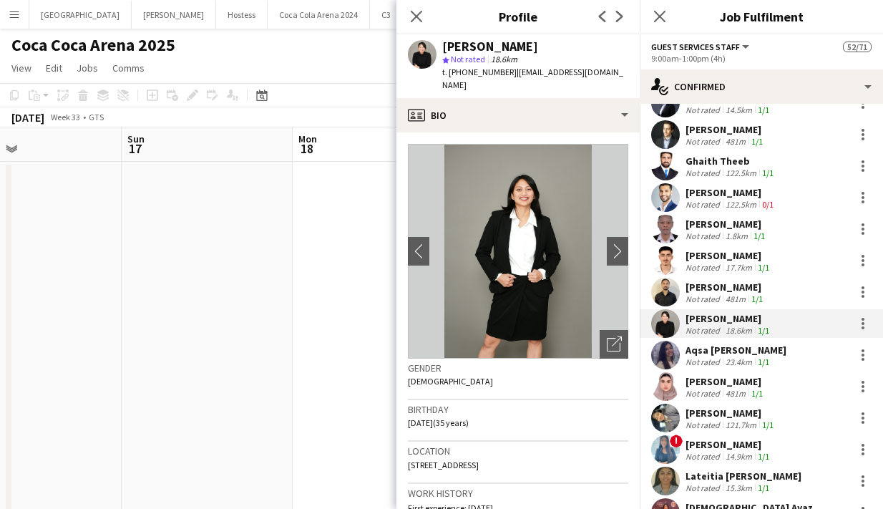
click at [664, 258] on app-user-avatar at bounding box center [665, 260] width 29 height 29
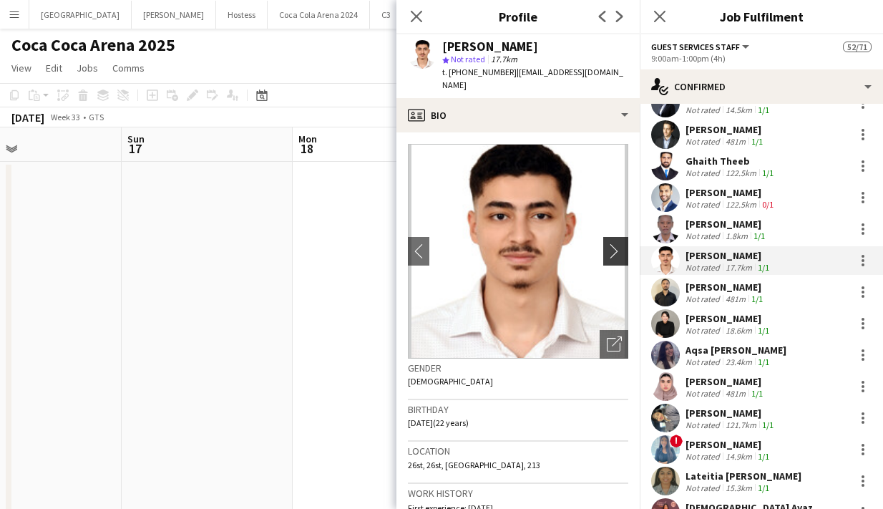
click at [617, 243] on app-icon "chevron-right" at bounding box center [618, 250] width 22 height 15
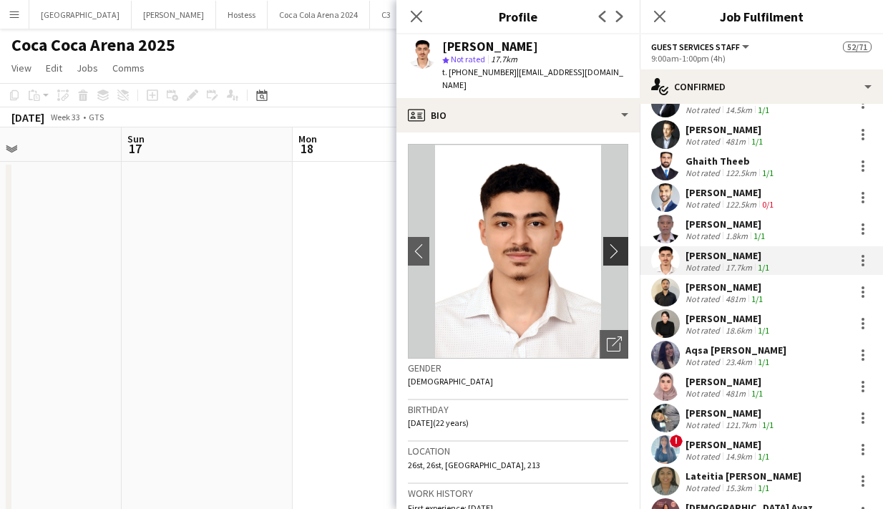
click at [617, 243] on app-icon "chevron-right" at bounding box center [618, 250] width 22 height 15
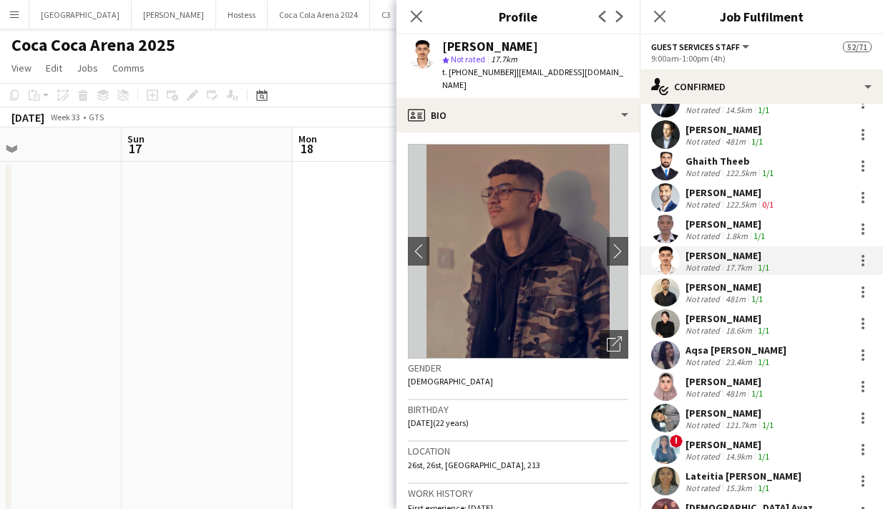
scroll to position [1074, 0]
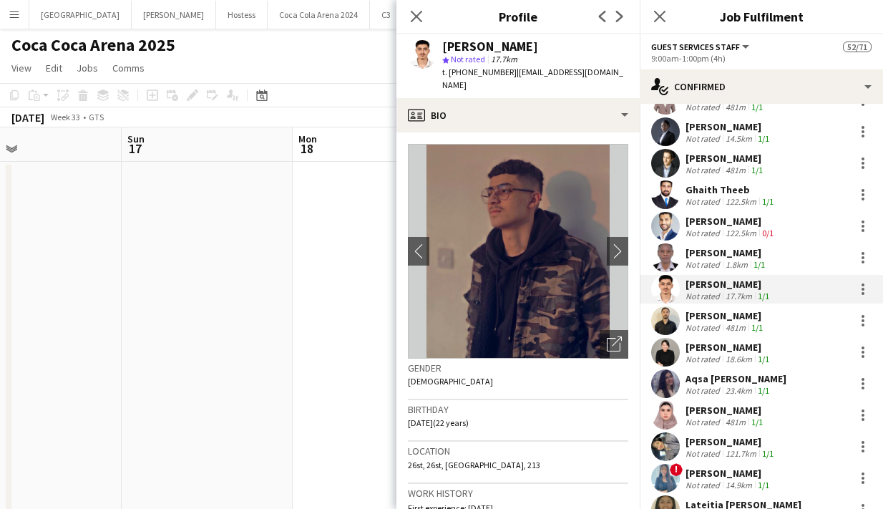
click at [665, 251] on app-user-avatar at bounding box center [665, 257] width 29 height 29
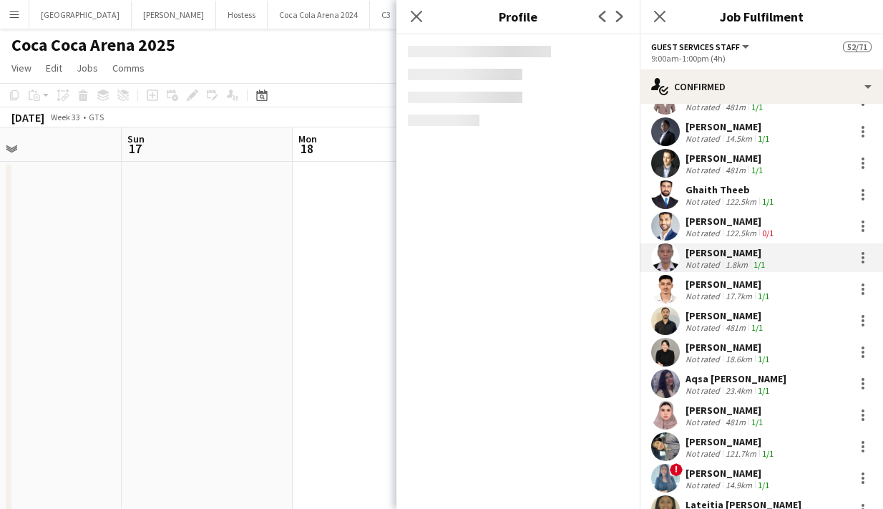
click at [661, 213] on app-user-avatar at bounding box center [665, 226] width 29 height 29
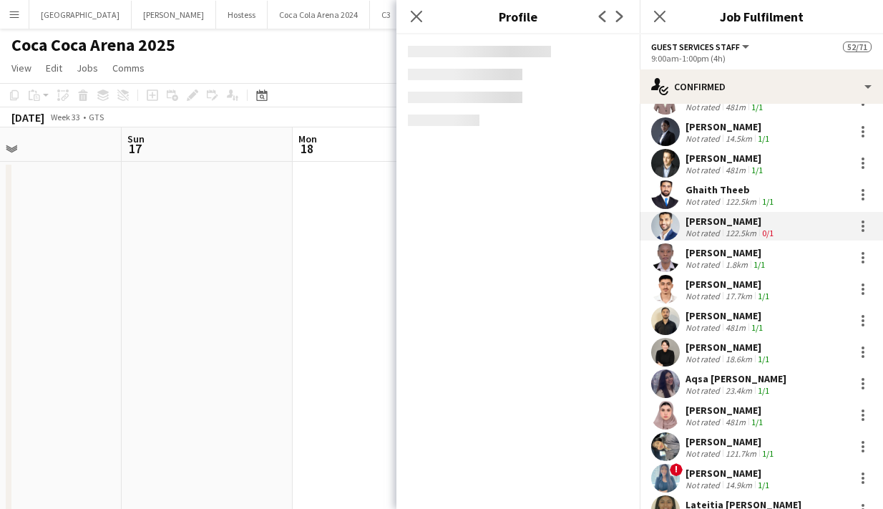
click at [663, 185] on app-user-avatar at bounding box center [665, 194] width 29 height 29
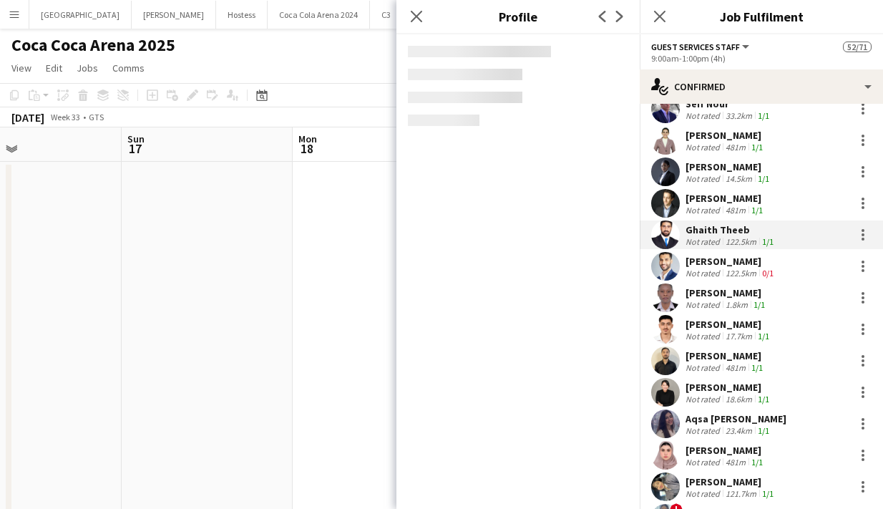
scroll to position [1029, 0]
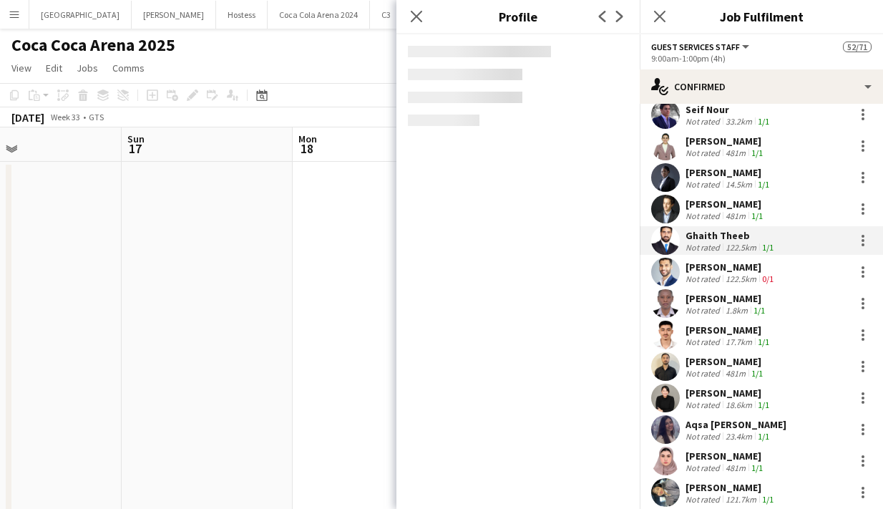
click at [669, 198] on app-user-avatar at bounding box center [665, 209] width 29 height 29
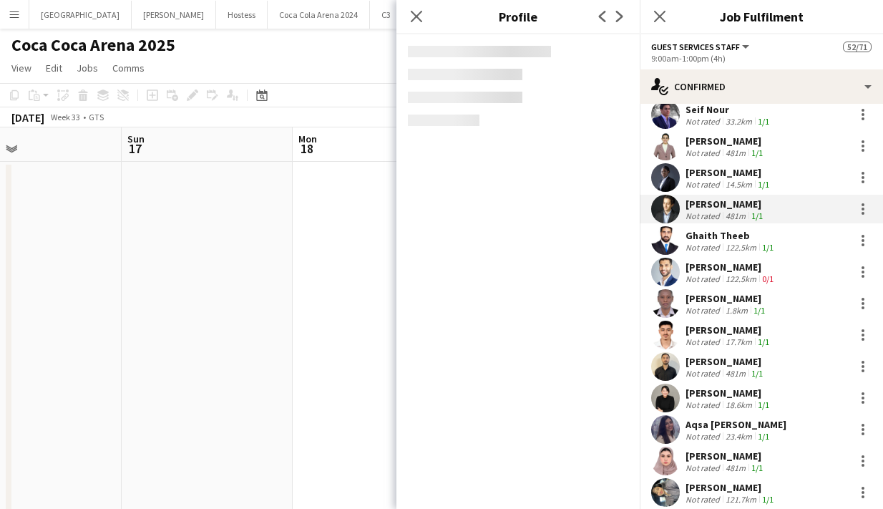
scroll to position [994, 0]
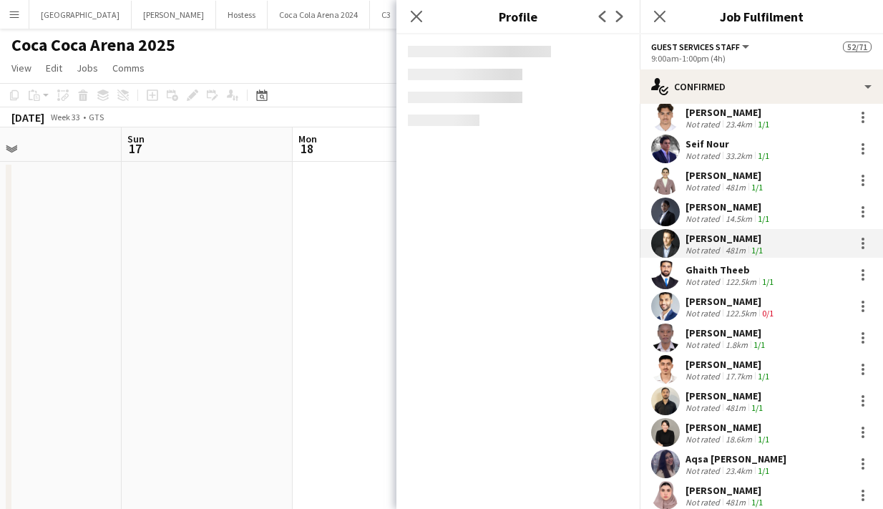
click at [666, 166] on app-user-avatar at bounding box center [665, 180] width 29 height 29
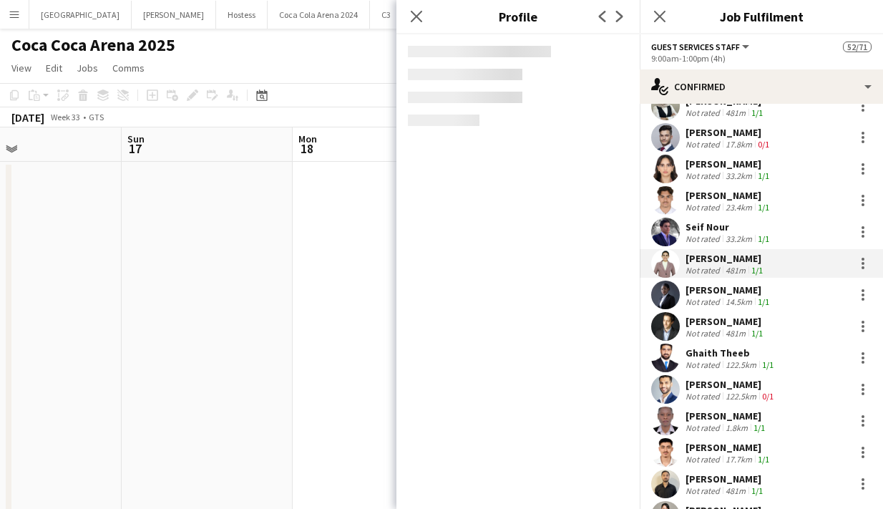
scroll to position [900, 0]
